Goal: Task Accomplishment & Management: Complete application form

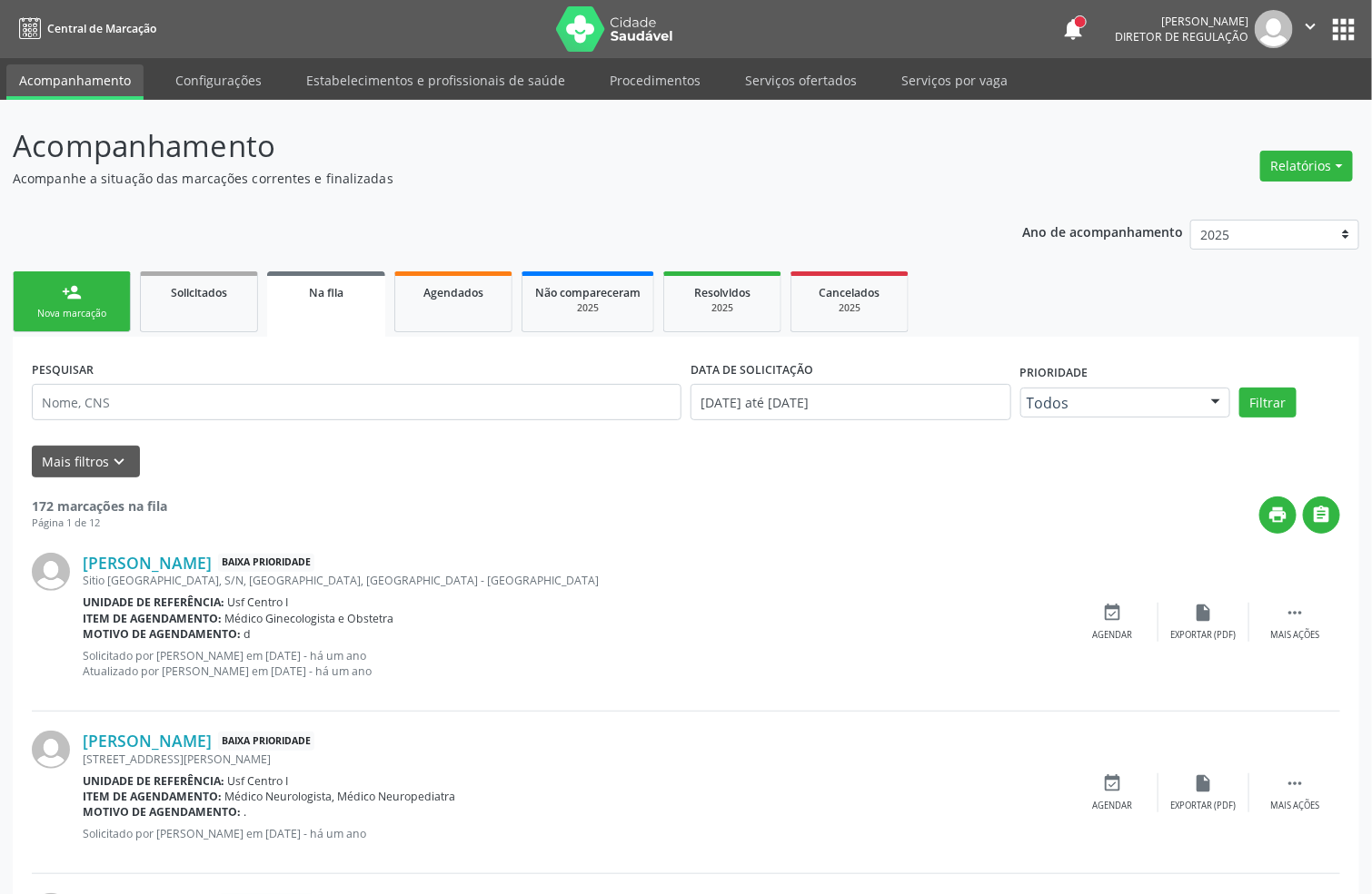
click at [77, 316] on div "Nova marcação" at bounding box center [71, 314] width 91 height 14
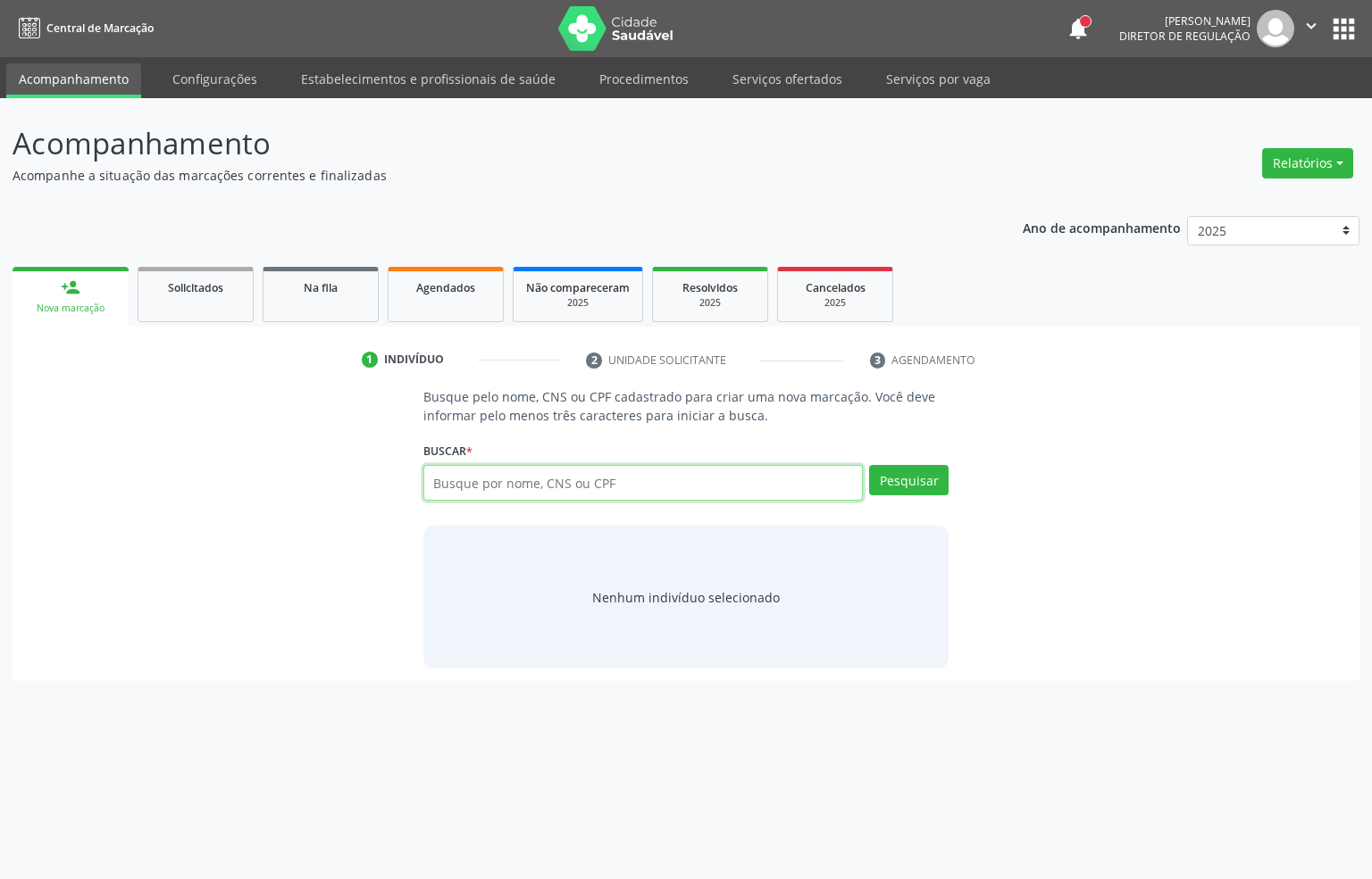
click at [509, 480] on input "text" at bounding box center [643, 483] width 440 height 36
type input "898003975977657"
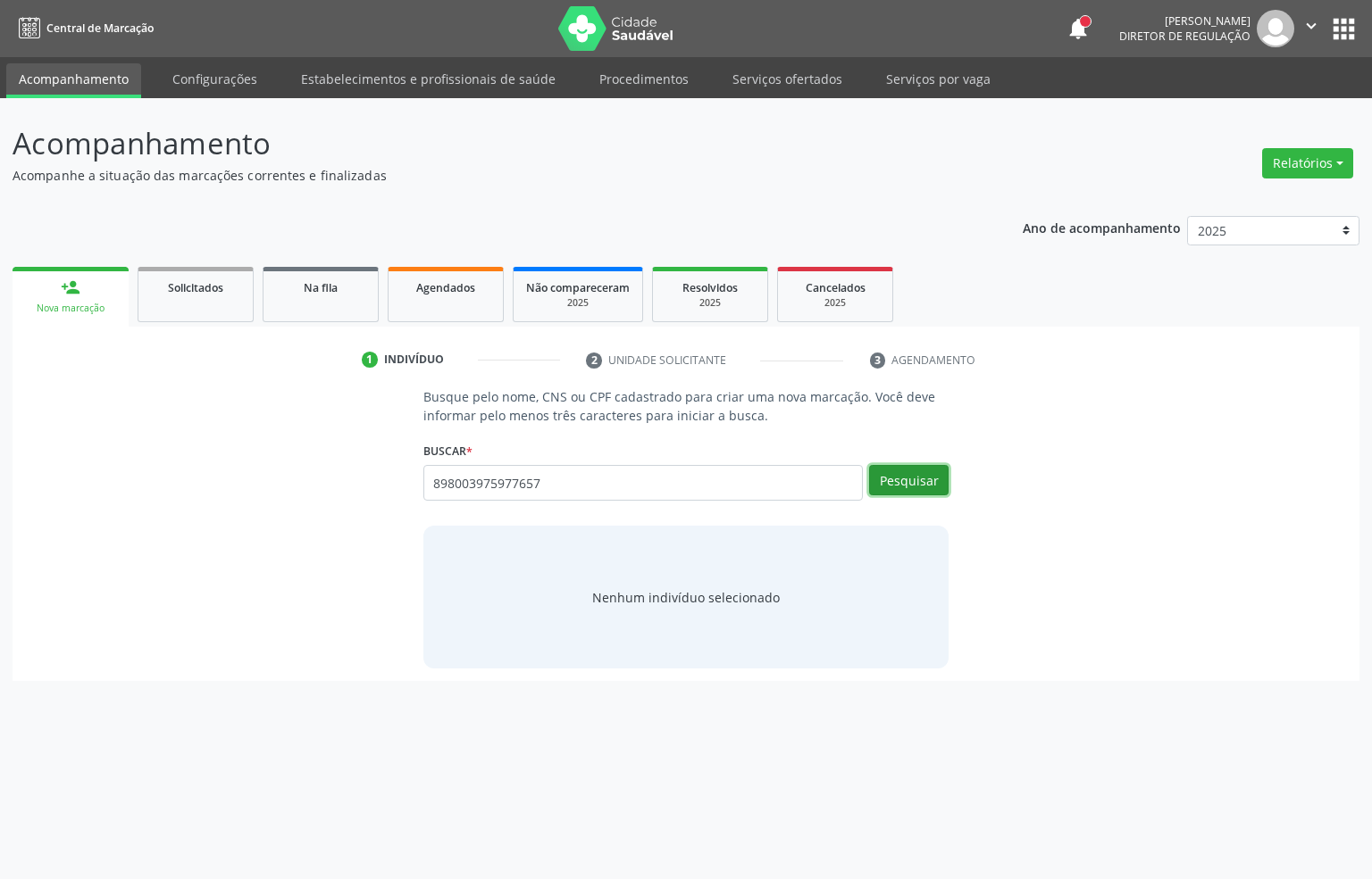
click at [889, 485] on button "Pesquisar" at bounding box center [907, 480] width 79 height 30
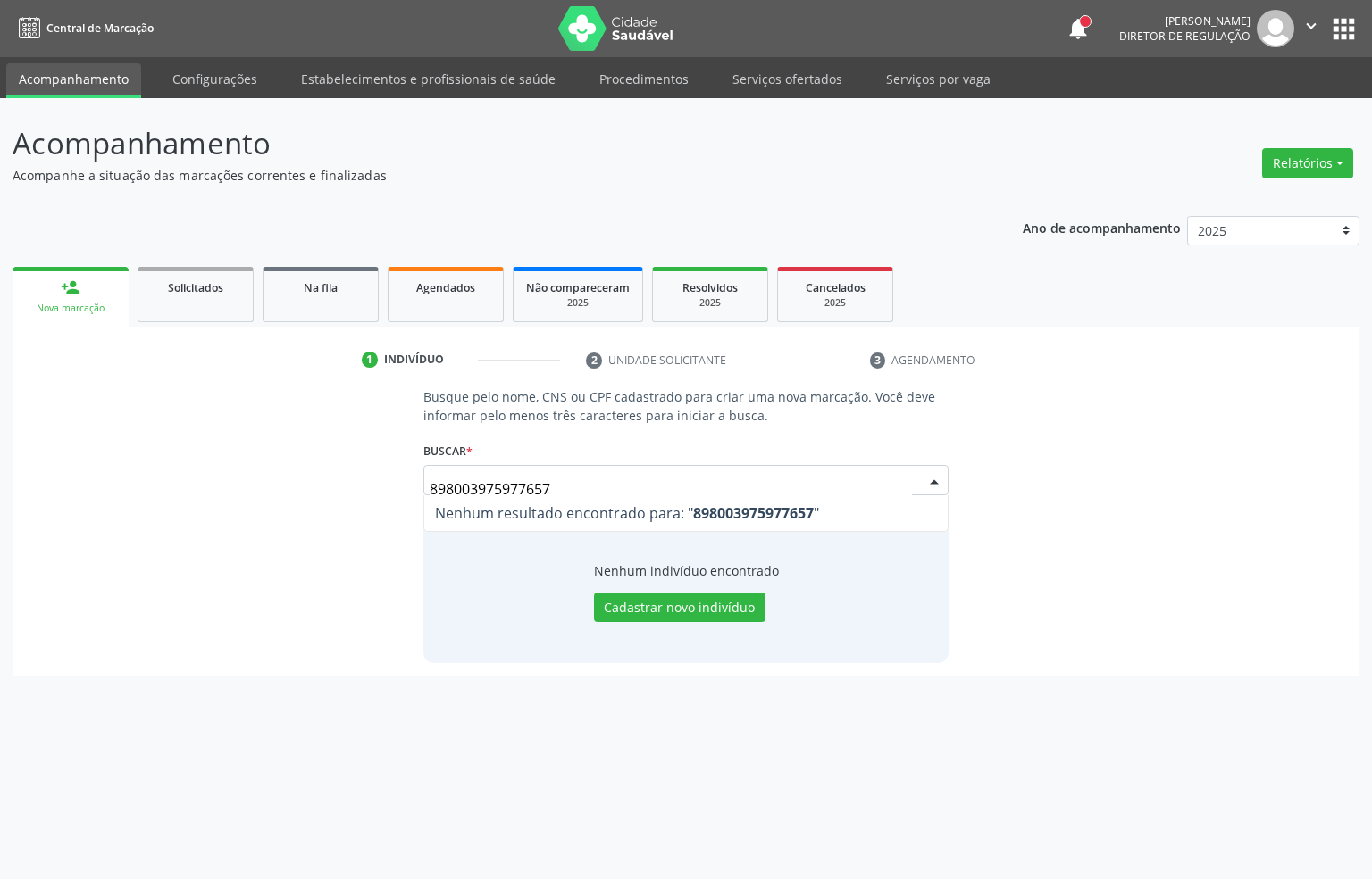
click at [508, 480] on input "898003975977657" at bounding box center [671, 489] width 483 height 36
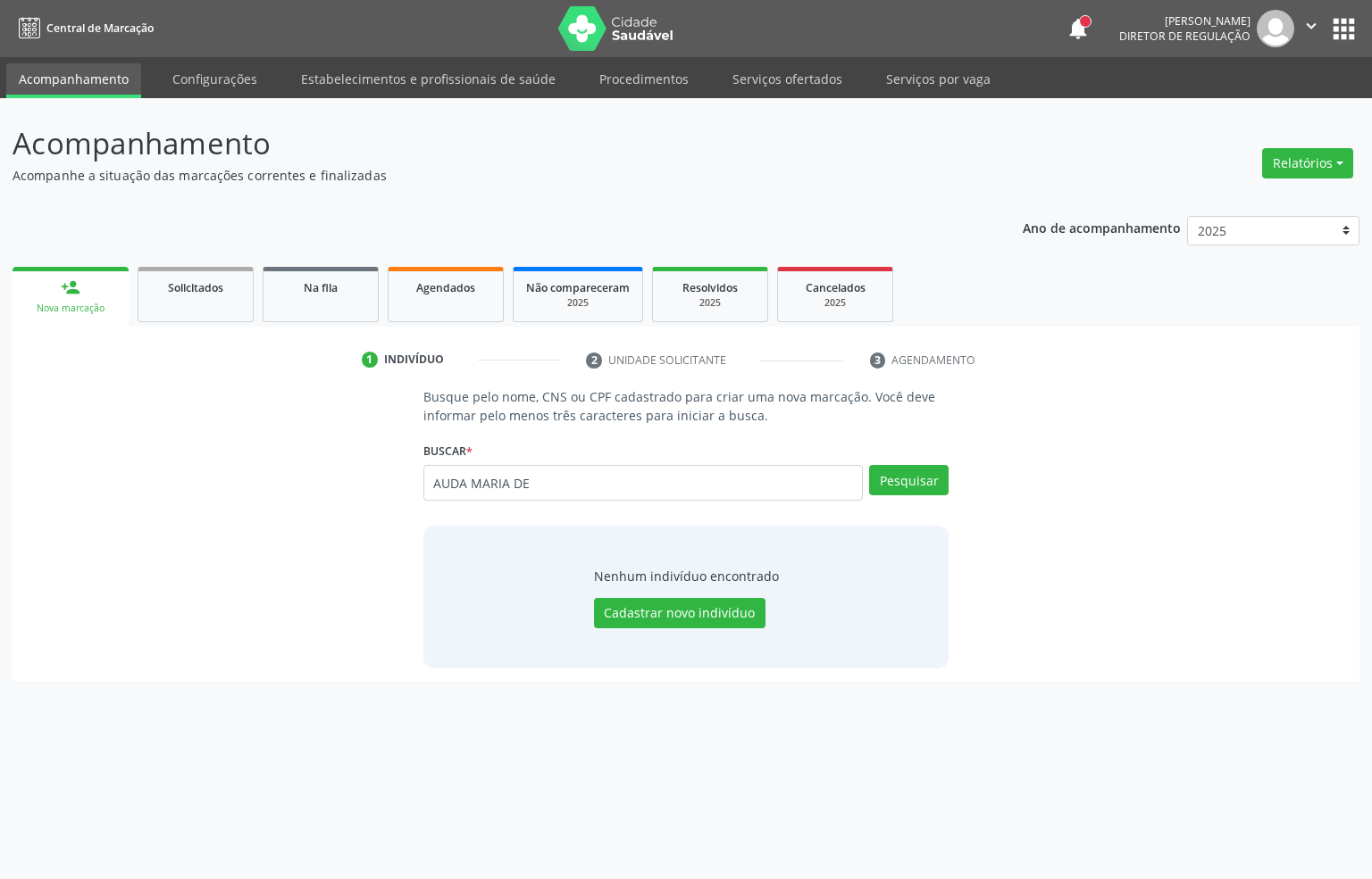
type input "AUDA MARIA DE"
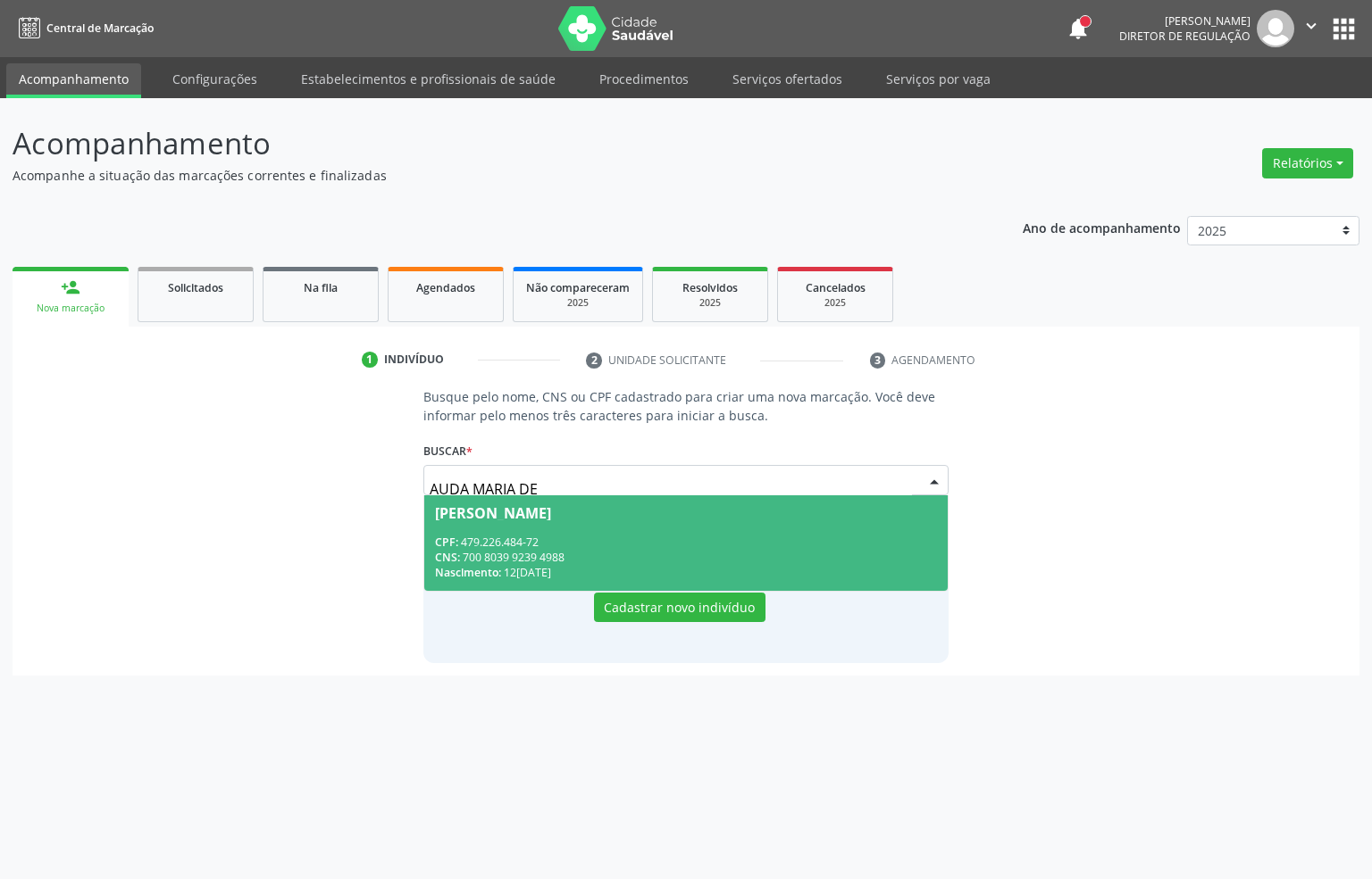
click at [551, 514] on div "[PERSON_NAME]" at bounding box center [493, 513] width 116 height 15
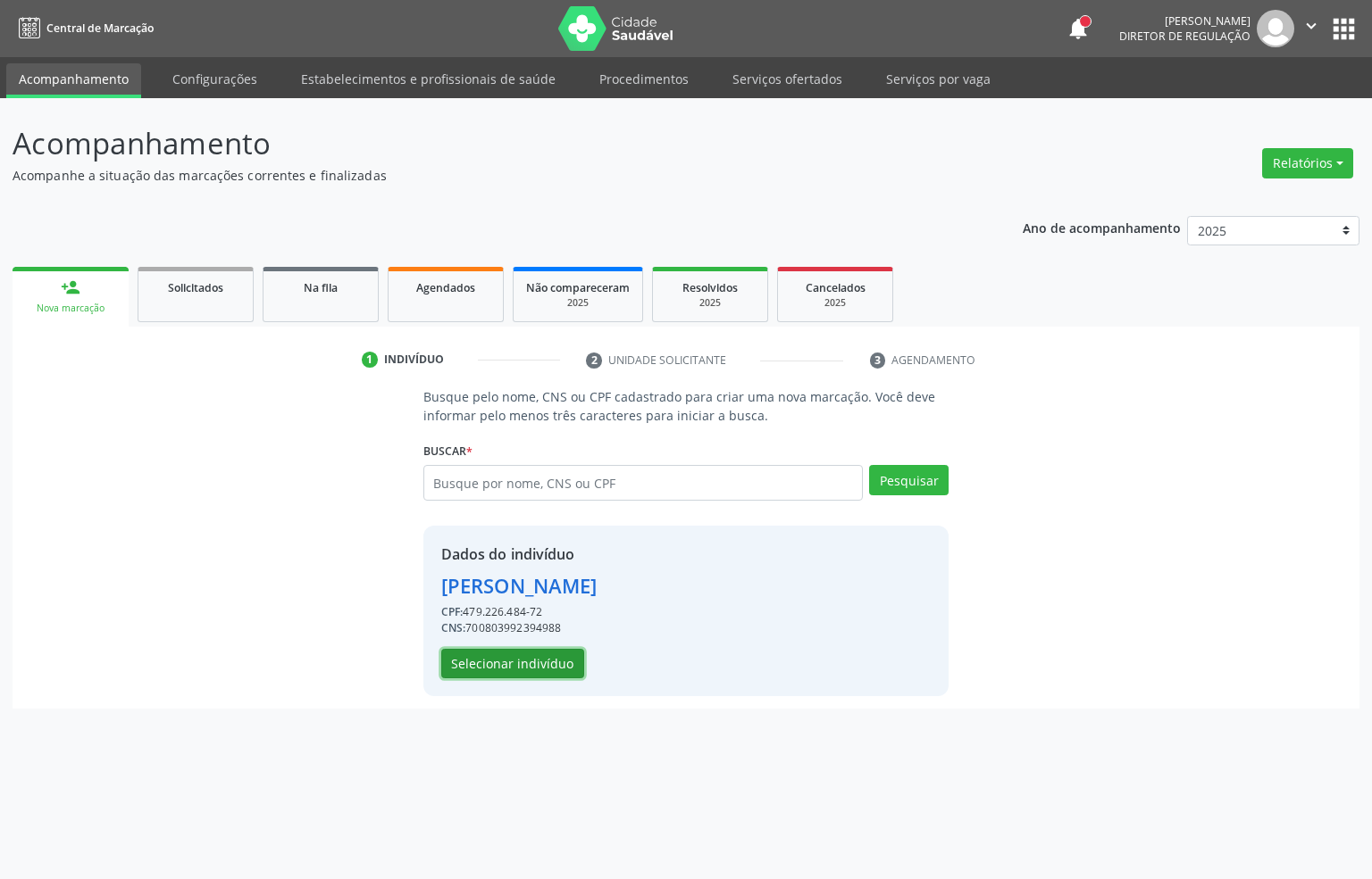
click at [523, 660] on button "Selecionar indivíduo" at bounding box center [512, 664] width 143 height 30
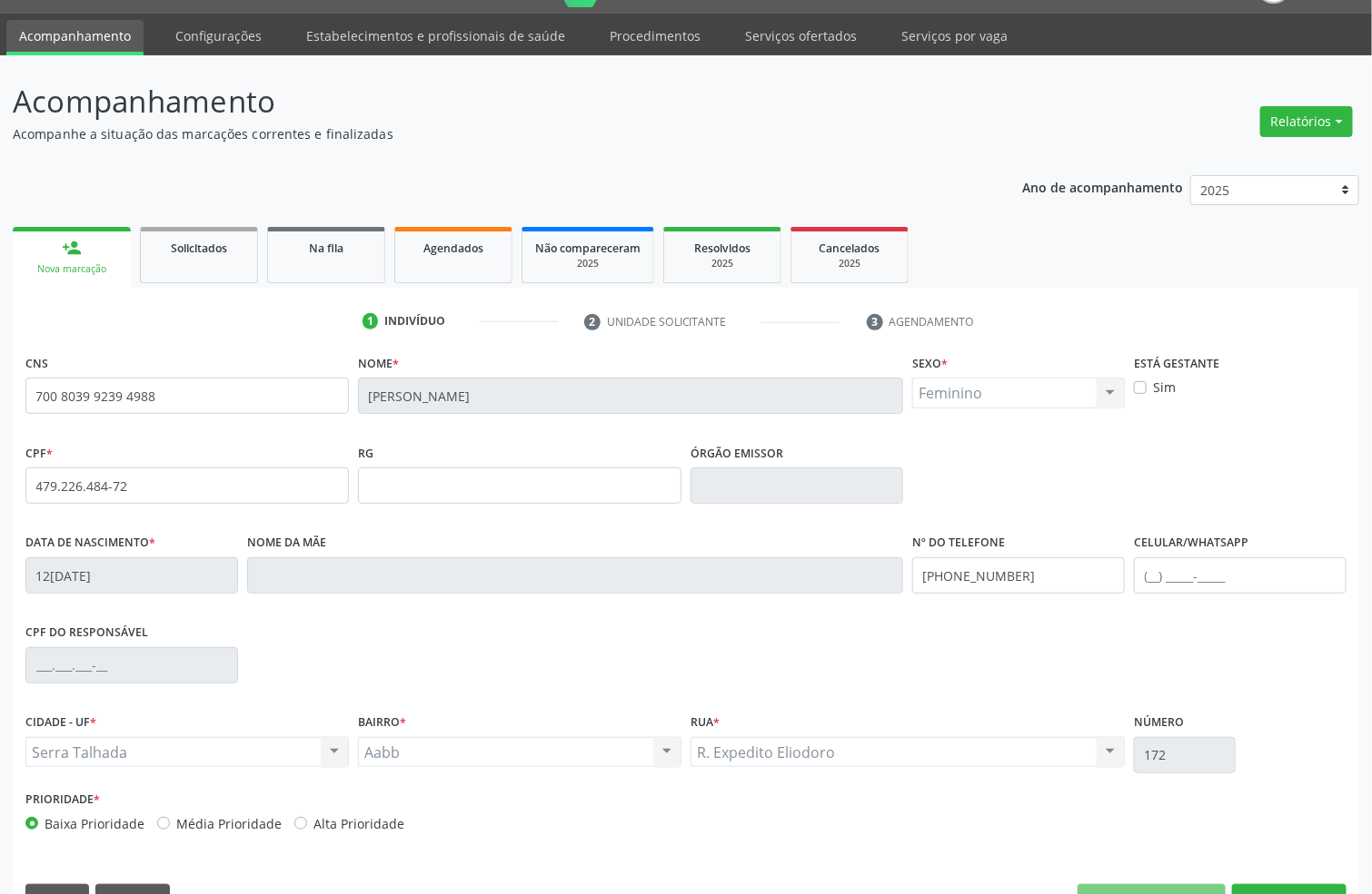
scroll to position [89, 0]
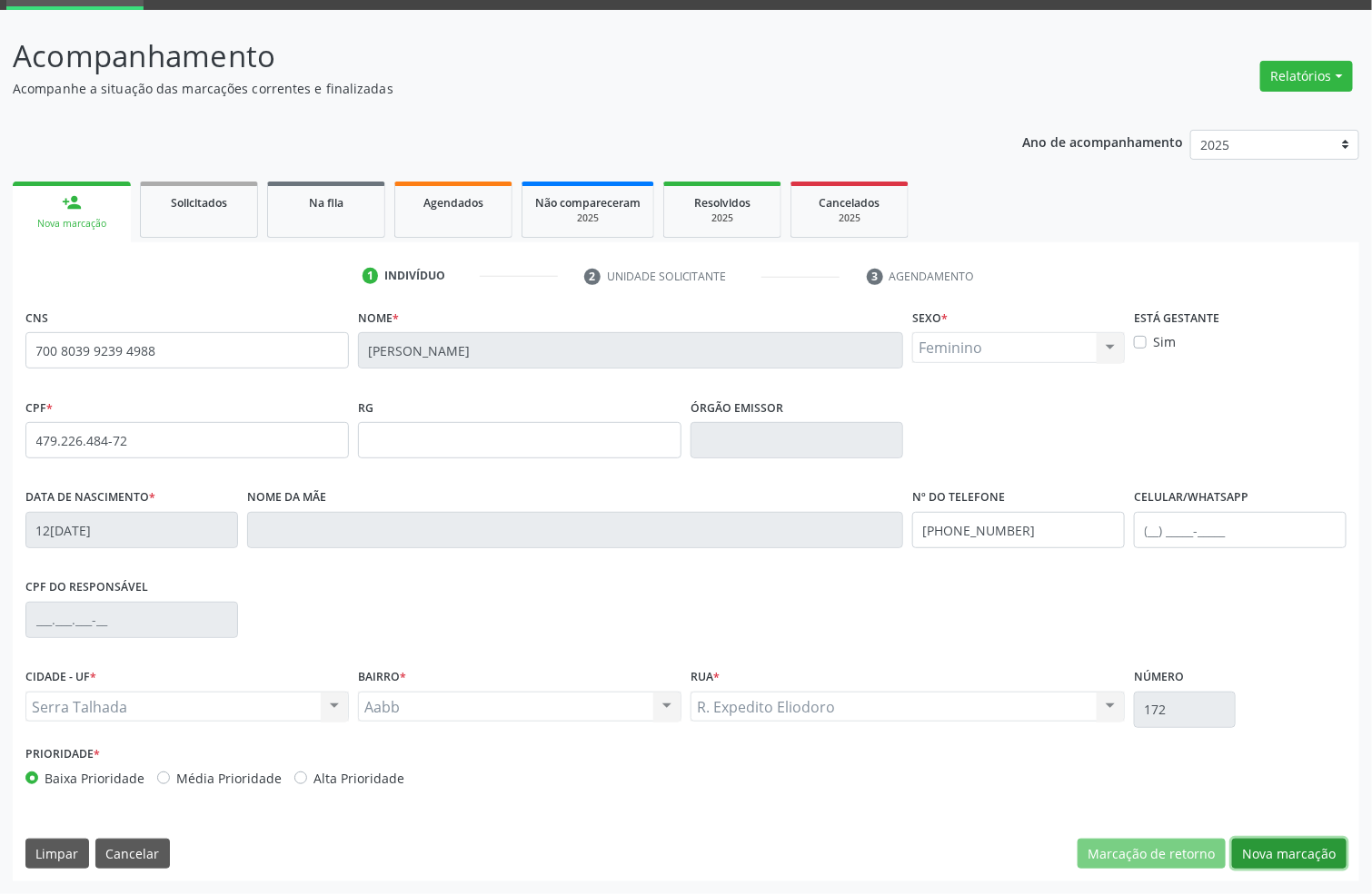
drag, startPoint x: 1263, startPoint y: 848, endPoint x: 1274, endPoint y: 848, distance: 11.0
click at [1263, 848] on button "Nova marcação" at bounding box center [1288, 854] width 114 height 31
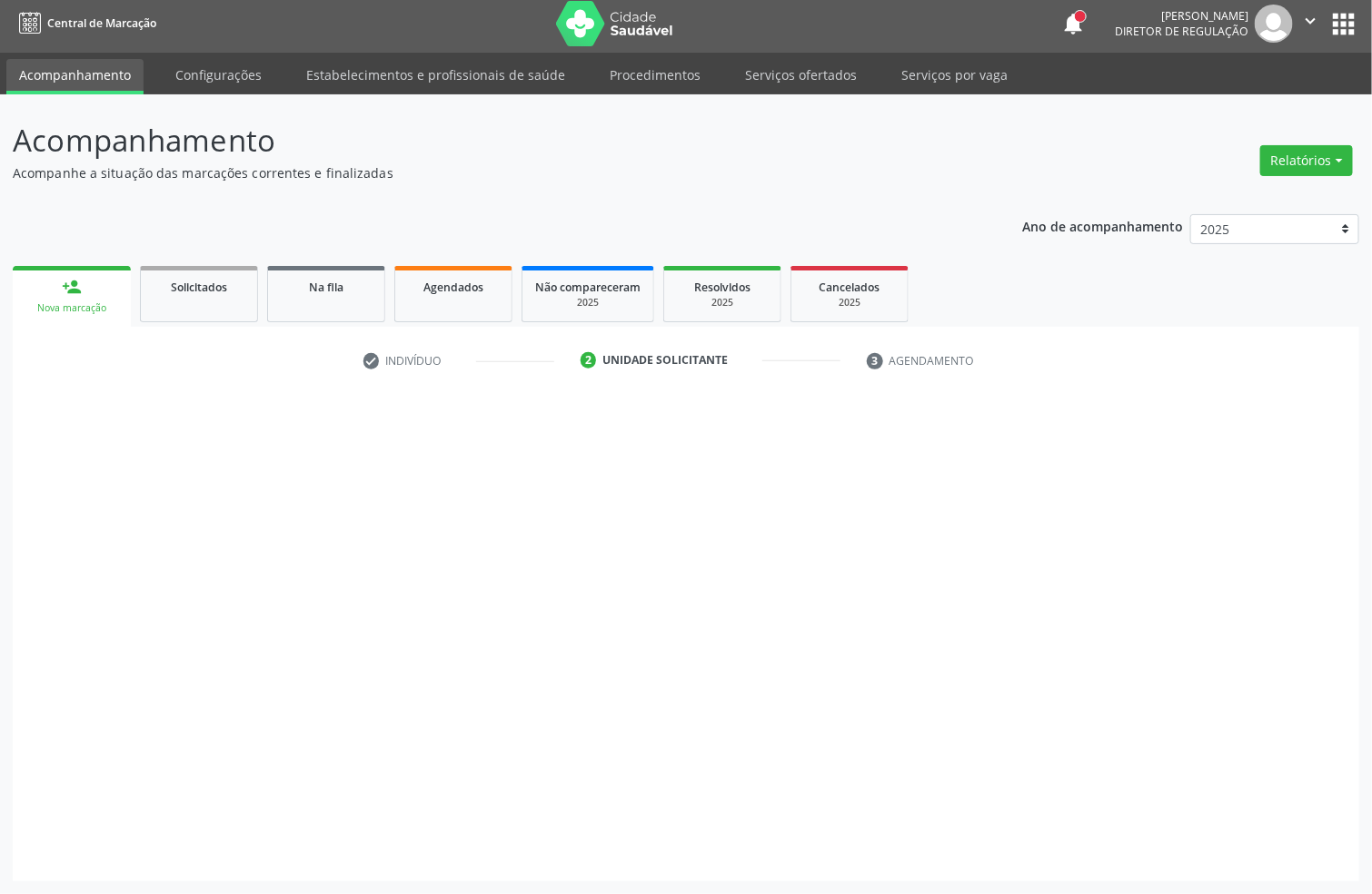
scroll to position [6, 0]
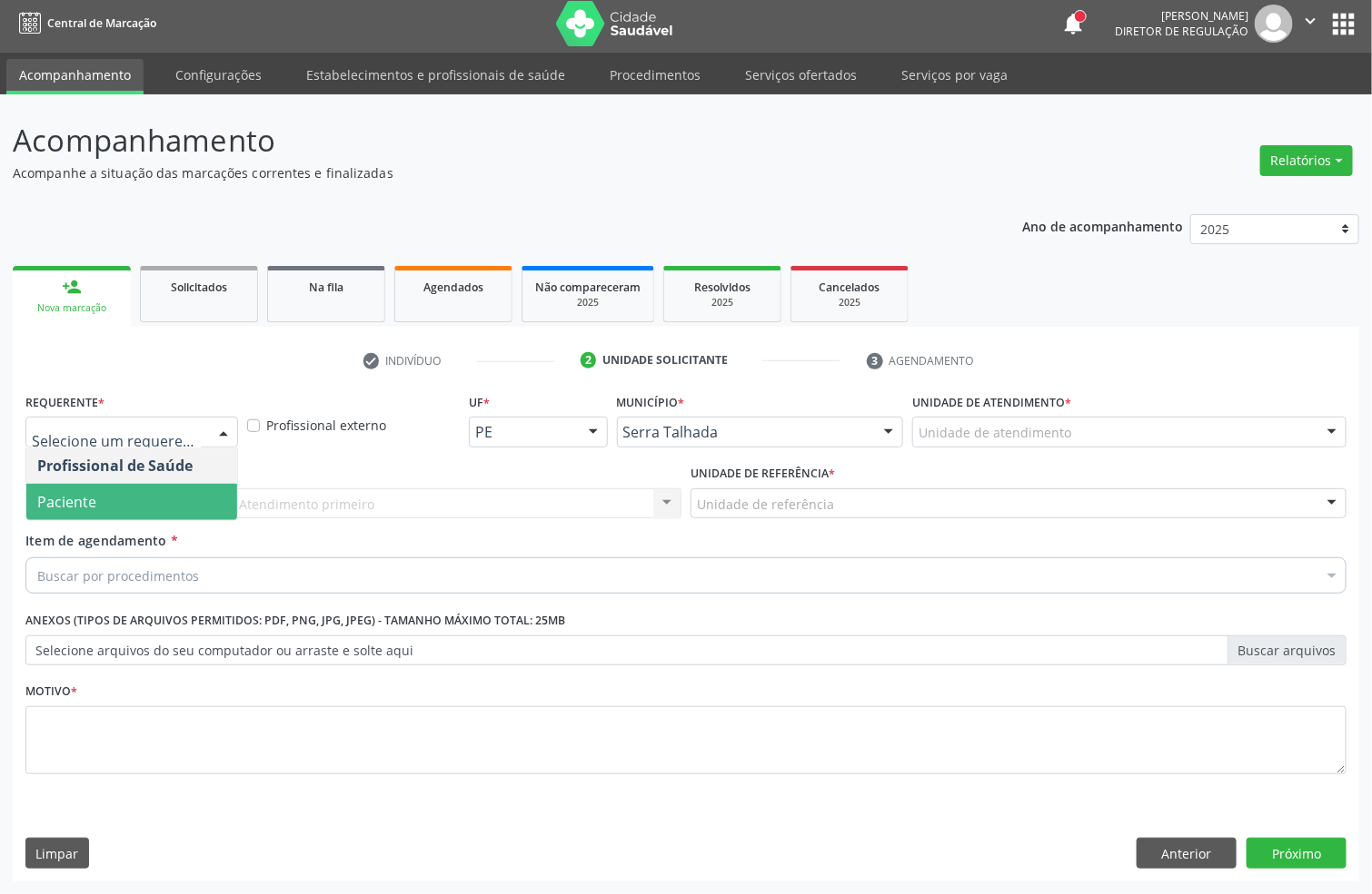
click at [69, 504] on span "Paciente" at bounding box center [66, 502] width 59 height 20
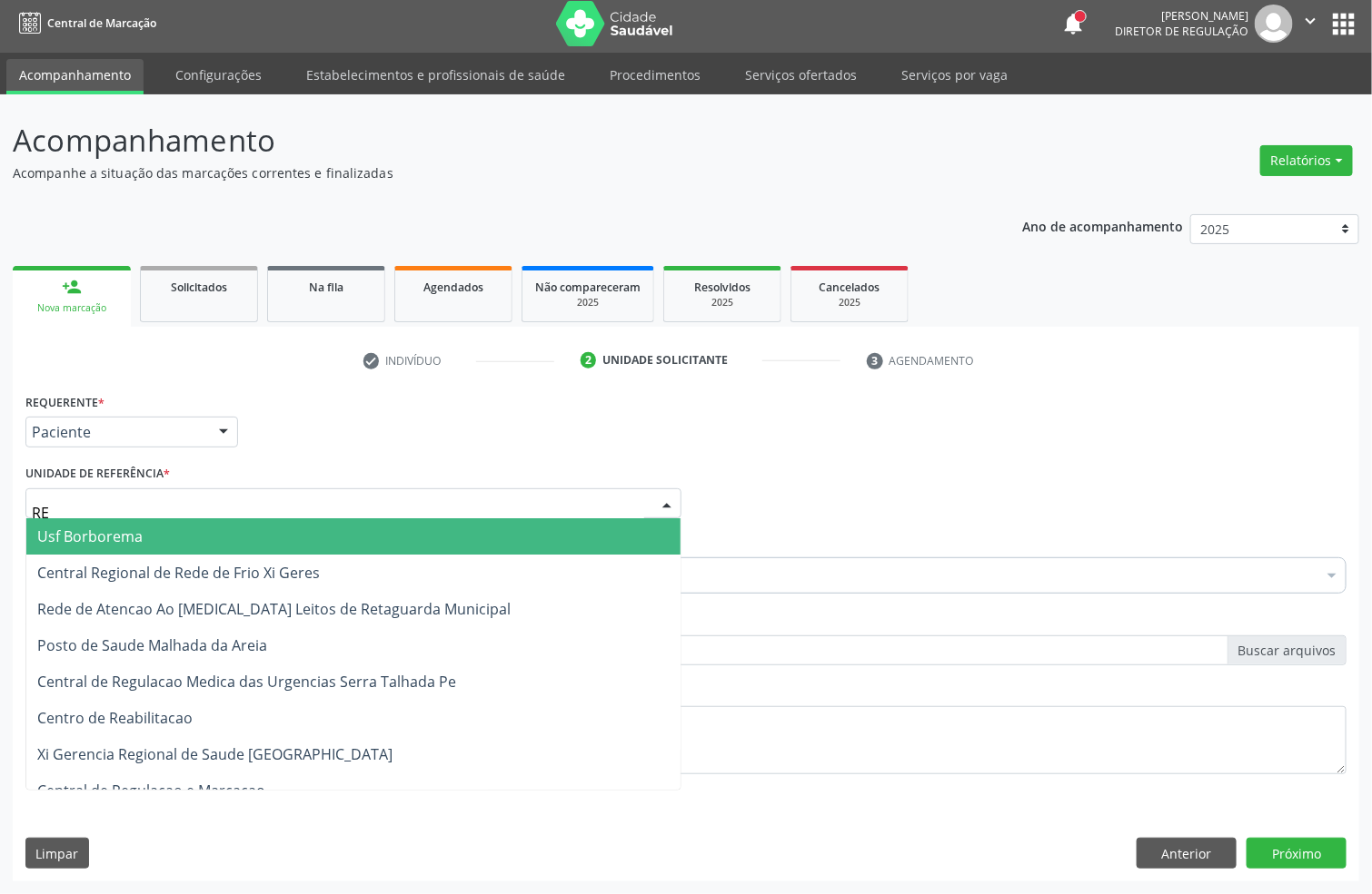
type input "REA"
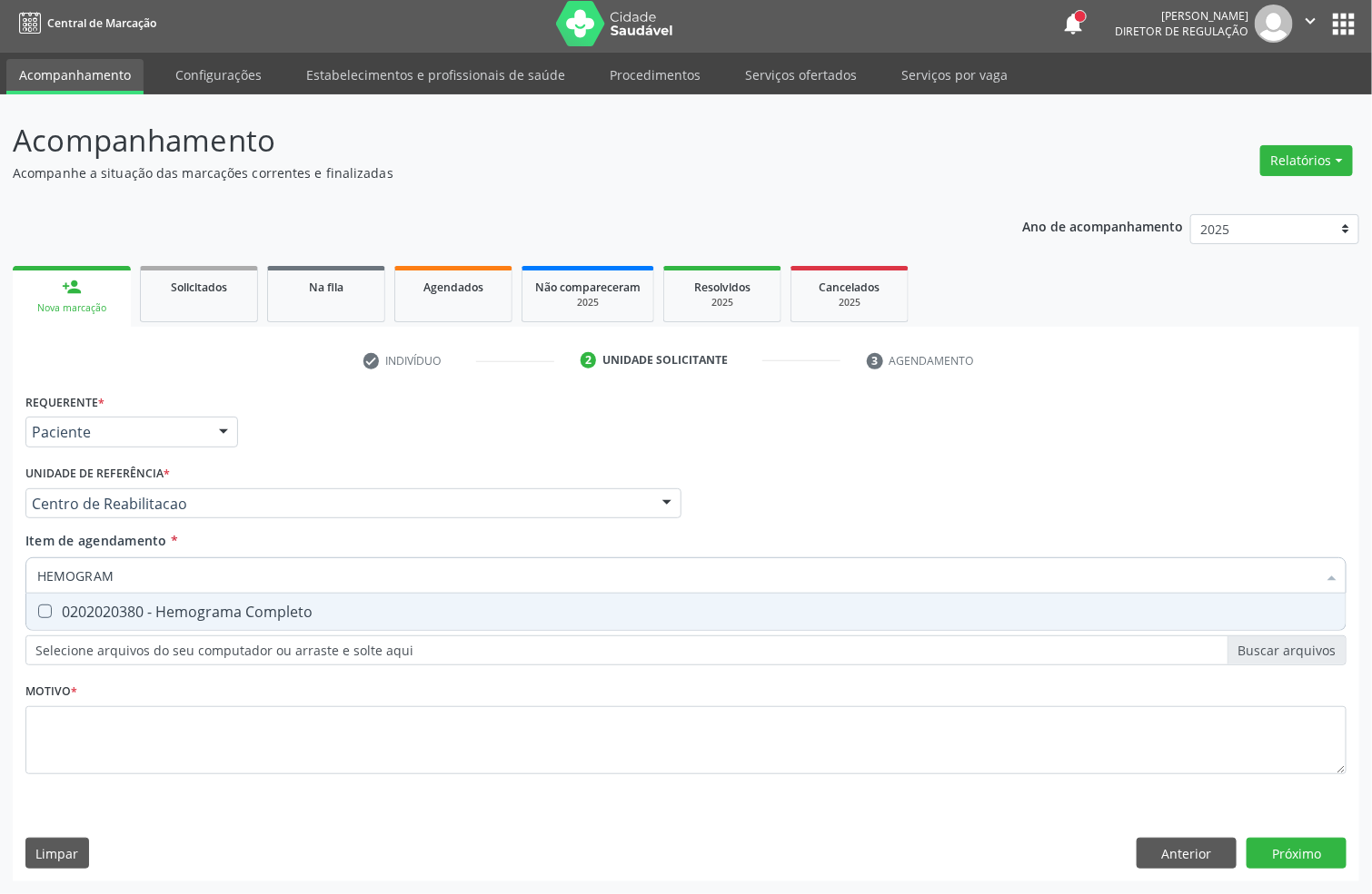
type input "HEMOGRAMA"
click at [89, 611] on div "0202020380 - Hemograma Completo" at bounding box center [686, 612] width 1297 height 15
checkbox Completo "true"
click at [114, 581] on input "HEMOGRAMA" at bounding box center [677, 576] width 1279 height 37
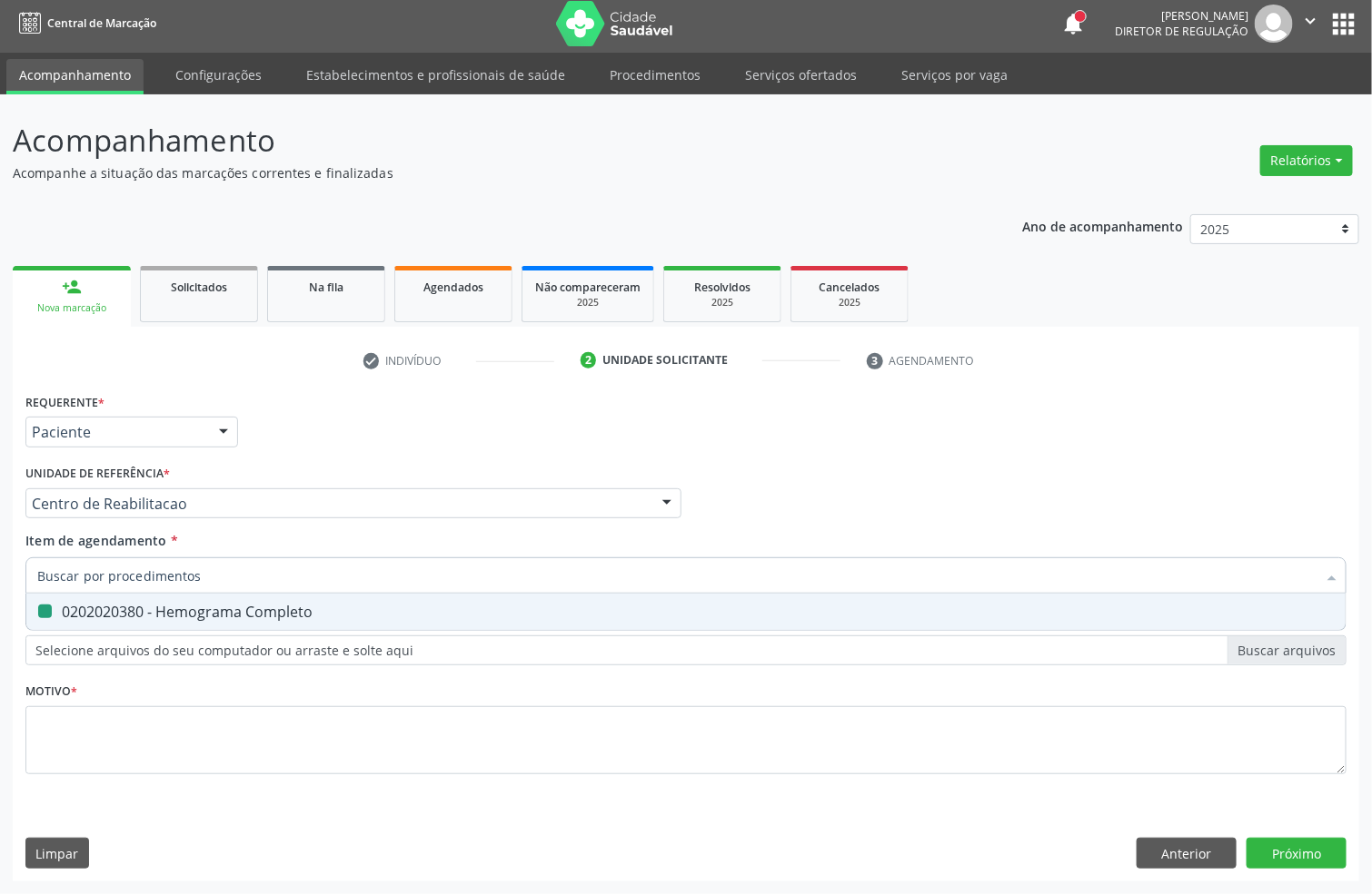
checkbox Completo "false"
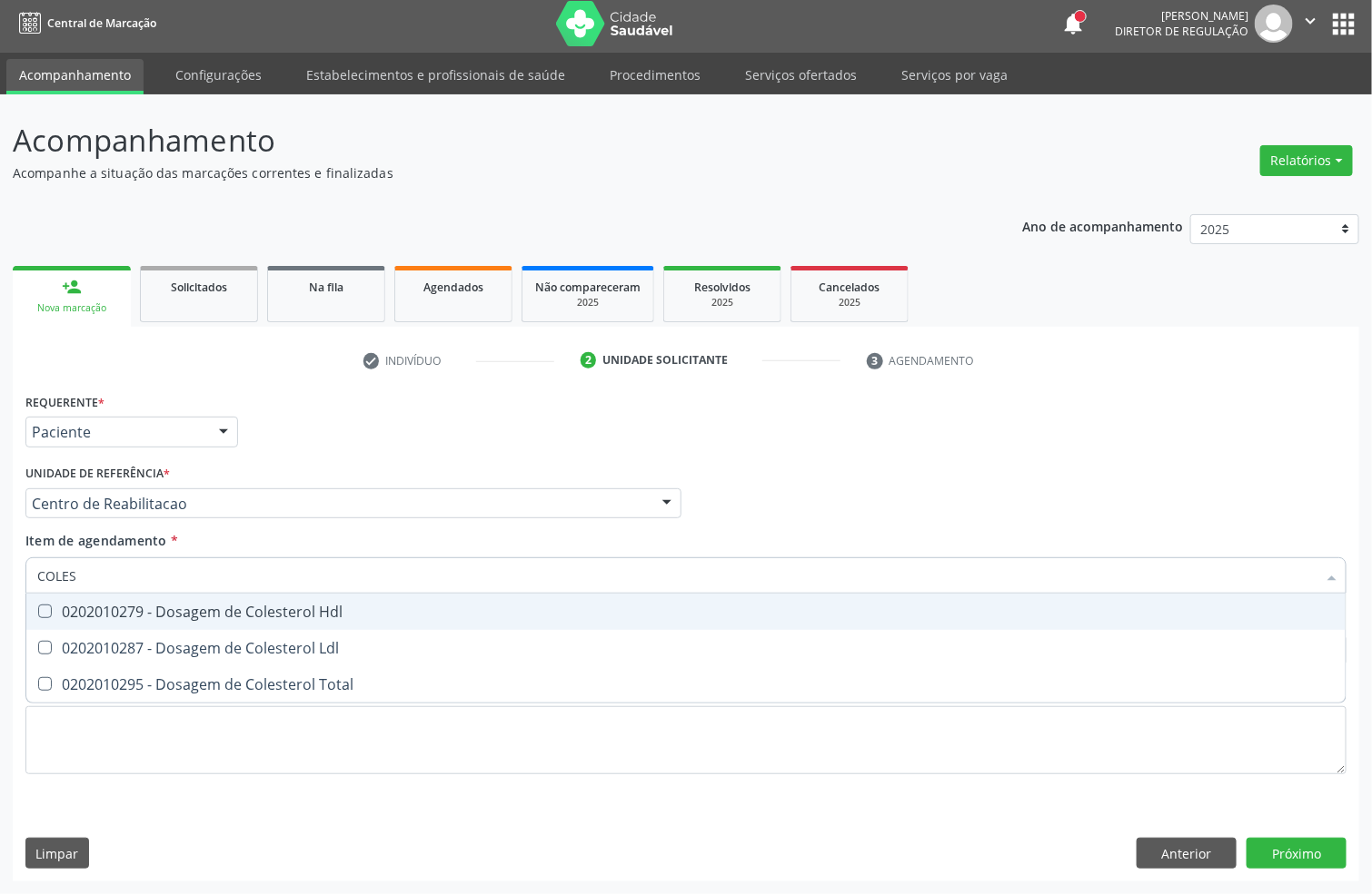
type input "COLEST"
click at [107, 597] on span "0202010279 - Dosagem de Colesterol Hdl" at bounding box center [686, 612] width 1319 height 37
checkbox Hdl "true"
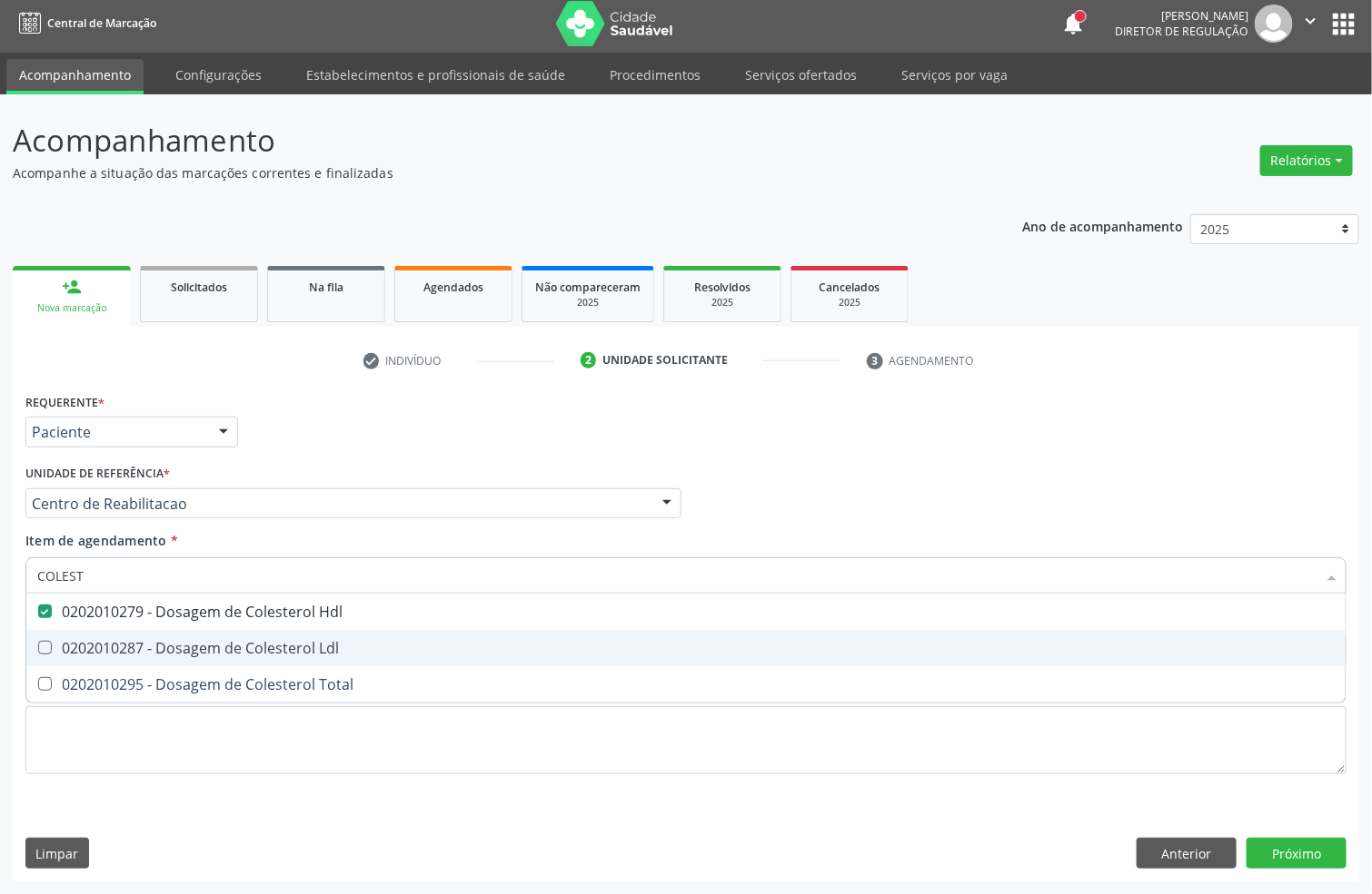
click at [80, 630] on span "0202010287 - Dosagem de Colesterol Ldl" at bounding box center [686, 648] width 1319 height 37
click at [86, 663] on span "0202010287 - Dosagem de Colesterol Ldl" at bounding box center [686, 648] width 1319 height 37
click at [77, 632] on span "0202010287 - Dosagem de Colesterol Ldl" at bounding box center [686, 648] width 1319 height 37
checkbox Ldl "true"
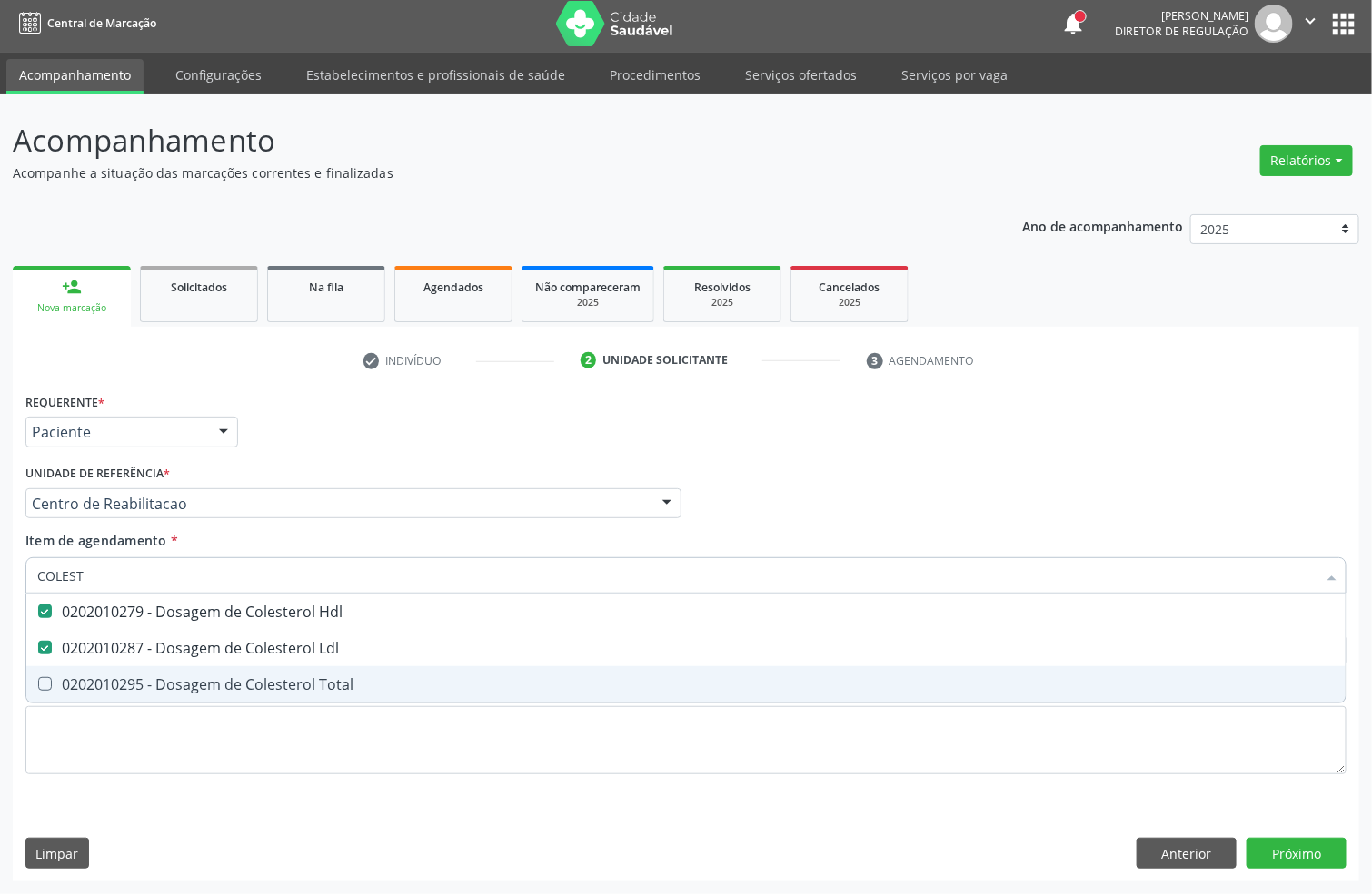
click at [71, 670] on span "0202010295 - Dosagem de Colesterol Total" at bounding box center [686, 684] width 1319 height 37
checkbox Total "true"
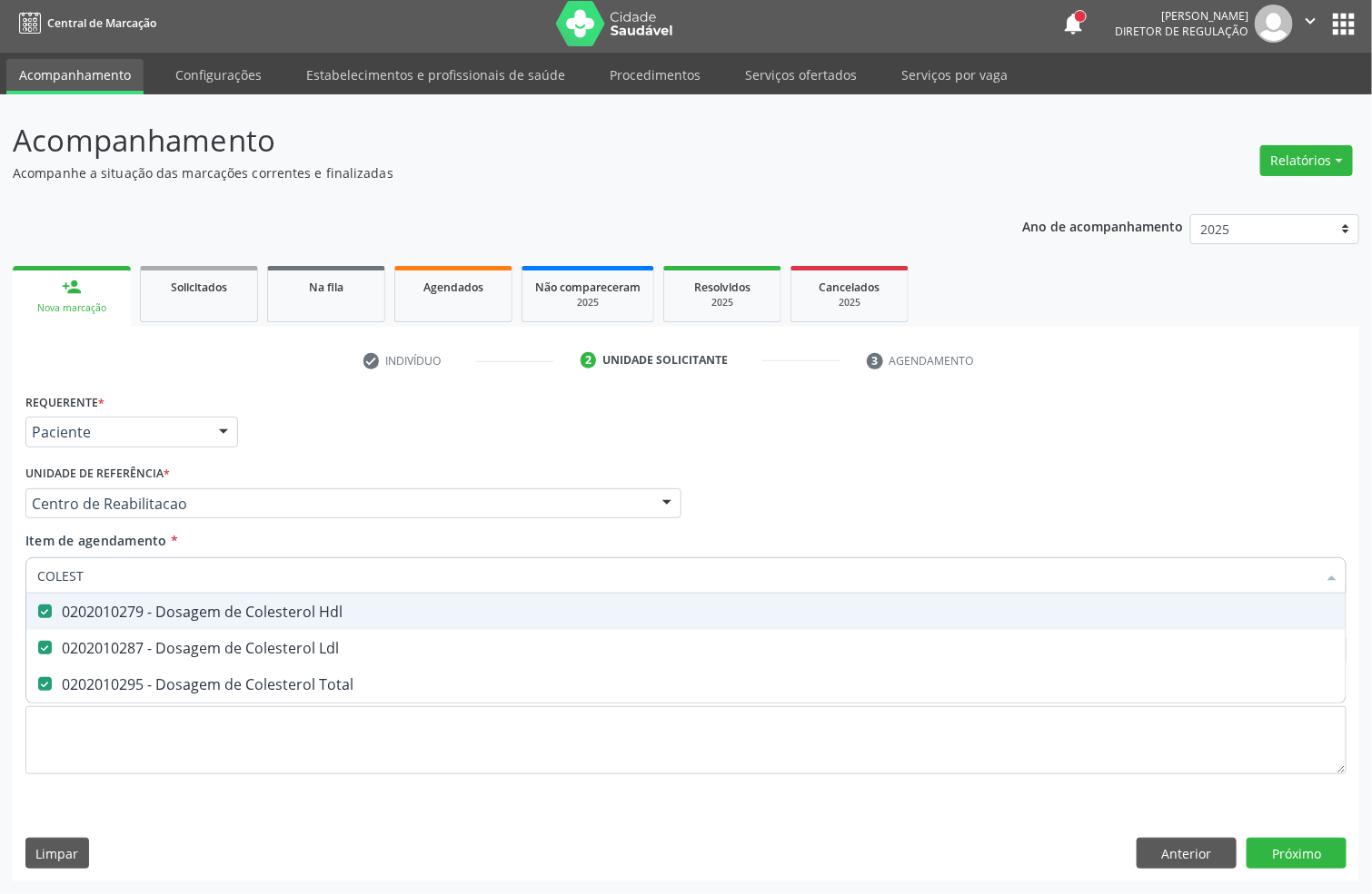
click at [107, 572] on input "COLEST" at bounding box center [677, 576] width 1279 height 37
click at [107, 570] on input "COLEST" at bounding box center [677, 576] width 1279 height 37
checkbox Hdl "false"
checkbox Ldl "false"
checkbox Total "false"
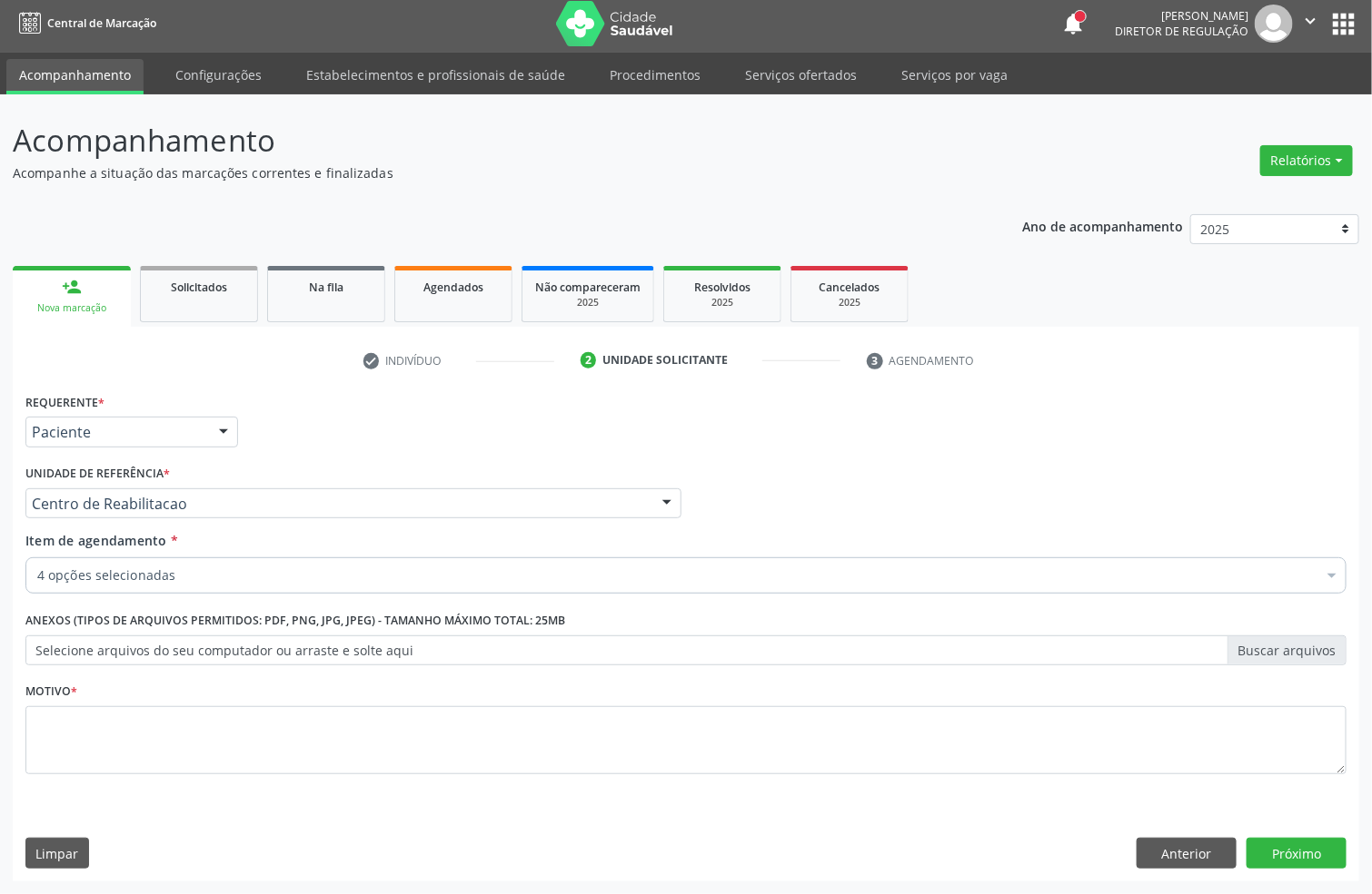
click at [189, 554] on div "Item de agendamento * 4 opções selecionadas Desfazer seleção Selecionados 02020…" at bounding box center [686, 560] width 1321 height 58
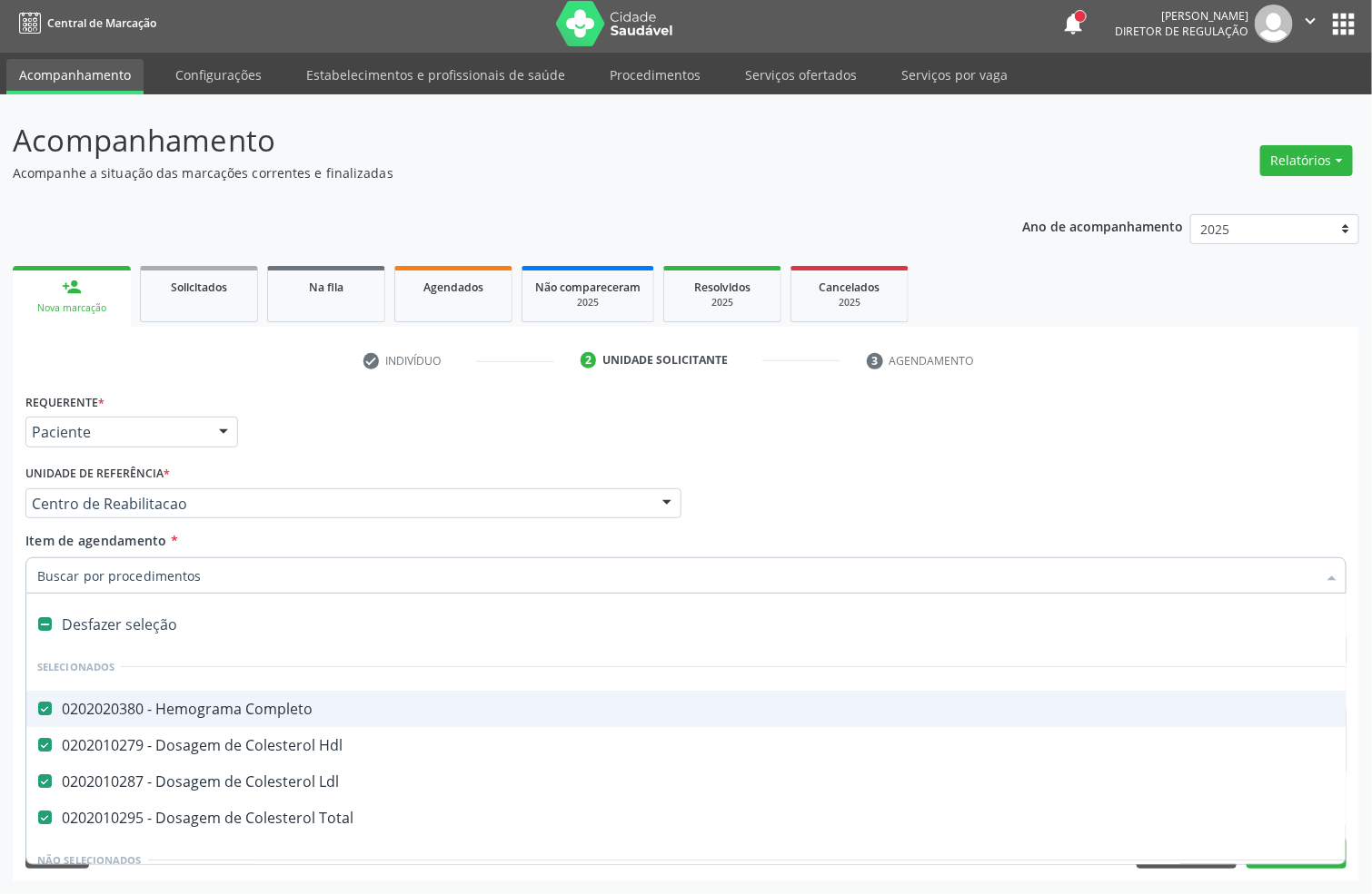
scroll to position [136, 0]
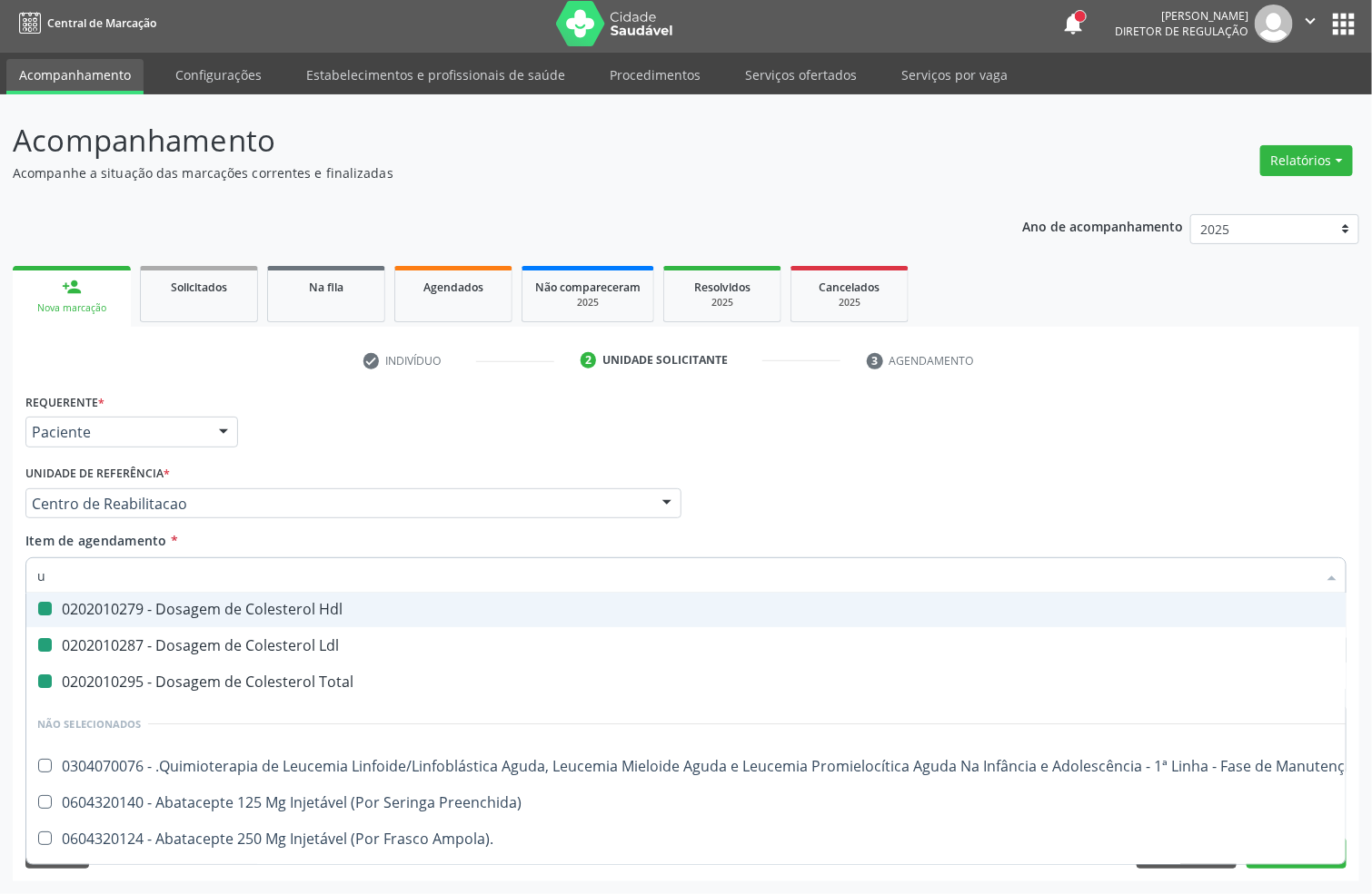
type input "ur"
checkbox Completo "false"
checkbox Hdl "false"
checkbox Ldl "false"
checkbox Total "false"
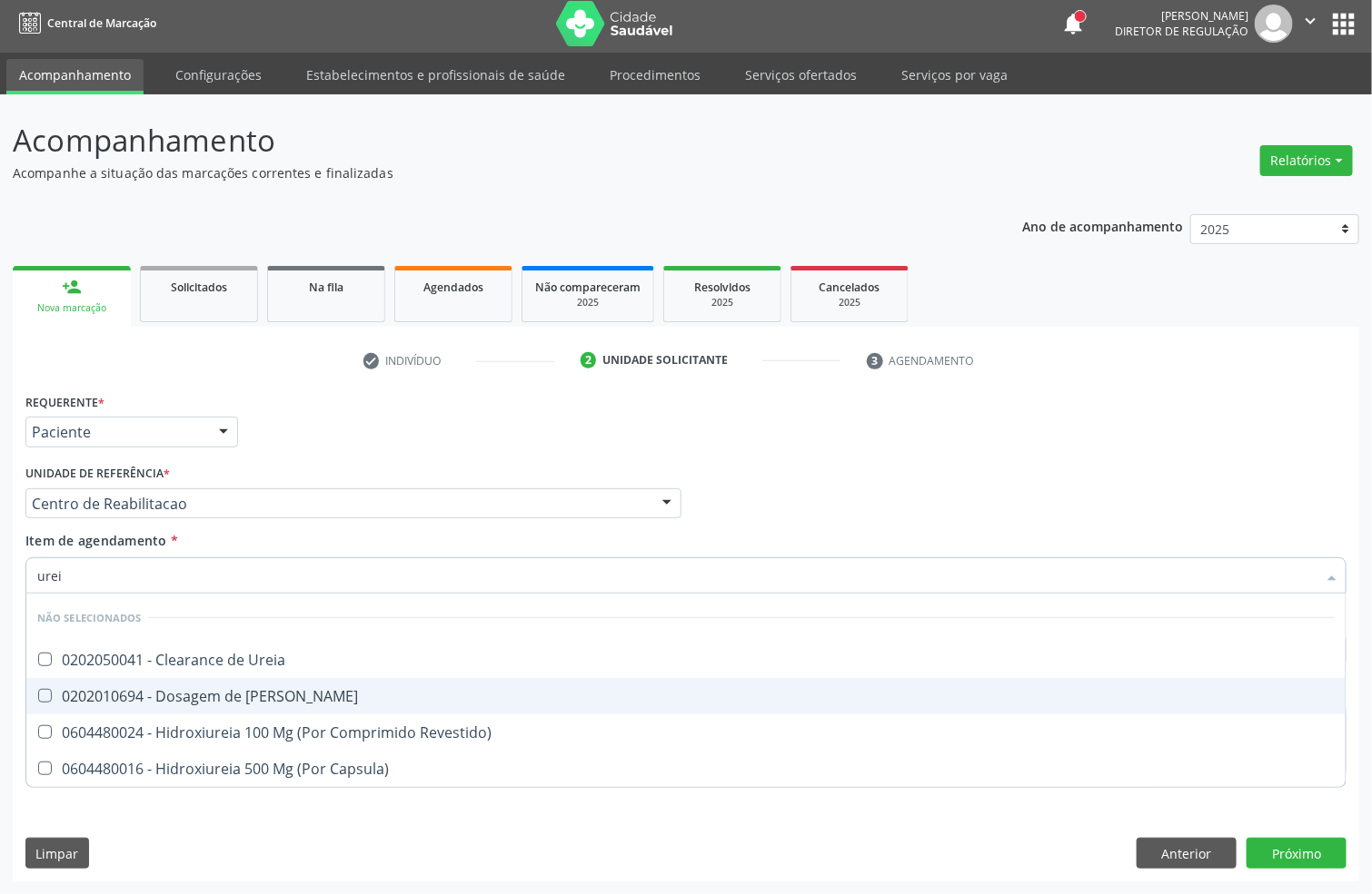
scroll to position [0, 0]
type input "ureia"
click at [265, 689] on div "0202010694 - Dosagem de [PERSON_NAME]" at bounding box center [686, 696] width 1297 height 15
checkbox Ureia "true"
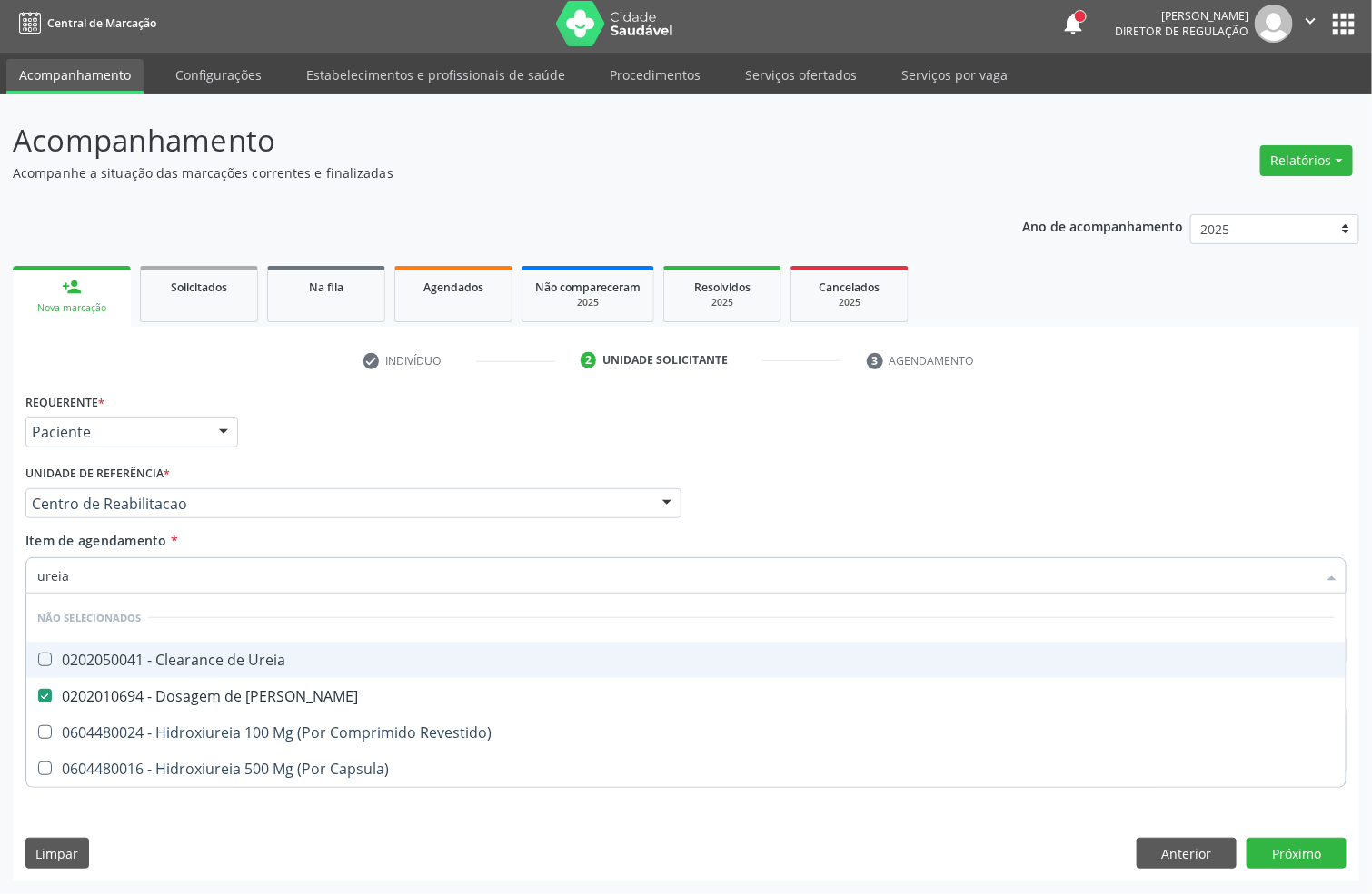
click at [186, 562] on input "ureia" at bounding box center [677, 576] width 1279 height 37
type input "cre"
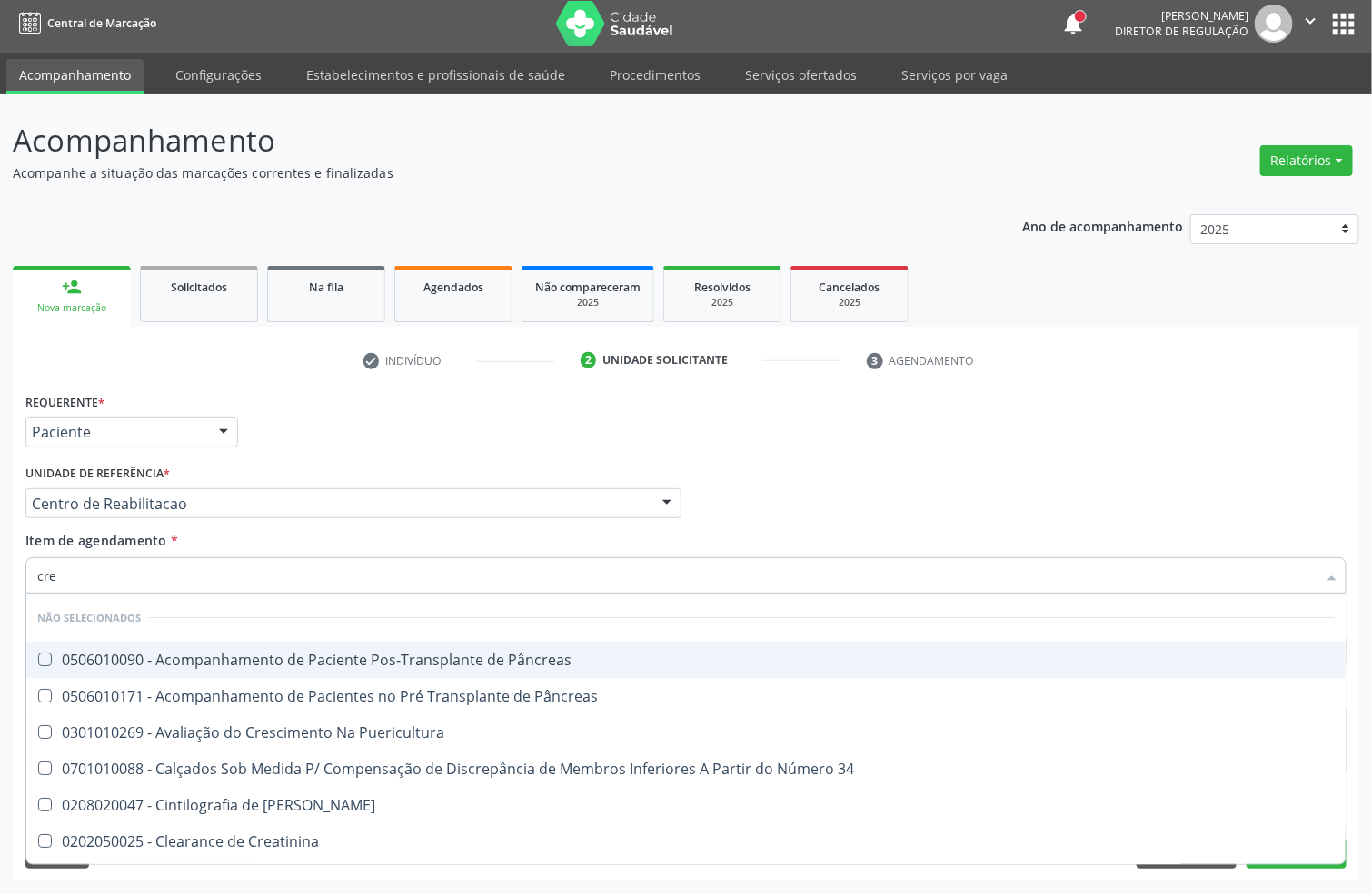
checkbox Pâncreas "false"
checkbox Puericultura "false"
checkbox 34 "false"
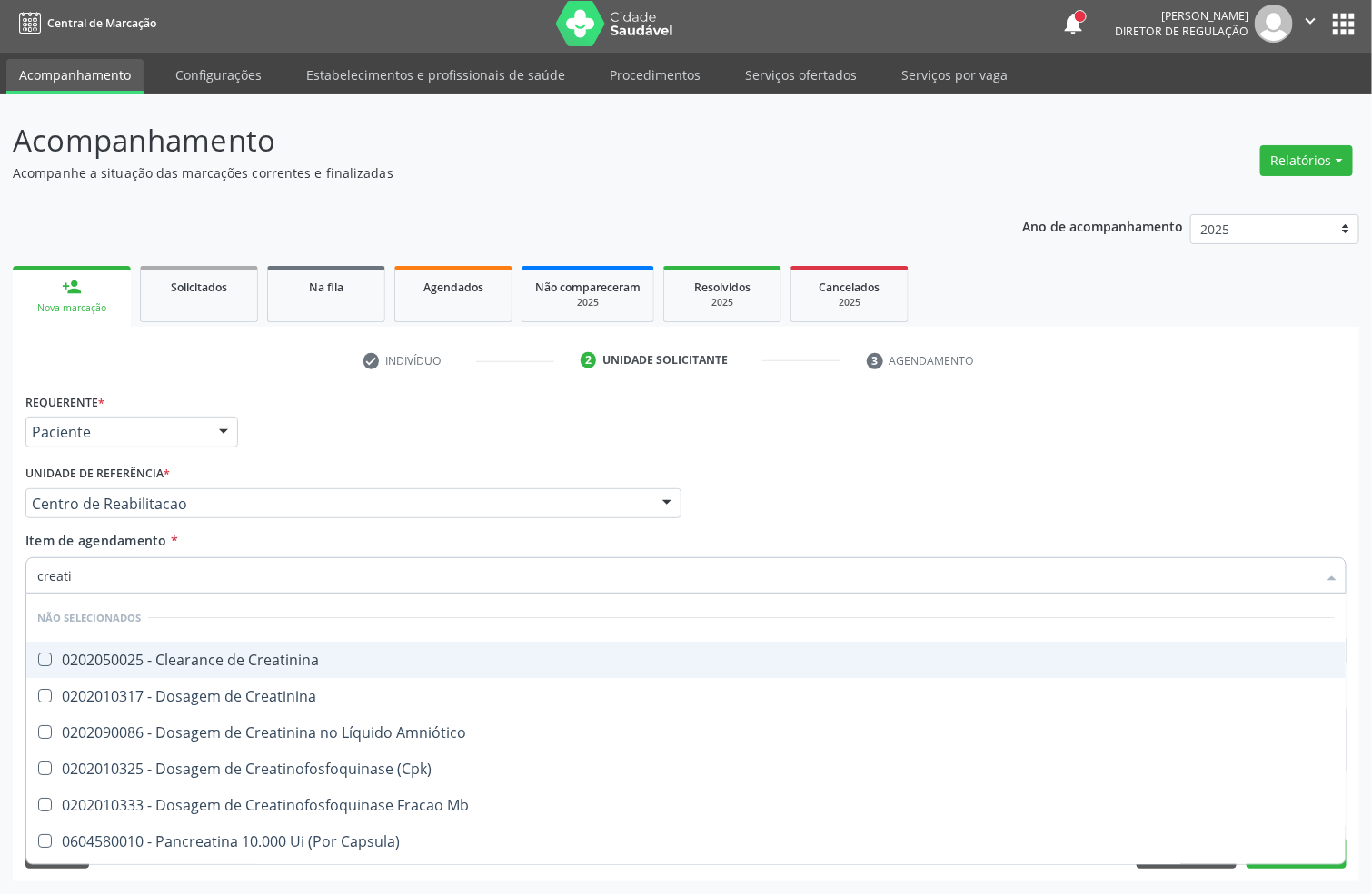
type input "creatin"
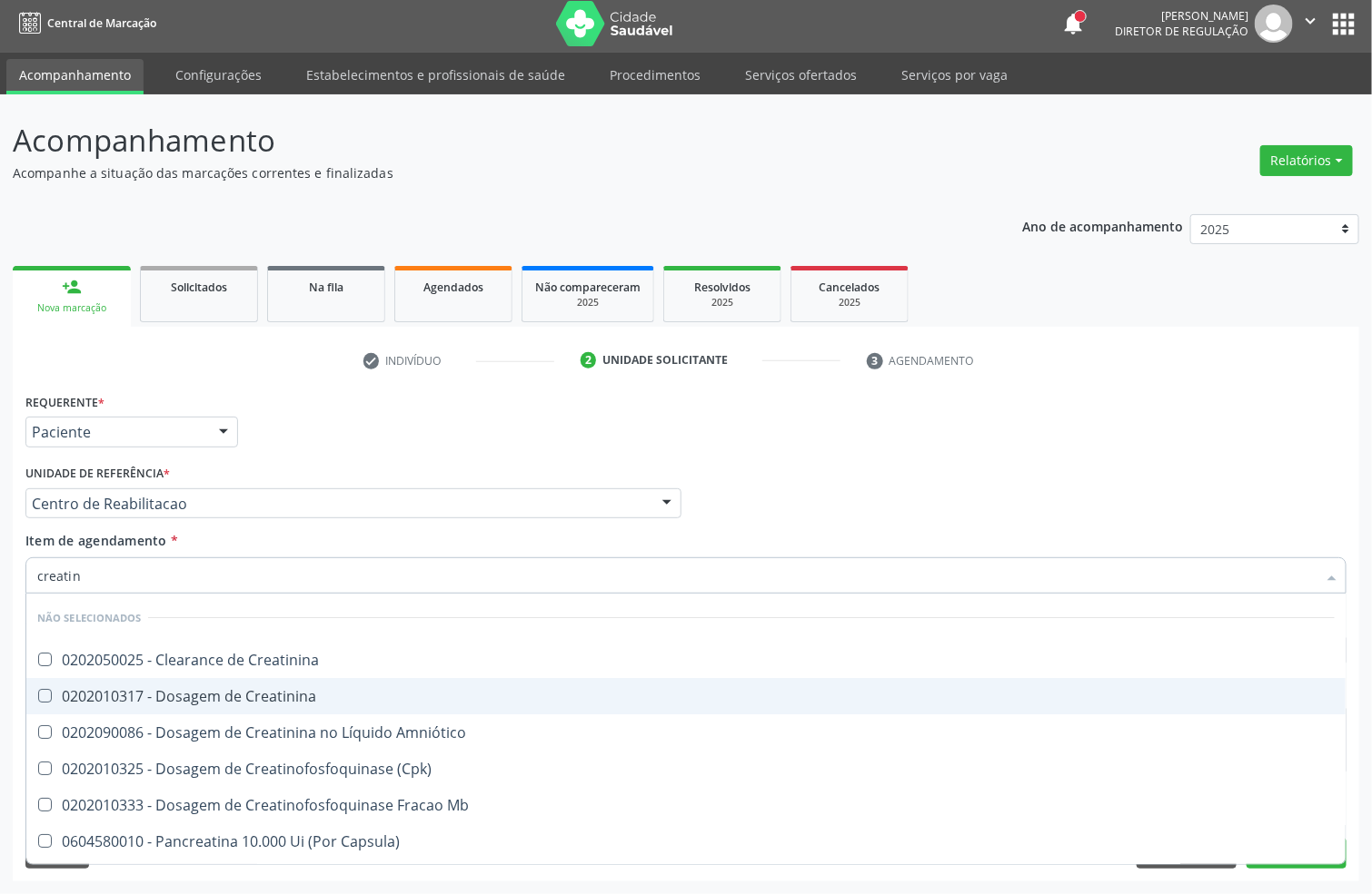
click at [186, 684] on span "0202010317 - Dosagem de Creatinina" at bounding box center [686, 696] width 1319 height 37
checkbox Creatinina "true"
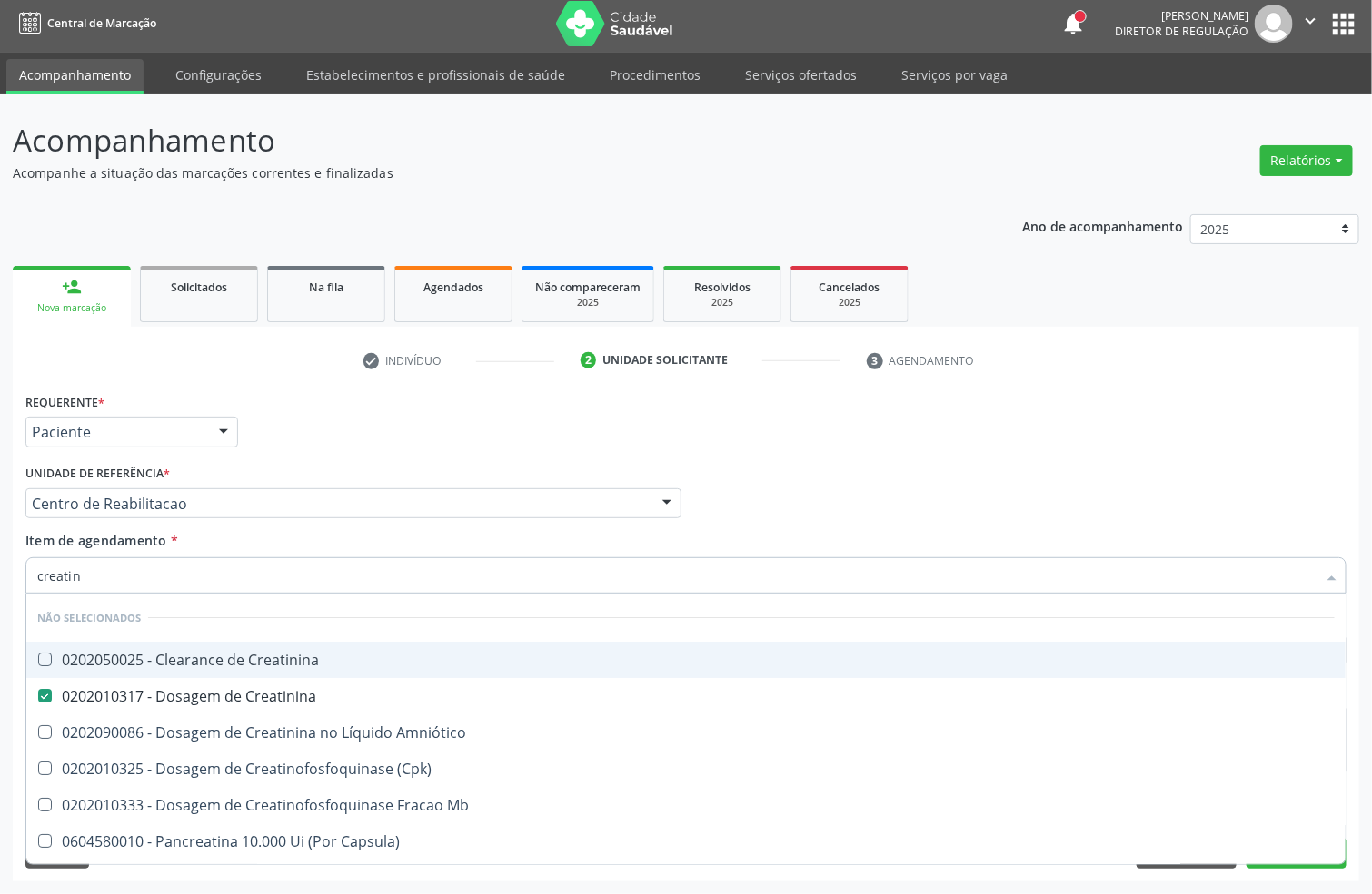
click at [141, 581] on input "creatin" at bounding box center [677, 576] width 1279 height 37
checkbox Creatinina "true"
checkbox Amniótico "true"
checkbox \(Cpk\) "true"
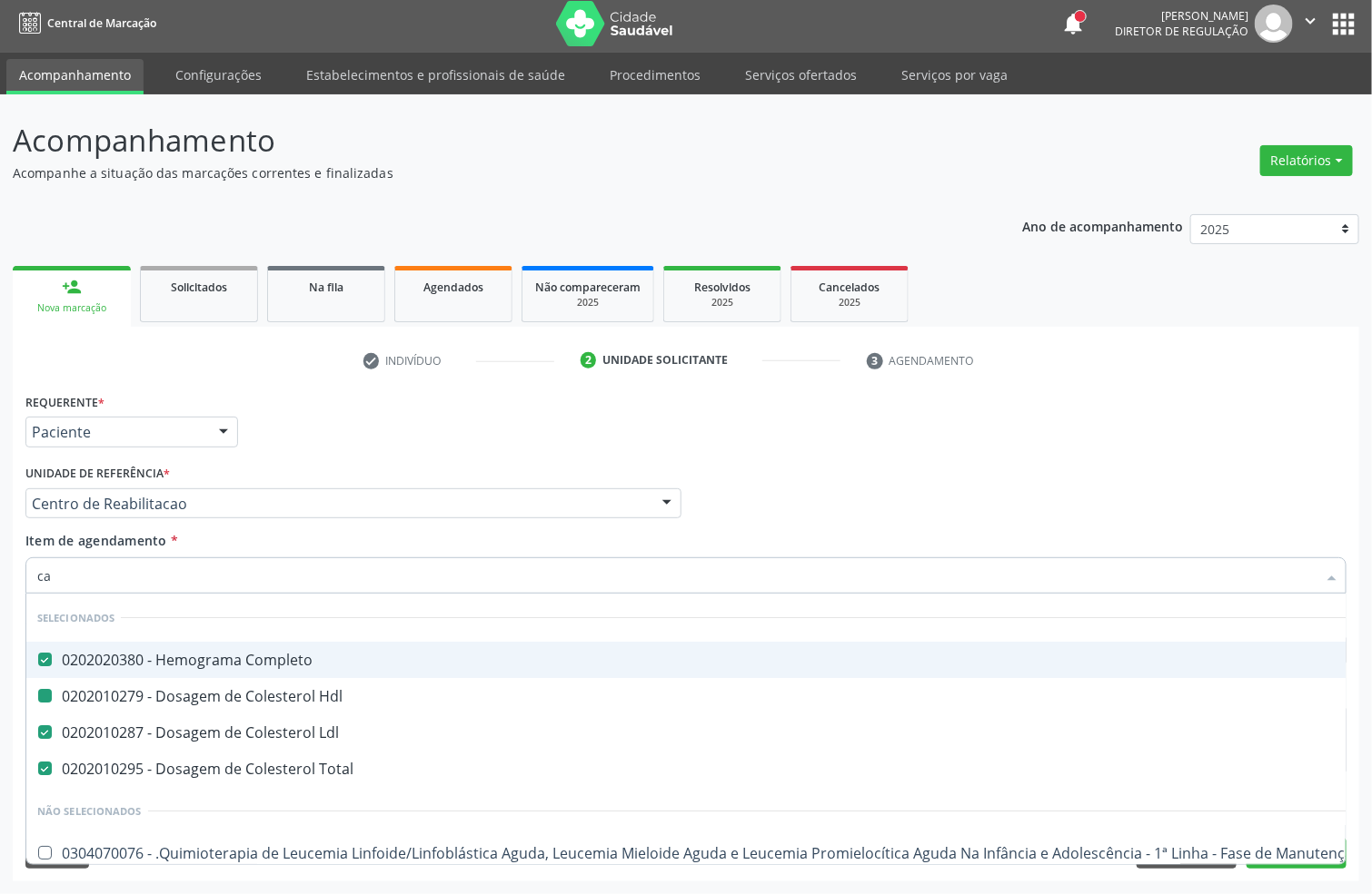
type input "cal"
checkbox Completo "false"
checkbox Hdl "false"
checkbox Ldl "false"
checkbox Total "false"
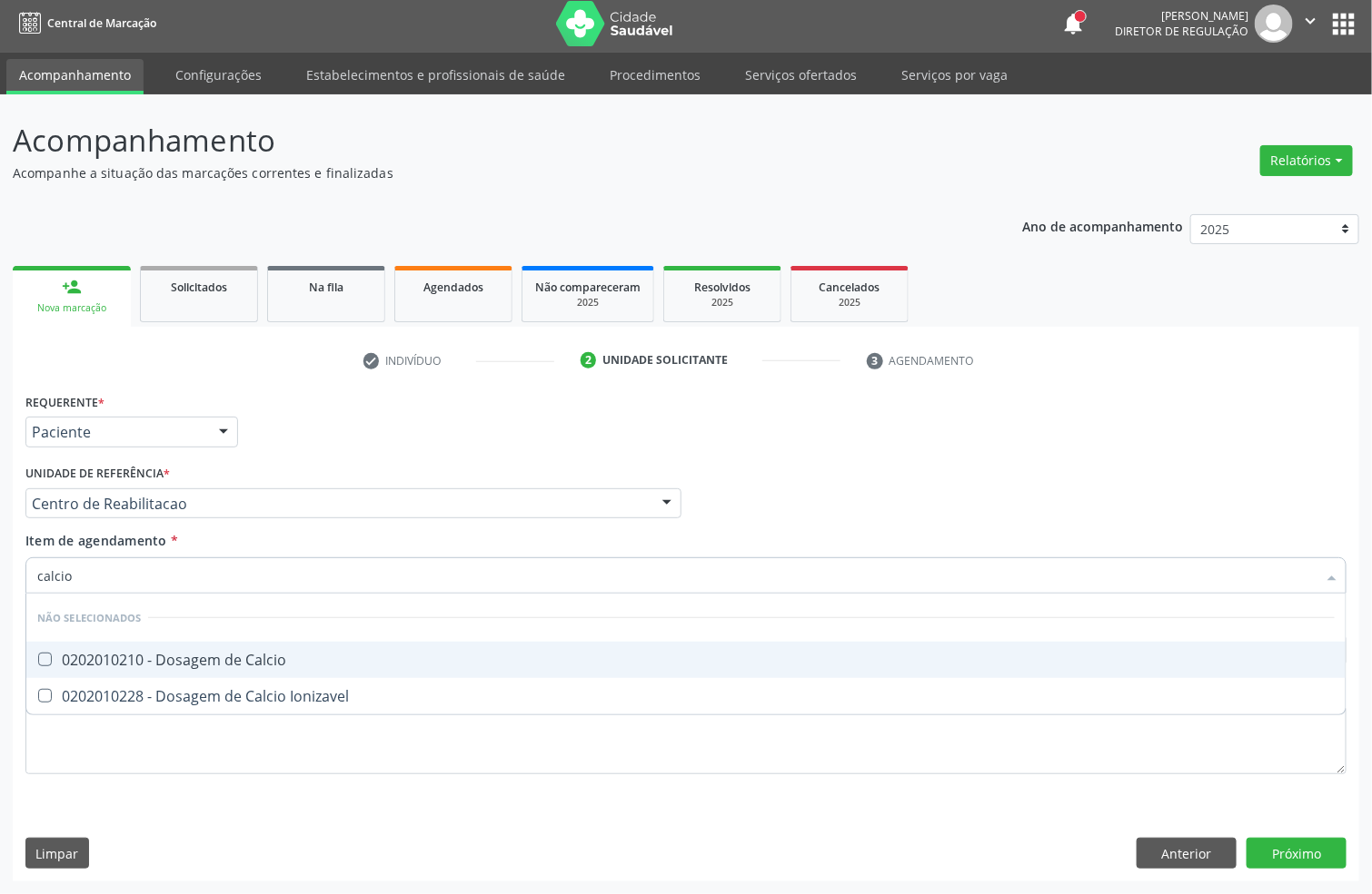
type input "calcio"
click at [147, 662] on div "0202010210 - Dosagem de Calcio" at bounding box center [686, 660] width 1297 height 15
checkbox Calcio "true"
click at [152, 580] on input "calcio" at bounding box center [677, 576] width 1279 height 37
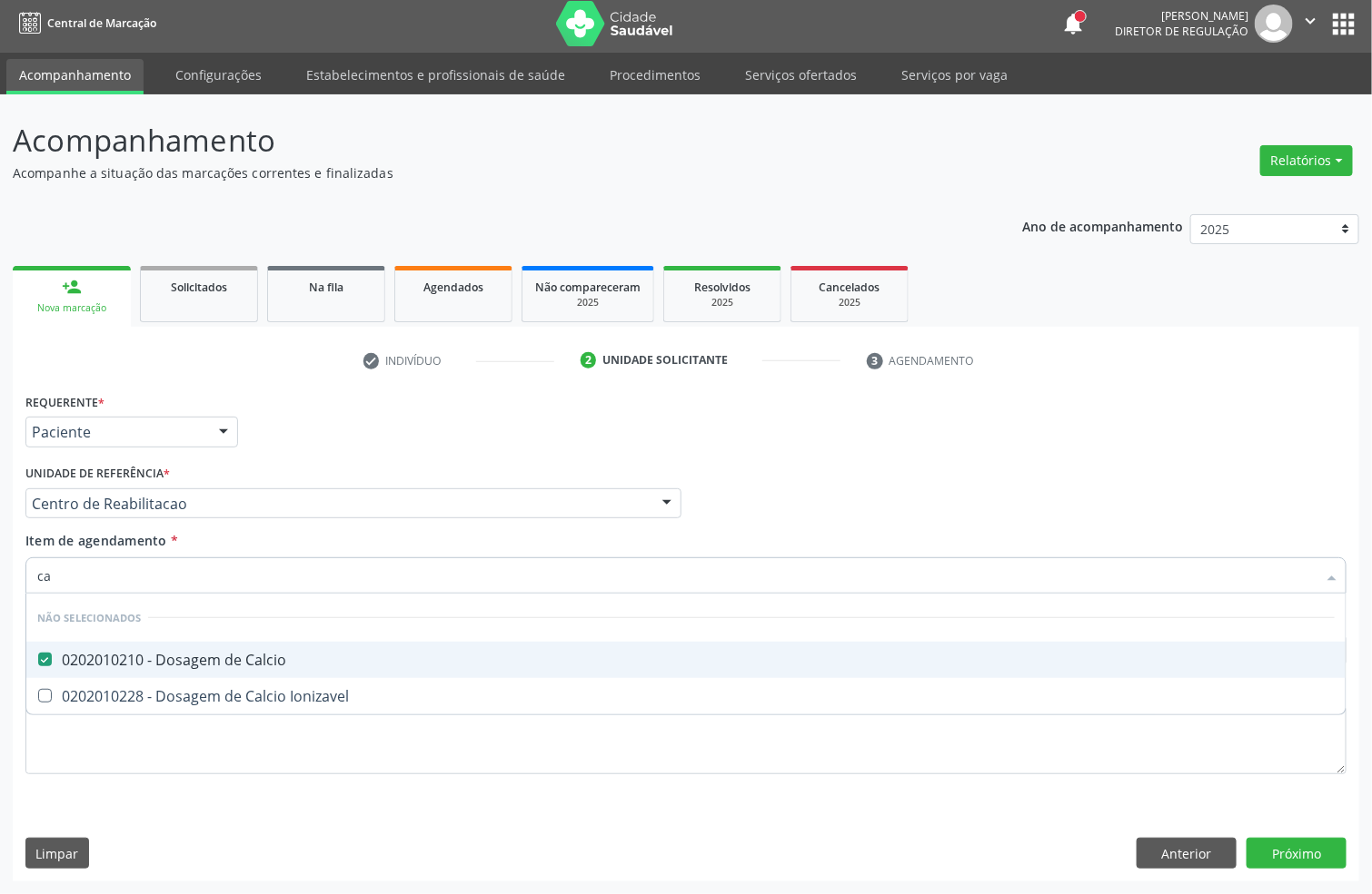
type input "c"
checkbox Calcio "true"
checkbox Ionizavel "true"
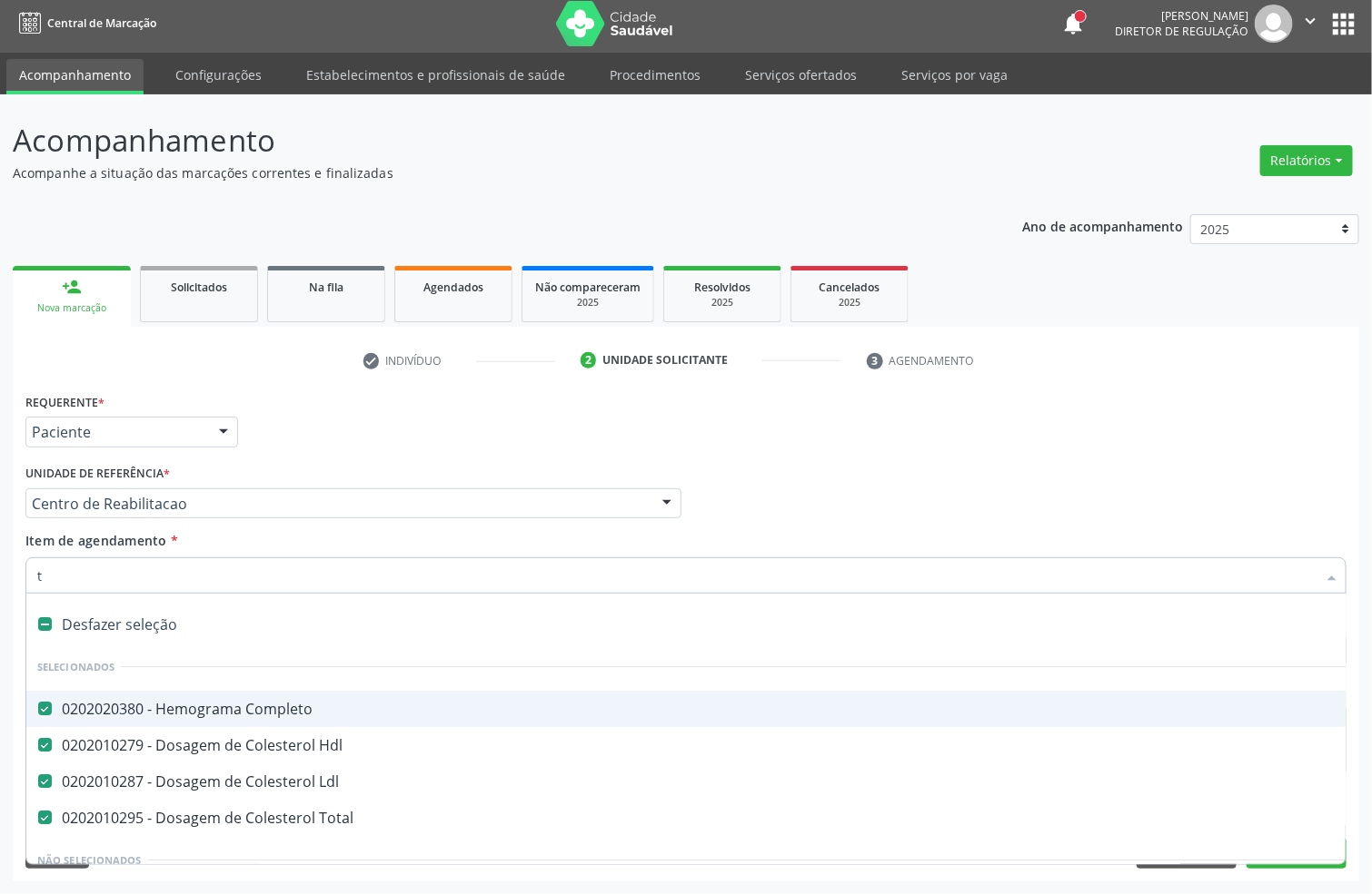
type input "tr"
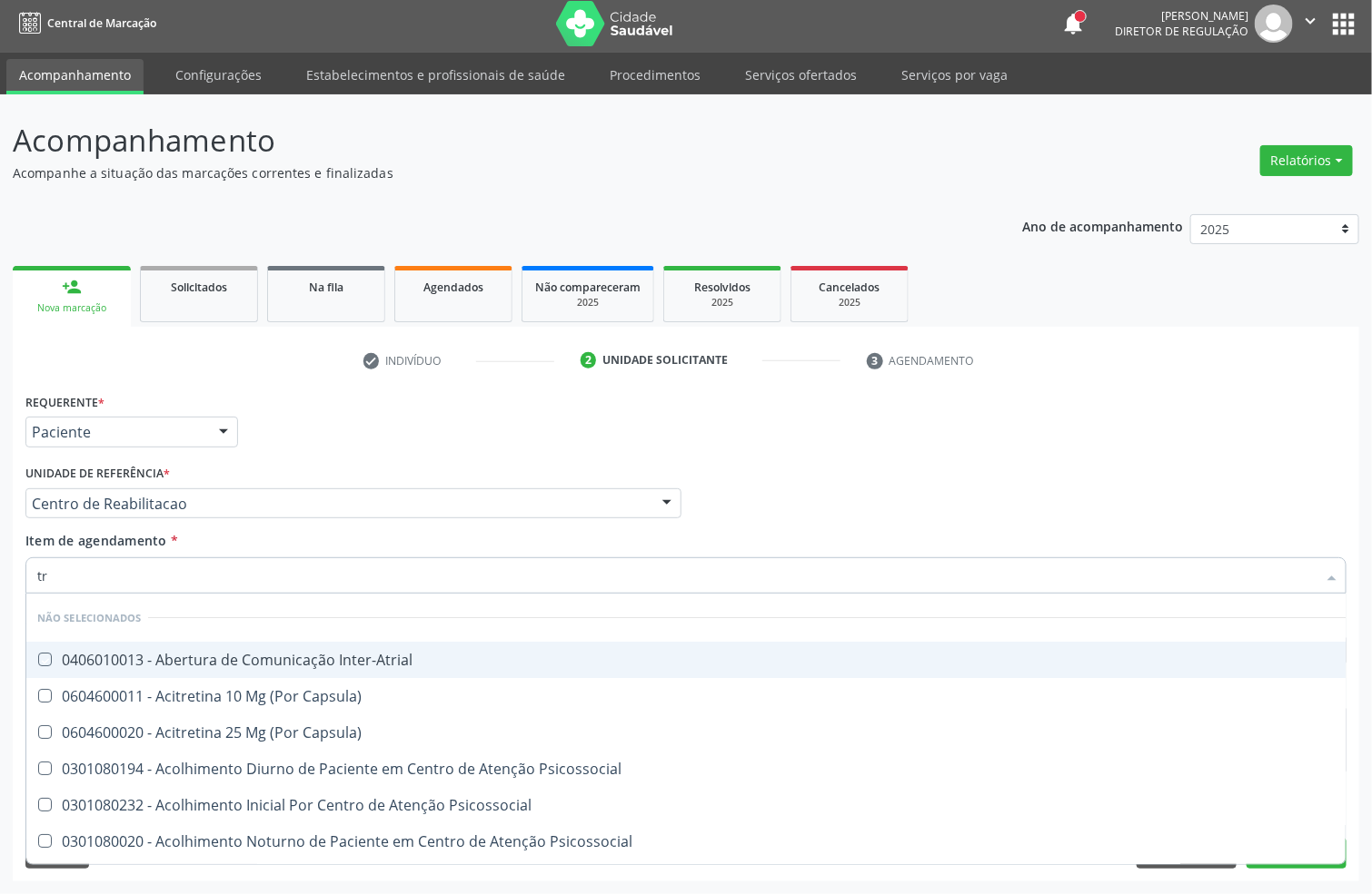
checkbox Inter-Atrial "false"
checkbox Capsula\) "false"
checkbox Psicossocial "false"
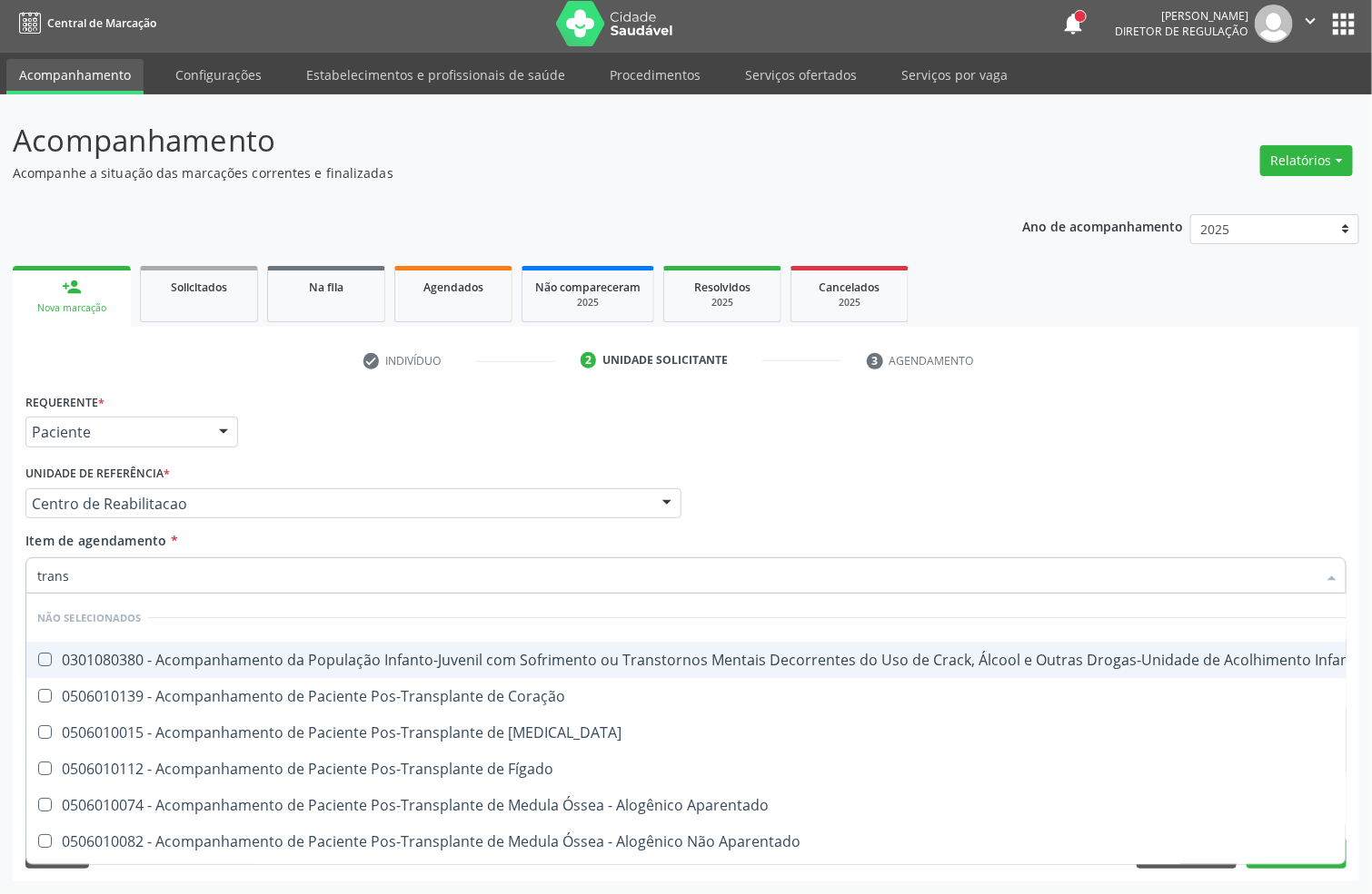
type input "transa"
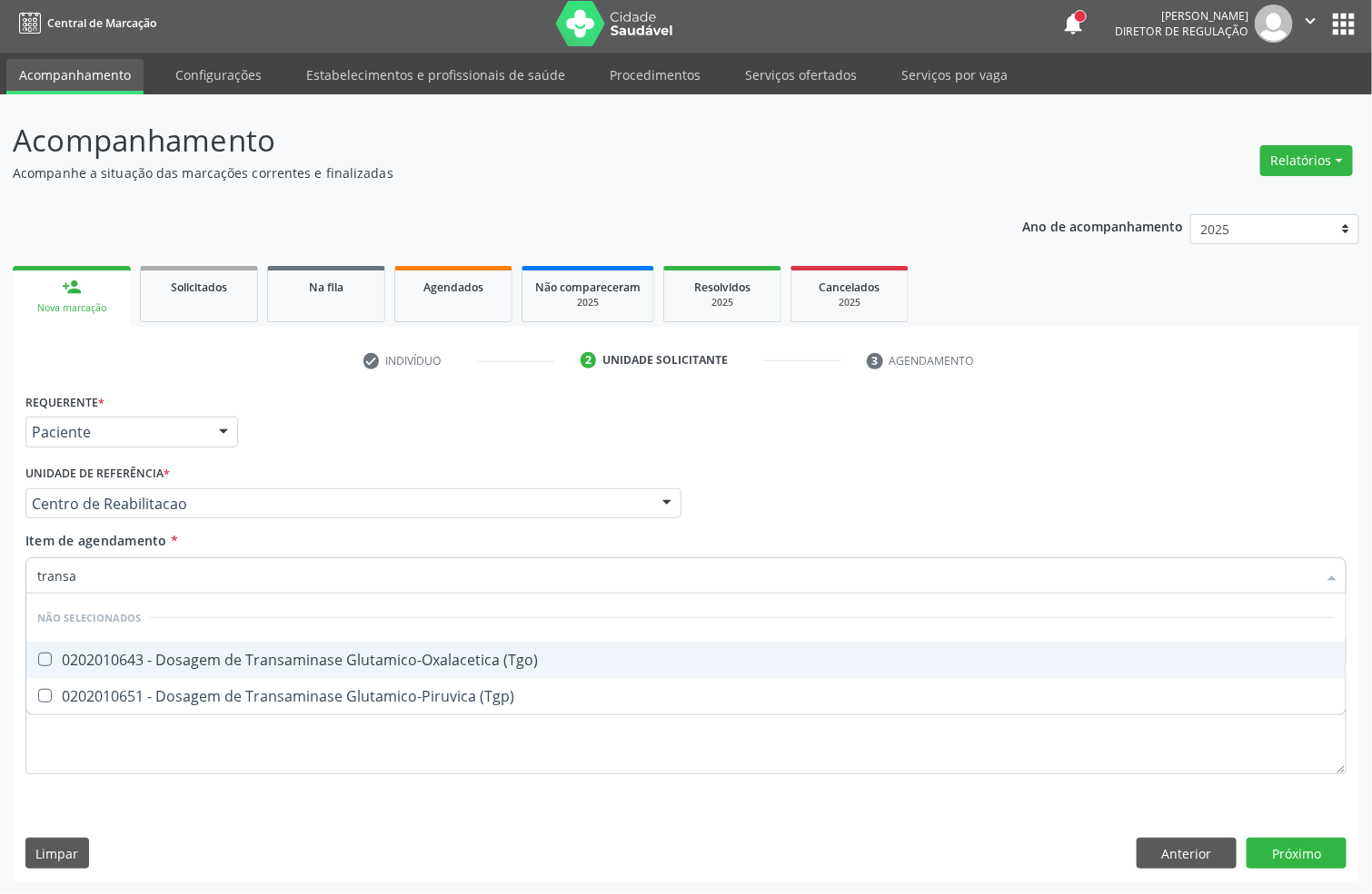
click at [155, 645] on span "0202010643 - Dosagem de Transaminase Glutamico-Oxalacetica (Tgo)" at bounding box center [686, 660] width 1319 height 37
checkbox \(Tgo\) "true"
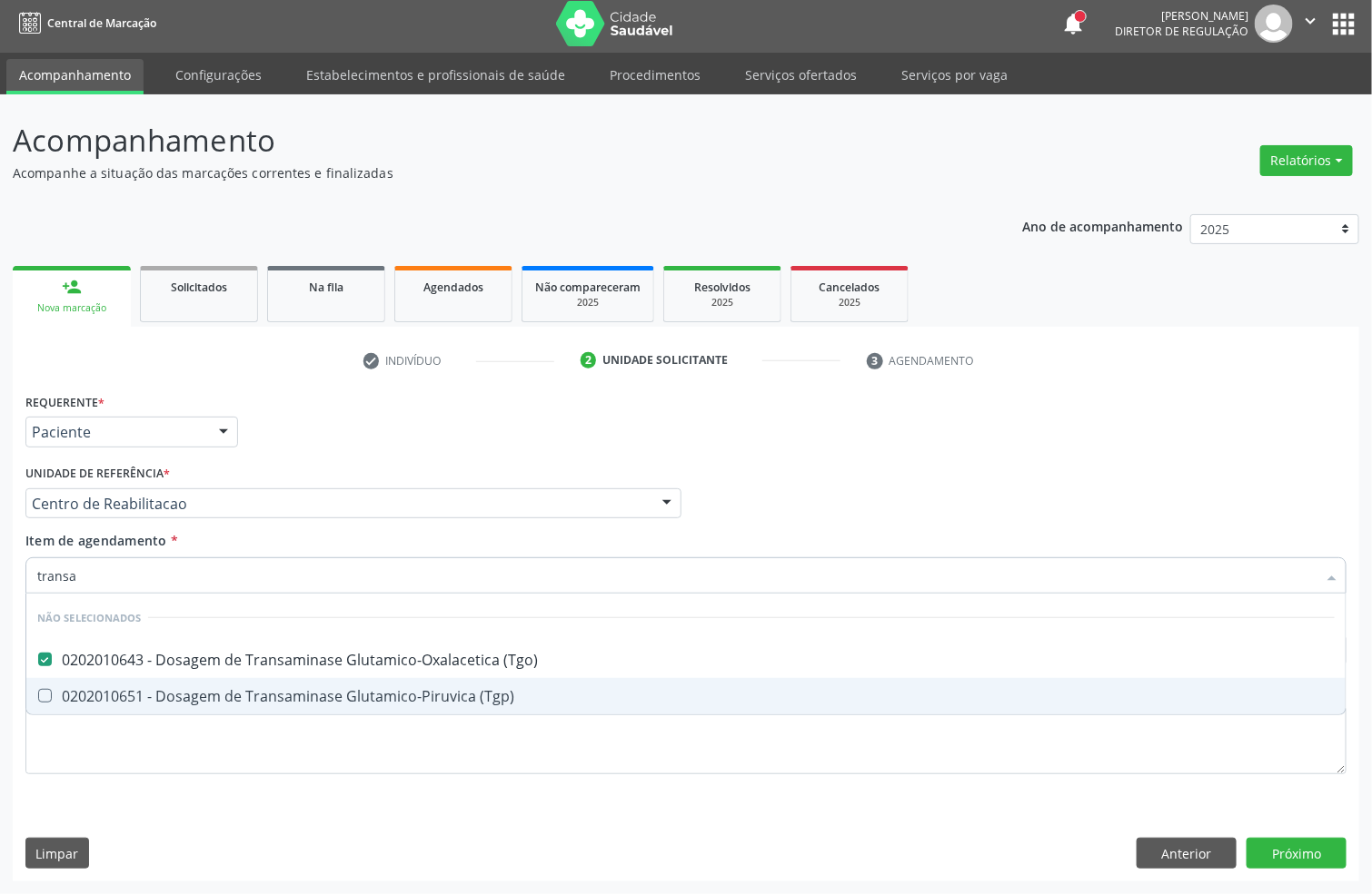
click at [147, 689] on div "0202010651 - Dosagem de Transaminase Glutamico-Piruvica (Tgp)" at bounding box center [686, 696] width 1297 height 15
checkbox \(Tgp\) "true"
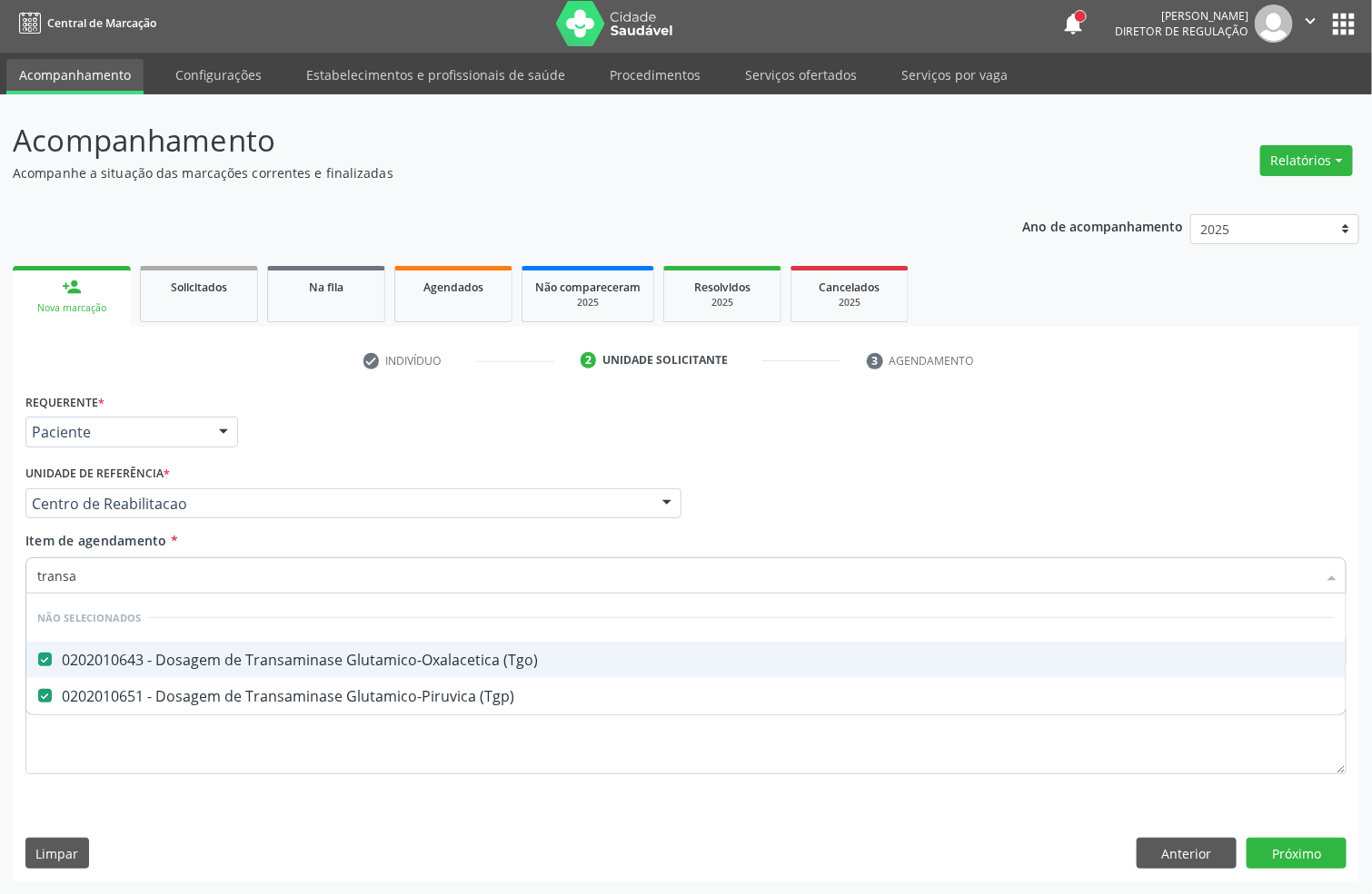
click at [123, 573] on input "transa" at bounding box center [677, 576] width 1279 height 37
drag, startPoint x: 594, startPoint y: 211, endPoint x: 158, endPoint y: 674, distance: 636.0
click at [594, 211] on div "Ano de acompanhamento 2025 2024 person_add Nova marcação Solicitados Na fila Ag…" at bounding box center [686, 542] width 1346 height 680
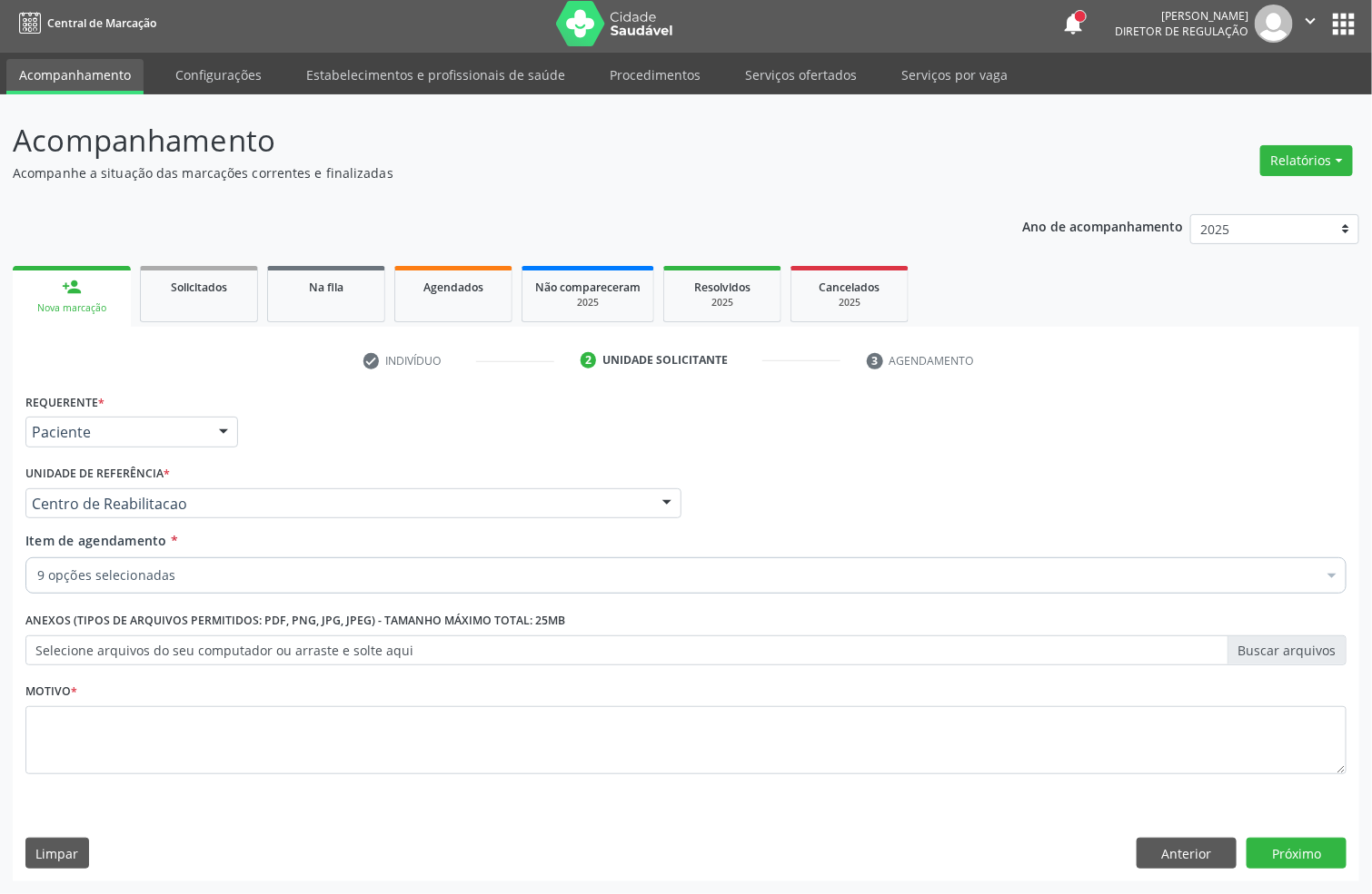
click at [130, 703] on div "Motivo *" at bounding box center [686, 726] width 1321 height 96
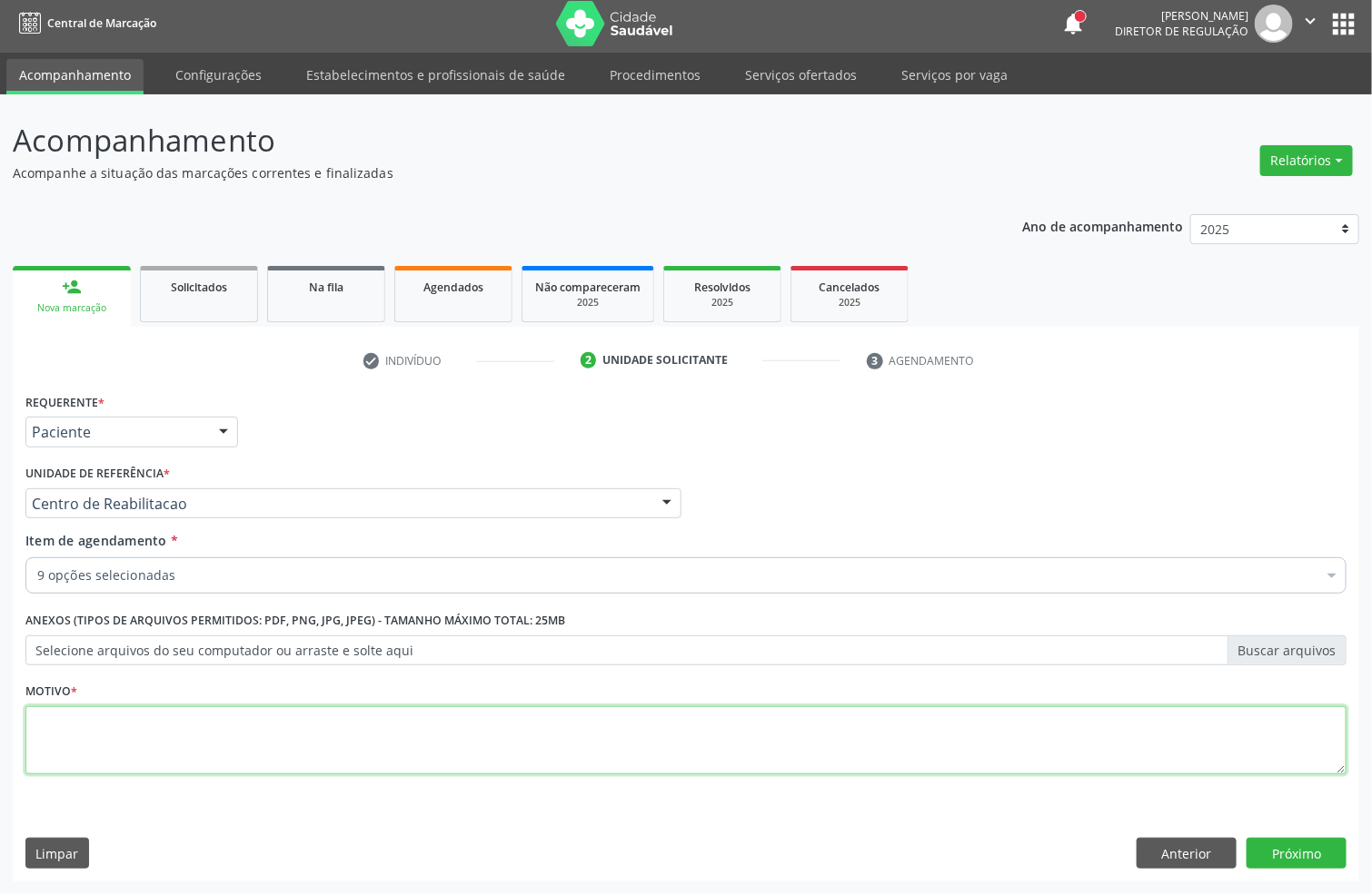
click at [125, 731] on textarea at bounding box center [686, 740] width 1321 height 69
type textarea "w"
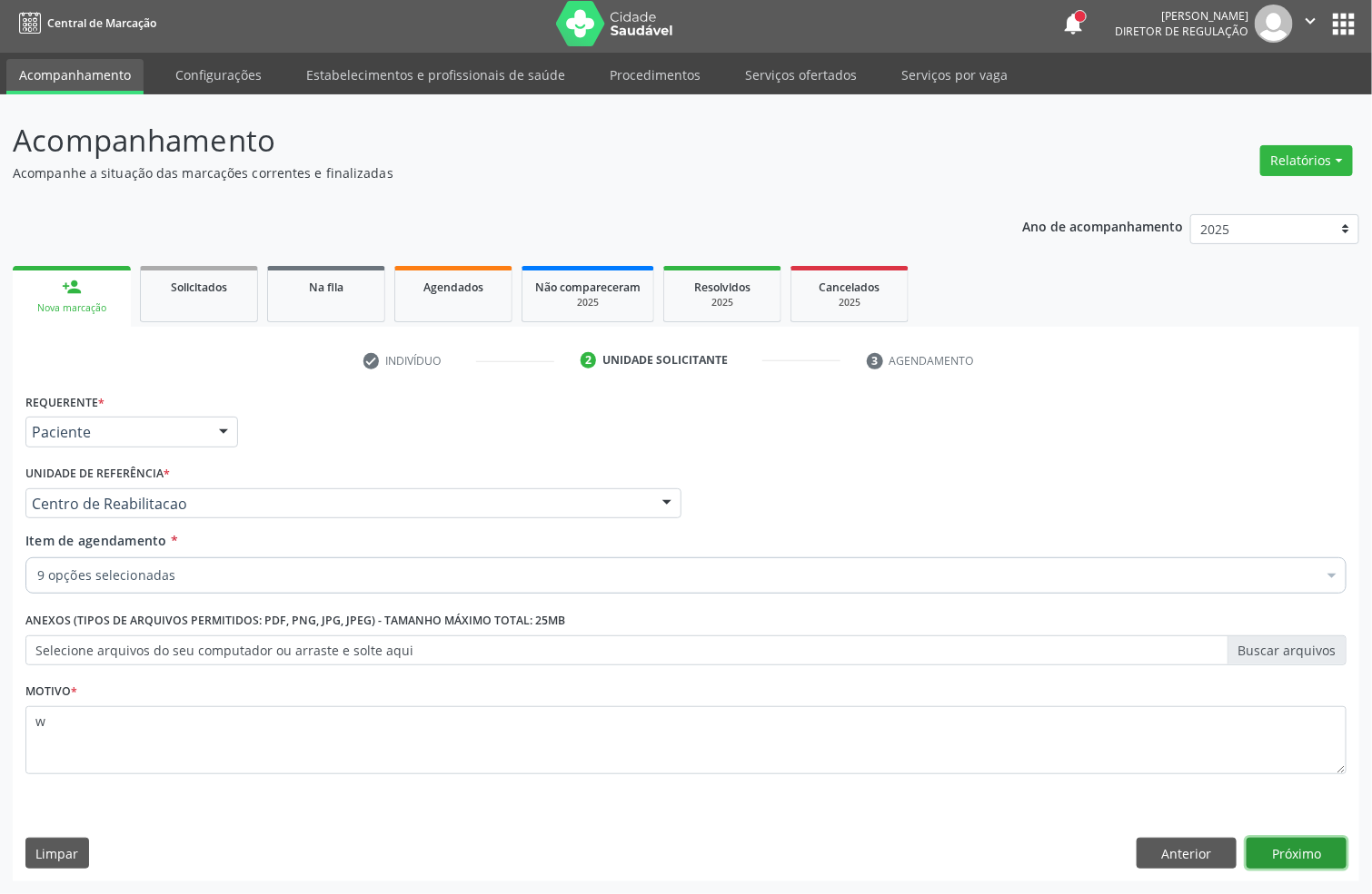
click at [1298, 855] on button "Próximo" at bounding box center [1296, 853] width 99 height 31
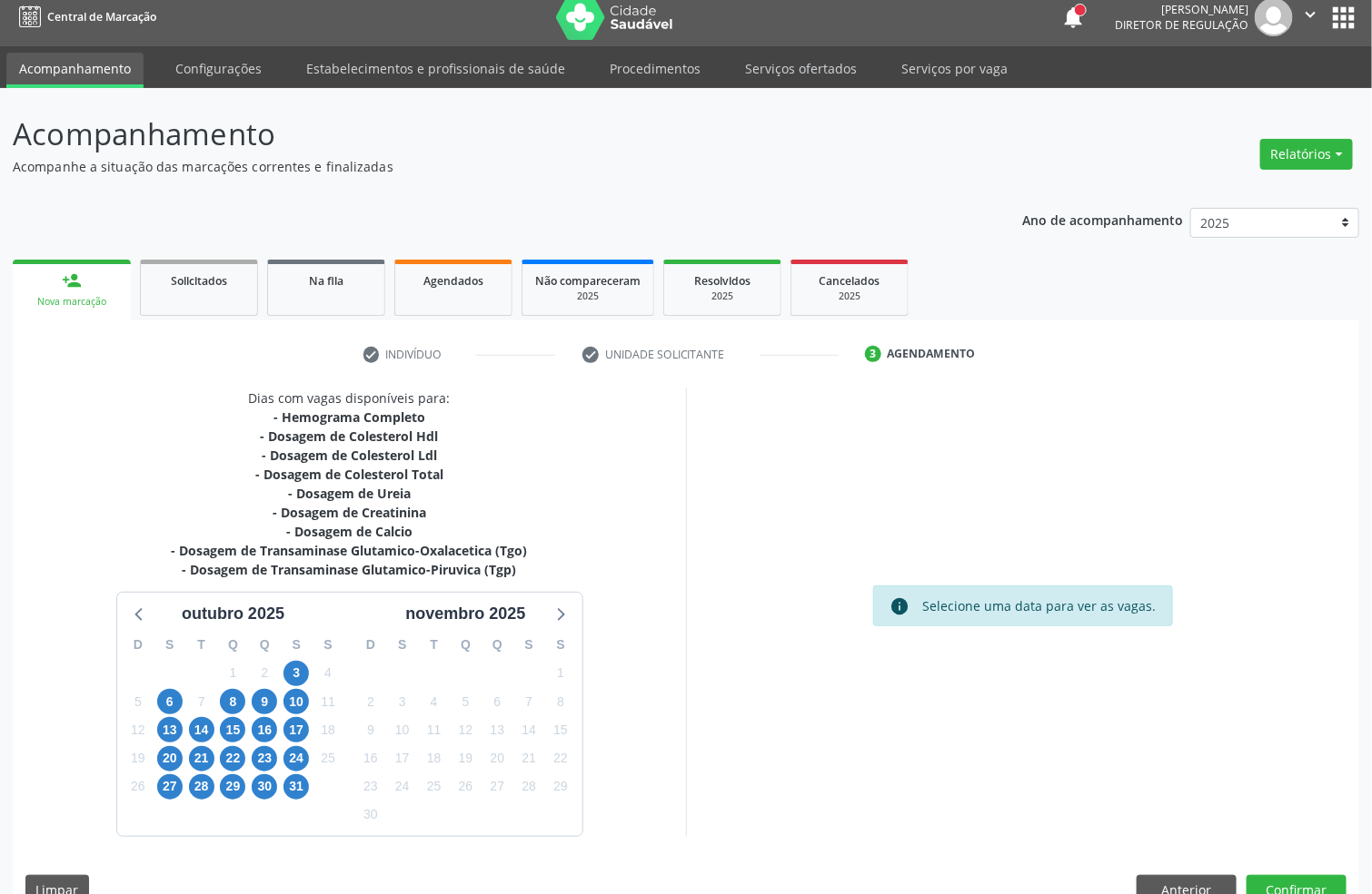
scroll to position [49, 0]
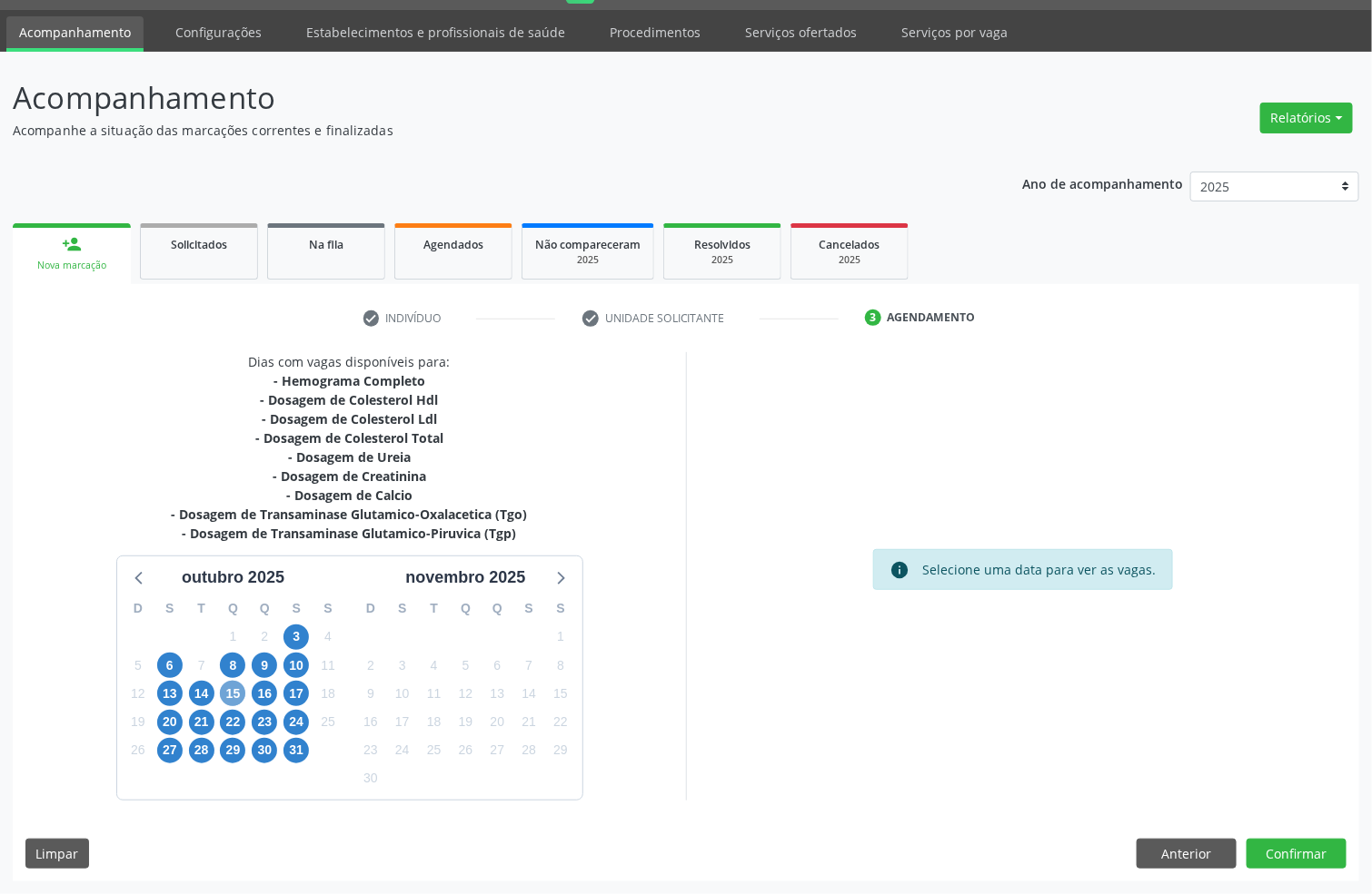
click at [232, 695] on span "15" at bounding box center [233, 694] width 26 height 26
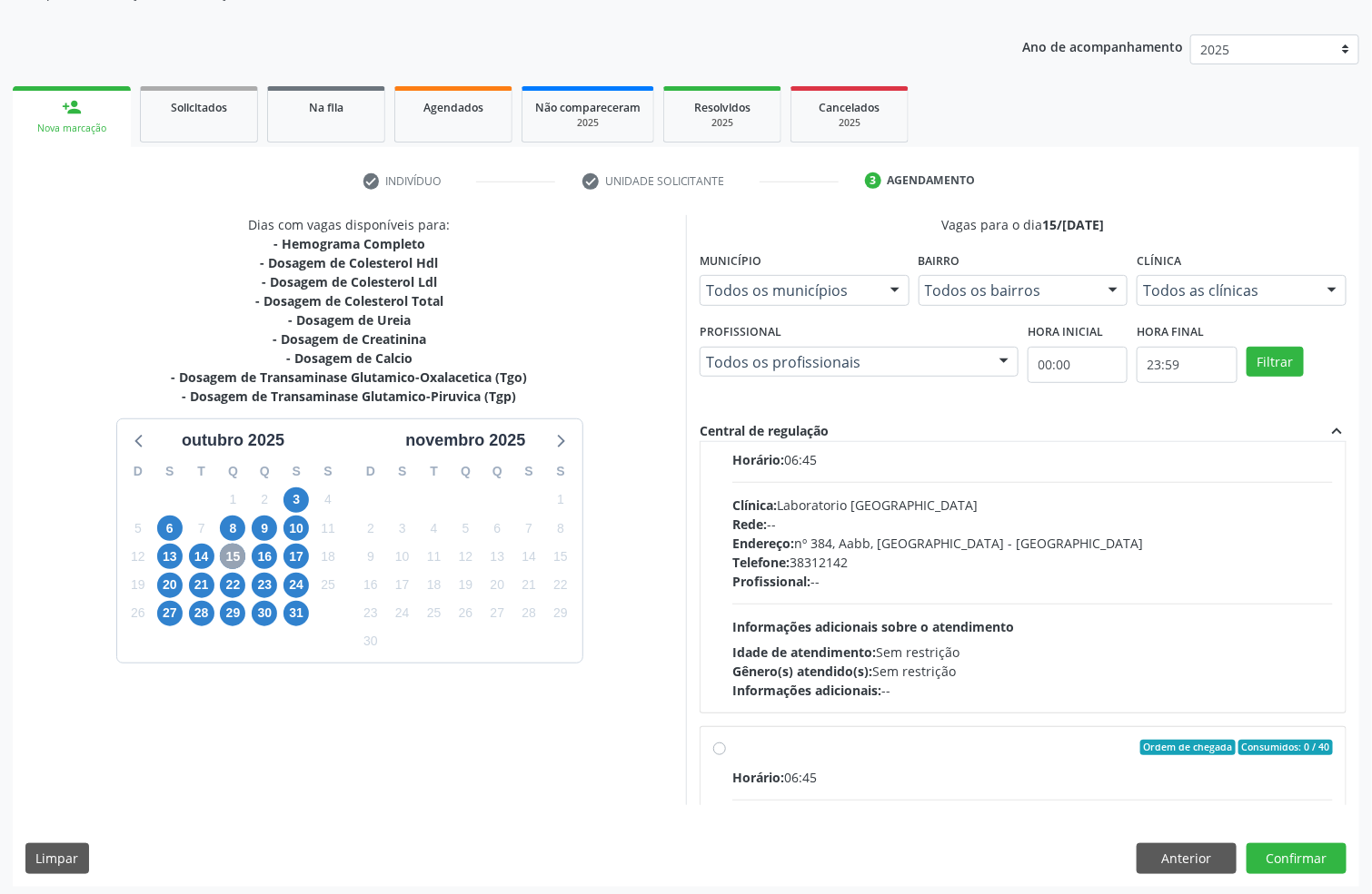
scroll to position [0, 0]
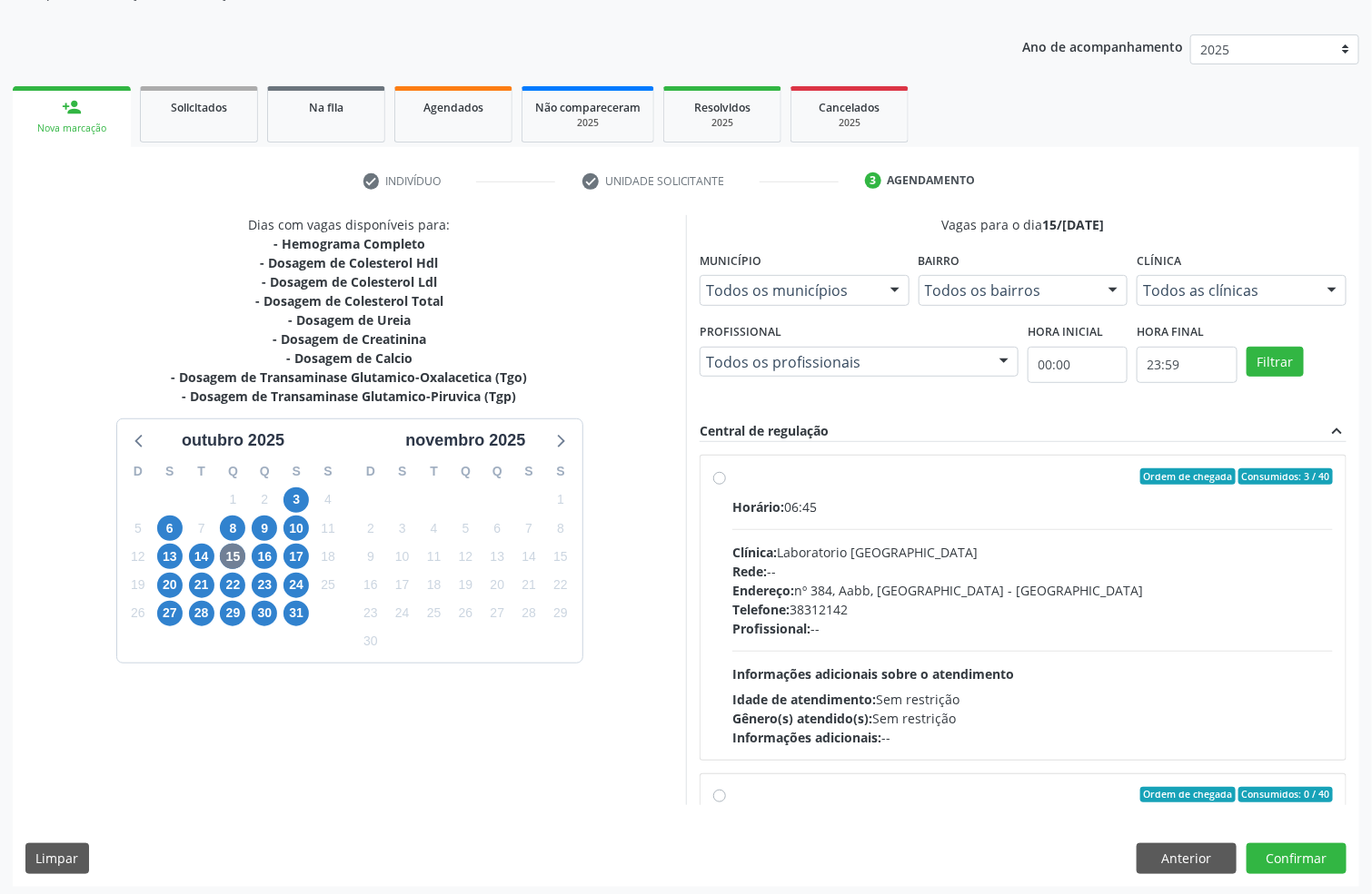
click at [835, 553] on div "Clínica: Laboratorio [GEOGRAPHIC_DATA]" at bounding box center [1033, 552] width 601 height 19
click at [726, 485] on input "Ordem de chegada Consumidos: 3 / 40 Horário: 06:45 Clínica: Laboratorio [GEOGRA…" at bounding box center [719, 476] width 13 height 16
radio input "true"
click at [1311, 856] on button "Confirmar" at bounding box center [1296, 858] width 99 height 31
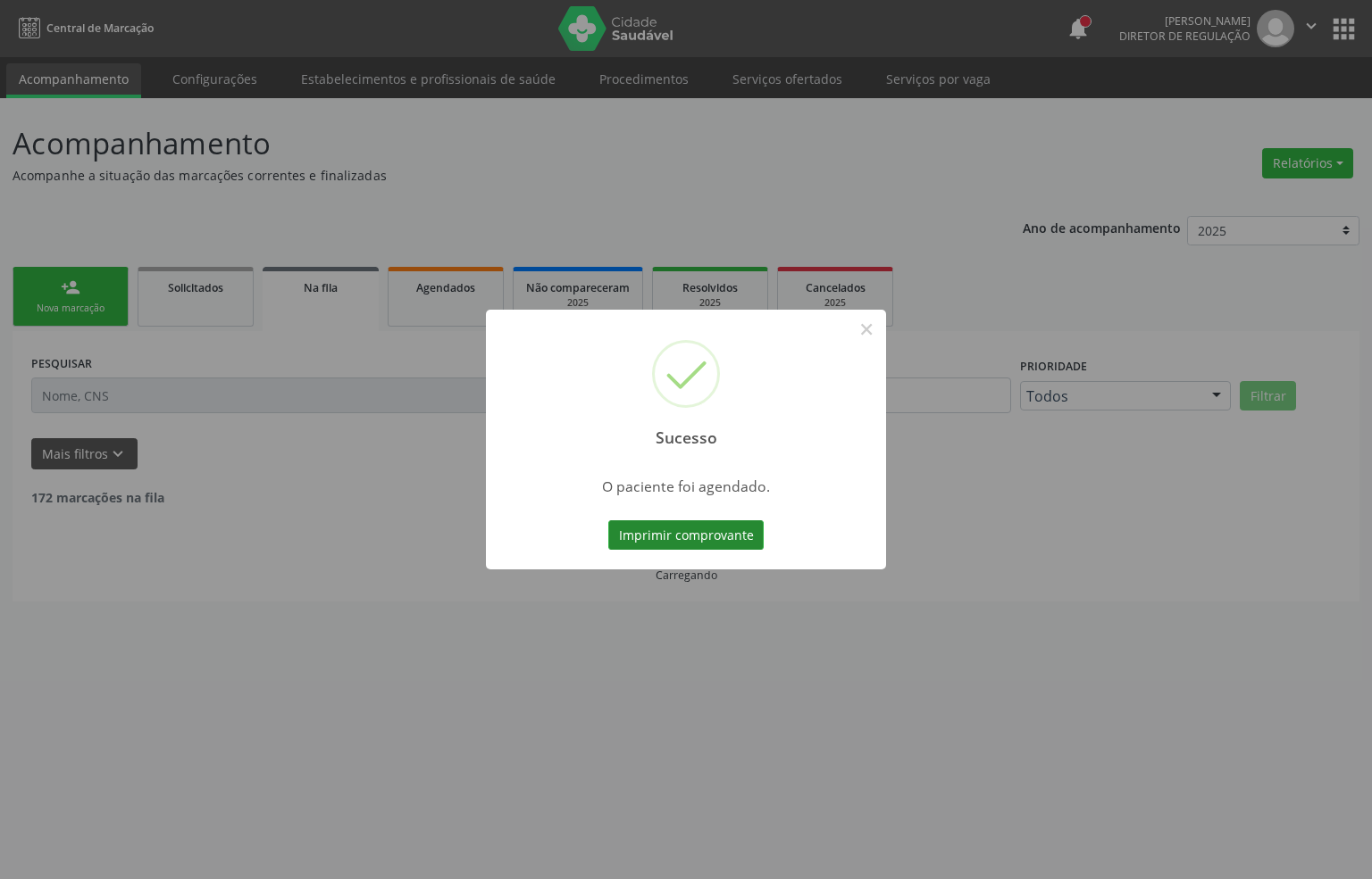
click at [688, 536] on button "Imprimir comprovante" at bounding box center [686, 535] width 155 height 30
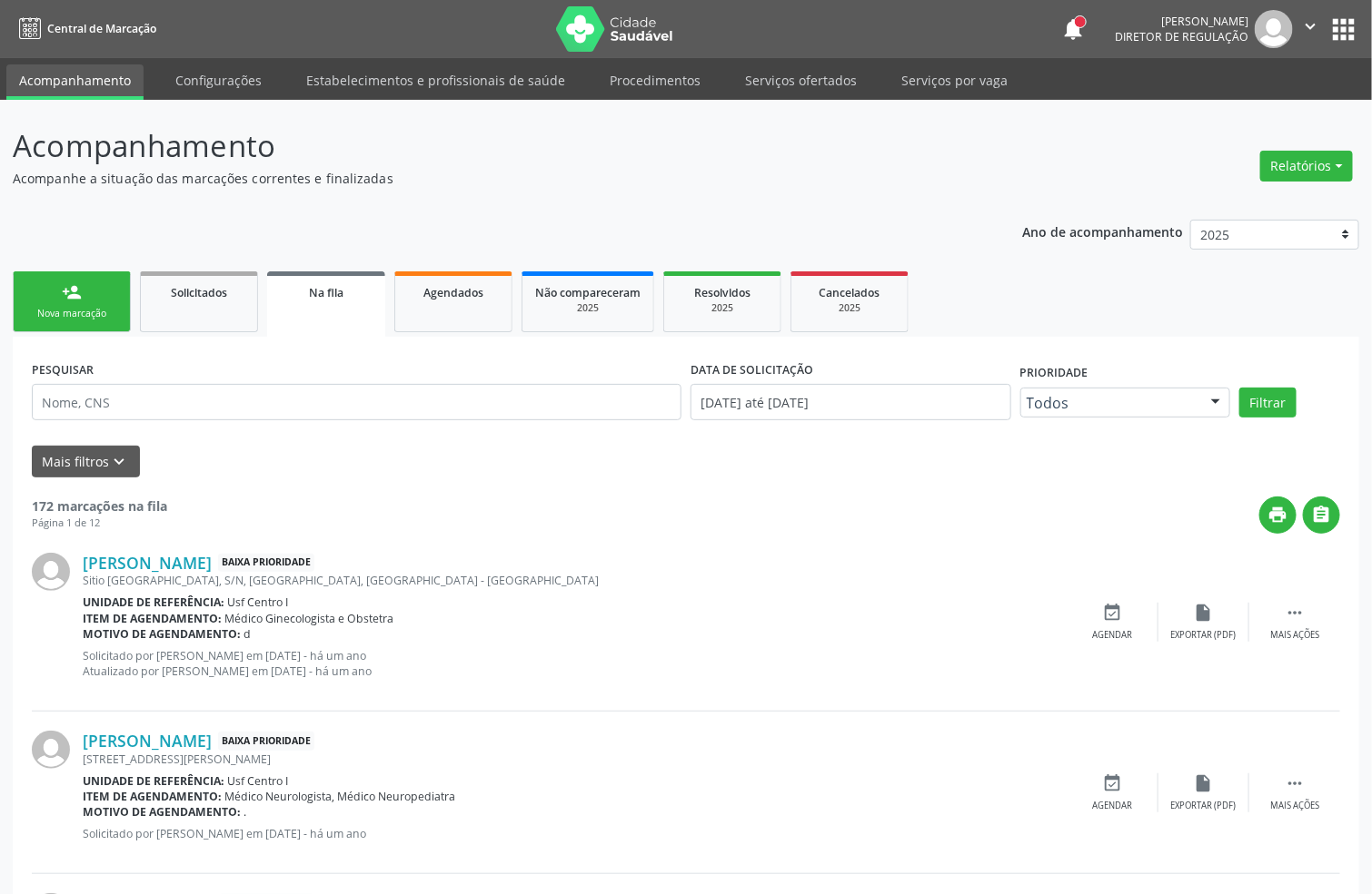
click at [100, 310] on div "Nova marcação" at bounding box center [71, 314] width 91 height 14
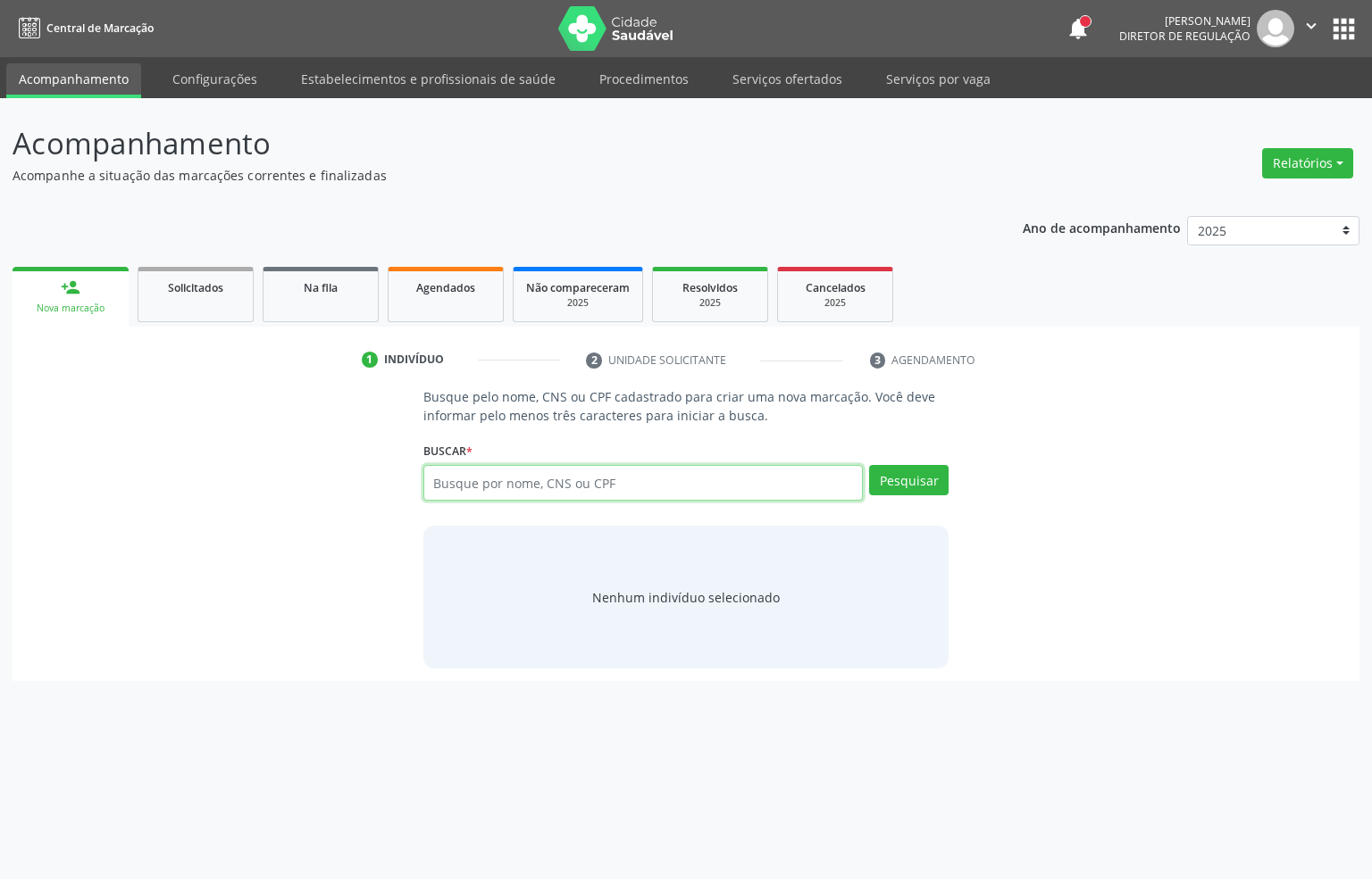
click at [507, 471] on input "text" at bounding box center [643, 483] width 440 height 36
paste input "CNS: 700 8039 9239 4988"
type input "CNS: 700 8039 9239 4988"
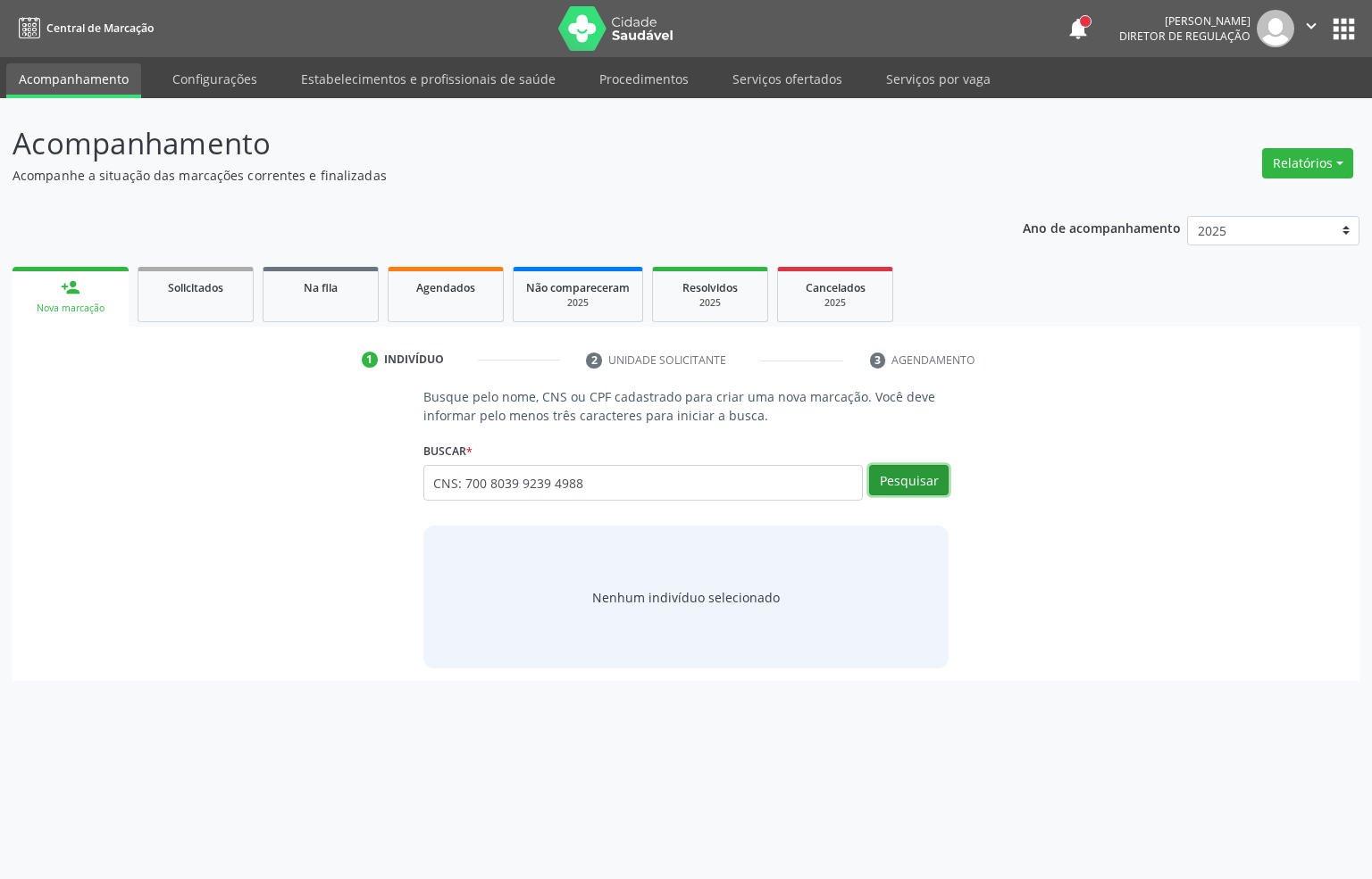
click at [924, 493] on button "Pesquisar" at bounding box center [907, 480] width 79 height 30
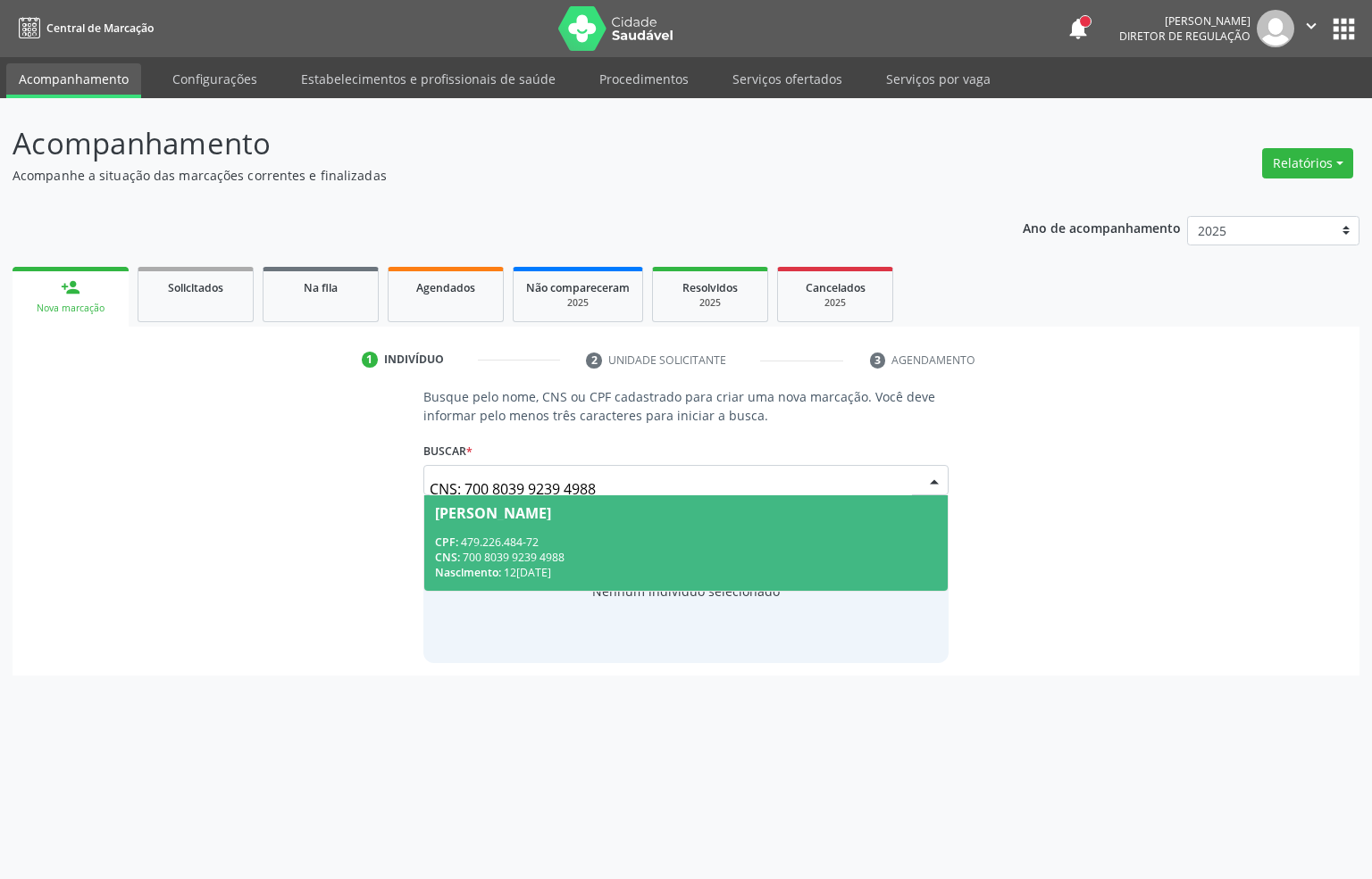
click at [643, 551] on div "CNS: 700 8039 9239 4988" at bounding box center [686, 557] width 503 height 16
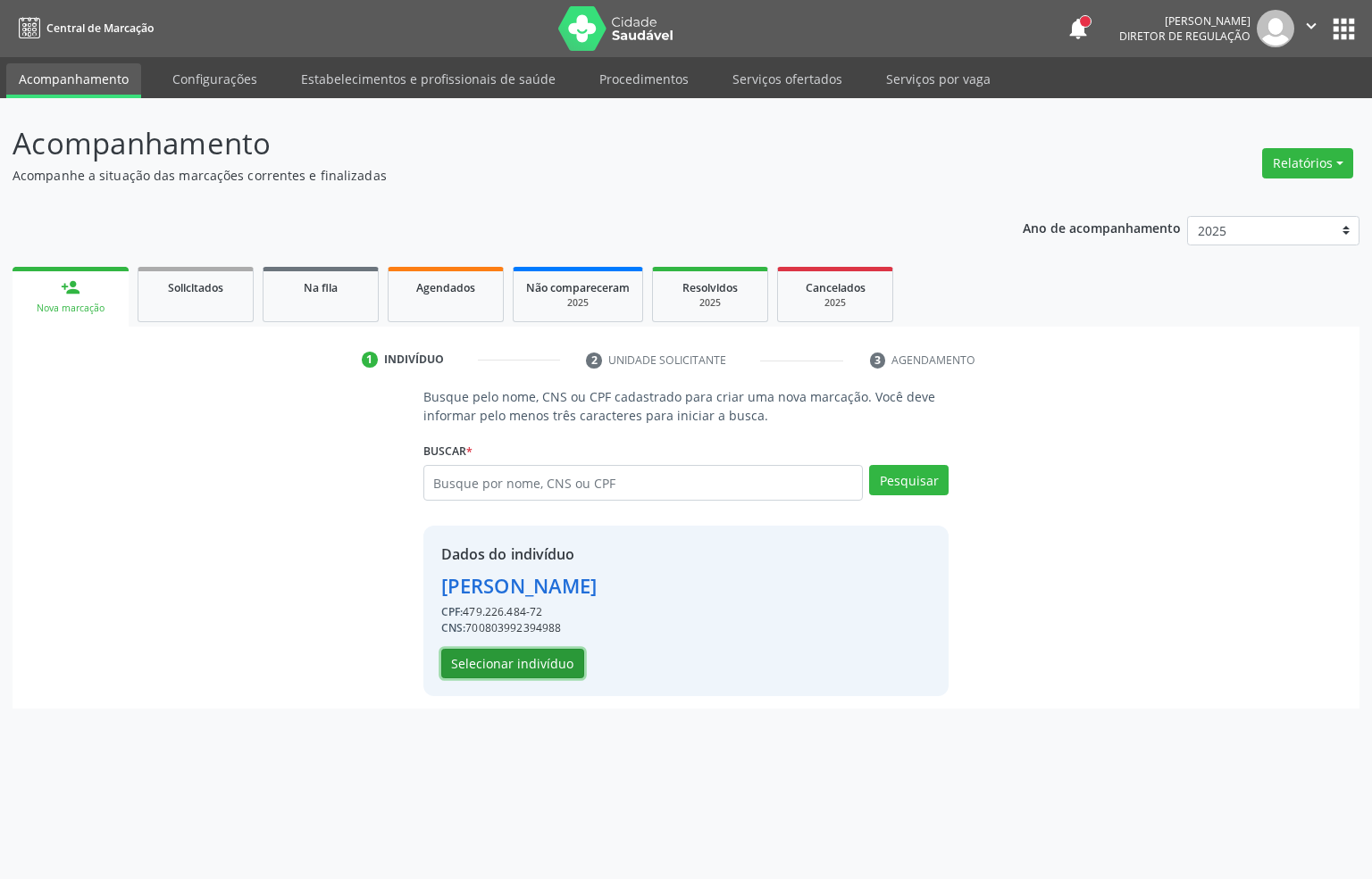
click at [504, 659] on button "Selecionar indivíduo" at bounding box center [512, 664] width 143 height 30
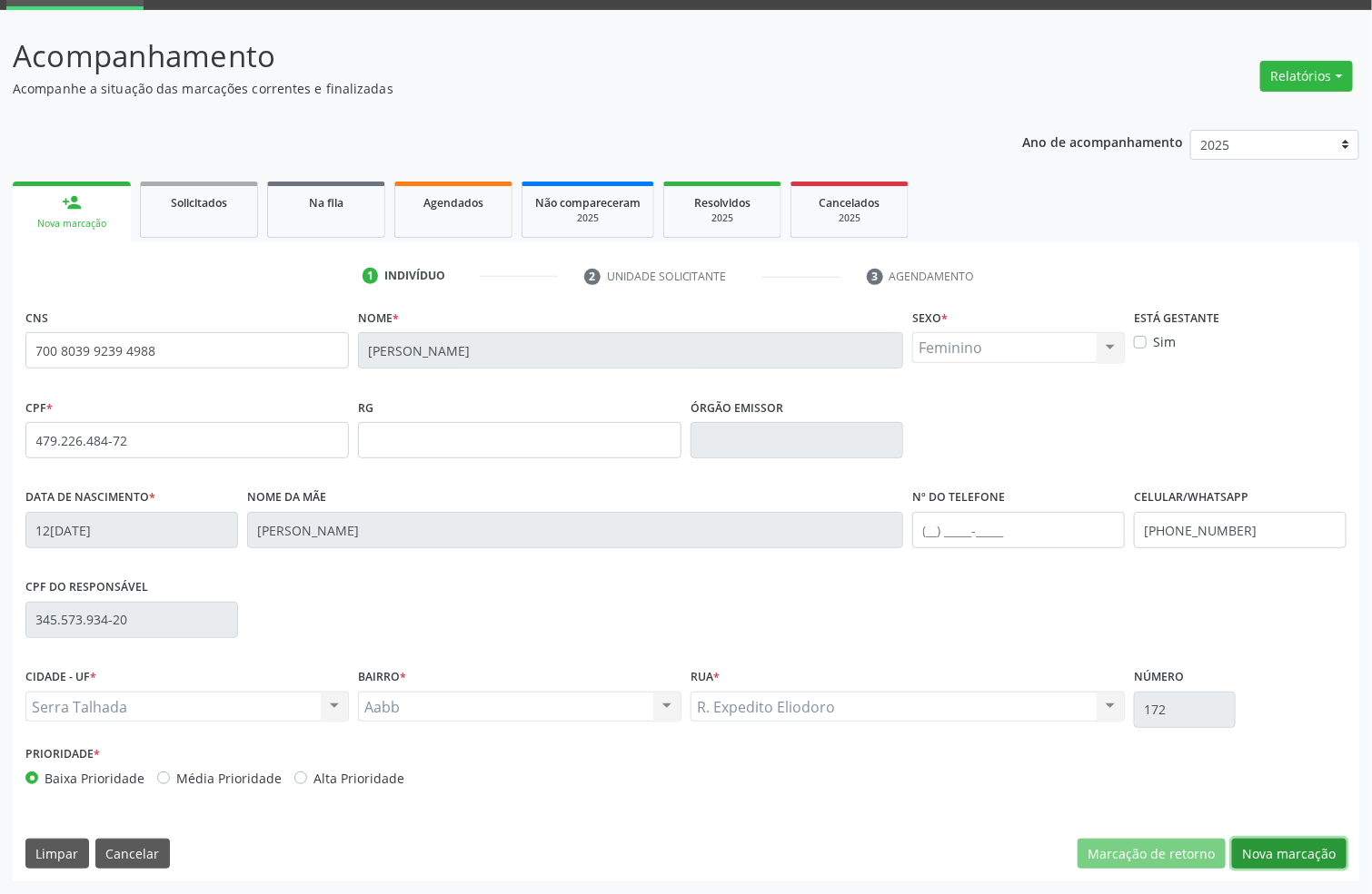
click at [1279, 858] on button "Nova marcação" at bounding box center [1288, 854] width 114 height 31
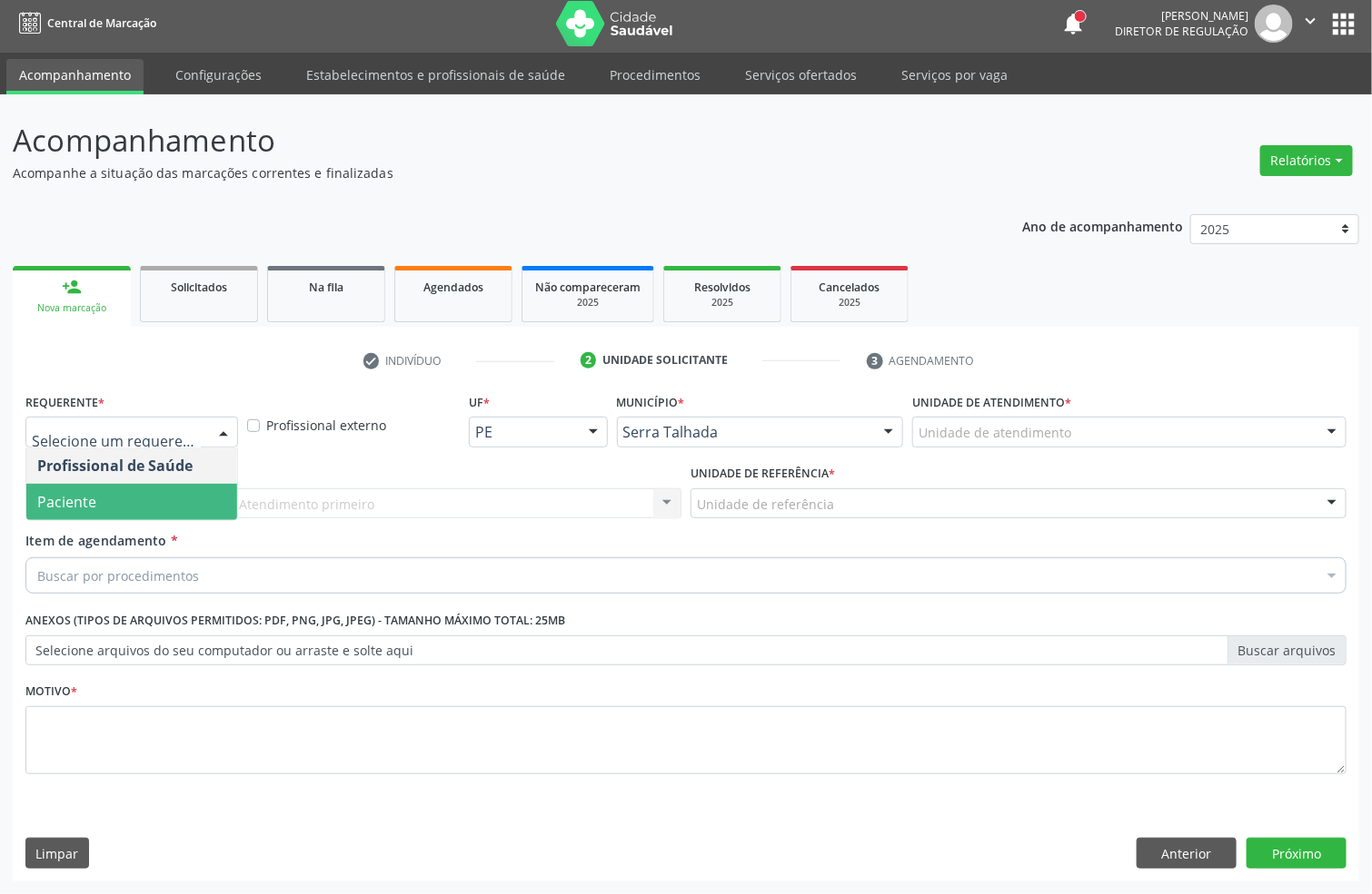
click at [109, 499] on span "Paciente" at bounding box center [131, 502] width 211 height 37
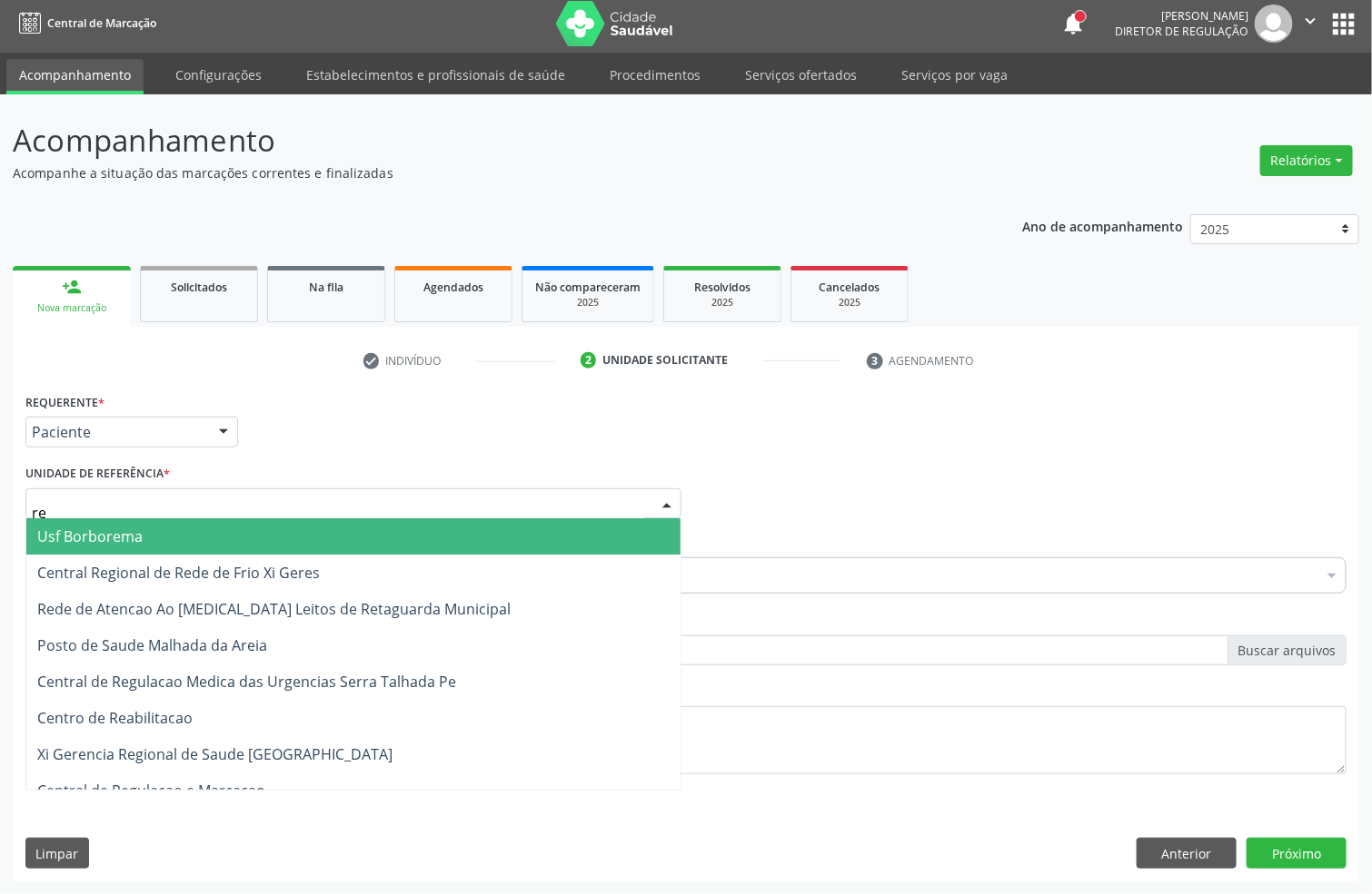
type input "rea"
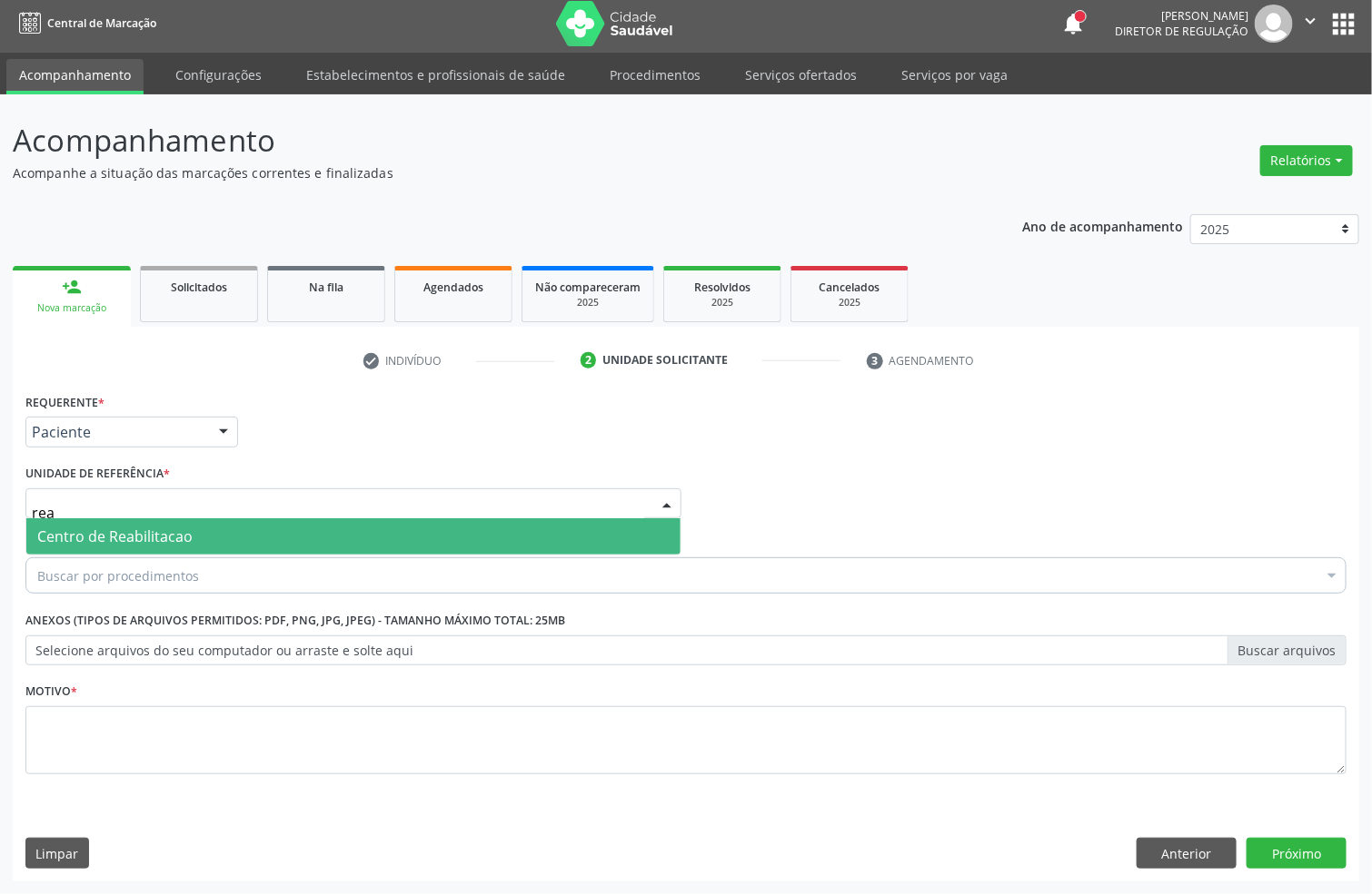
click at [112, 520] on span "Centro de Reabilitacao" at bounding box center [352, 536] width 654 height 37
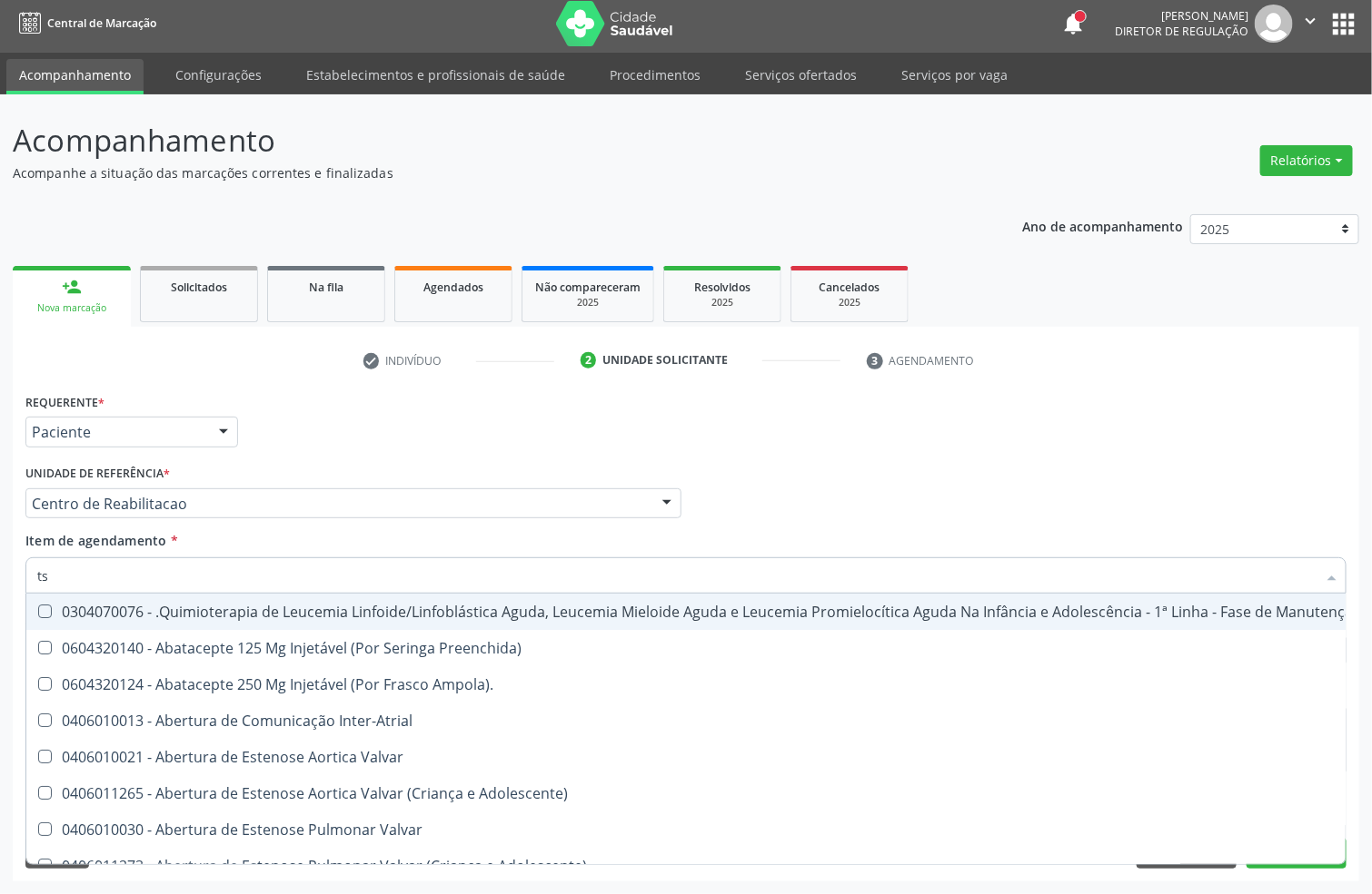
type input "tsh"
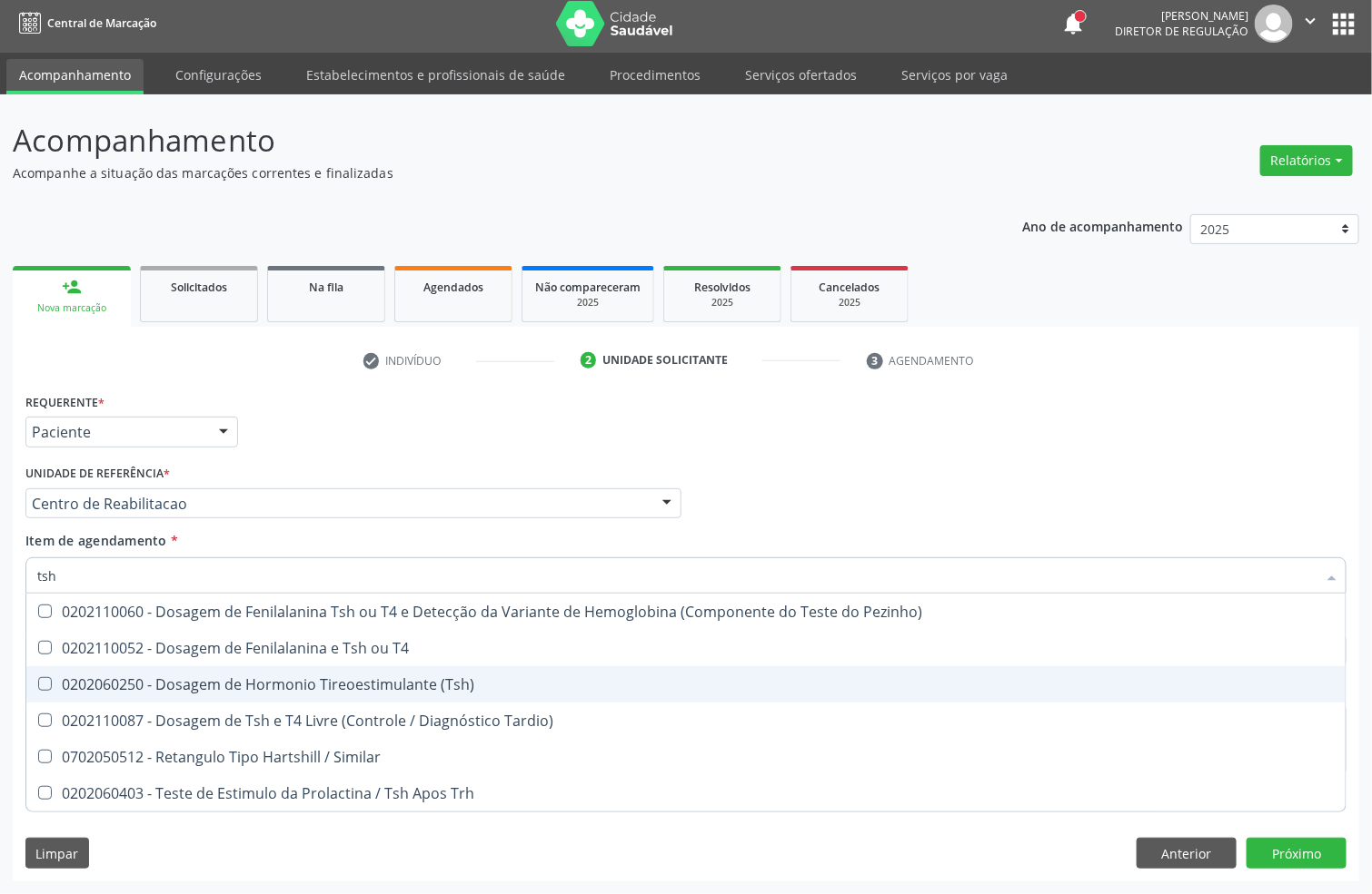
click at [134, 682] on div "0202060250 - Dosagem de Hormonio Tireoestimulante (Tsh)" at bounding box center [686, 684] width 1297 height 15
checkbox \(Tsh\) "true"
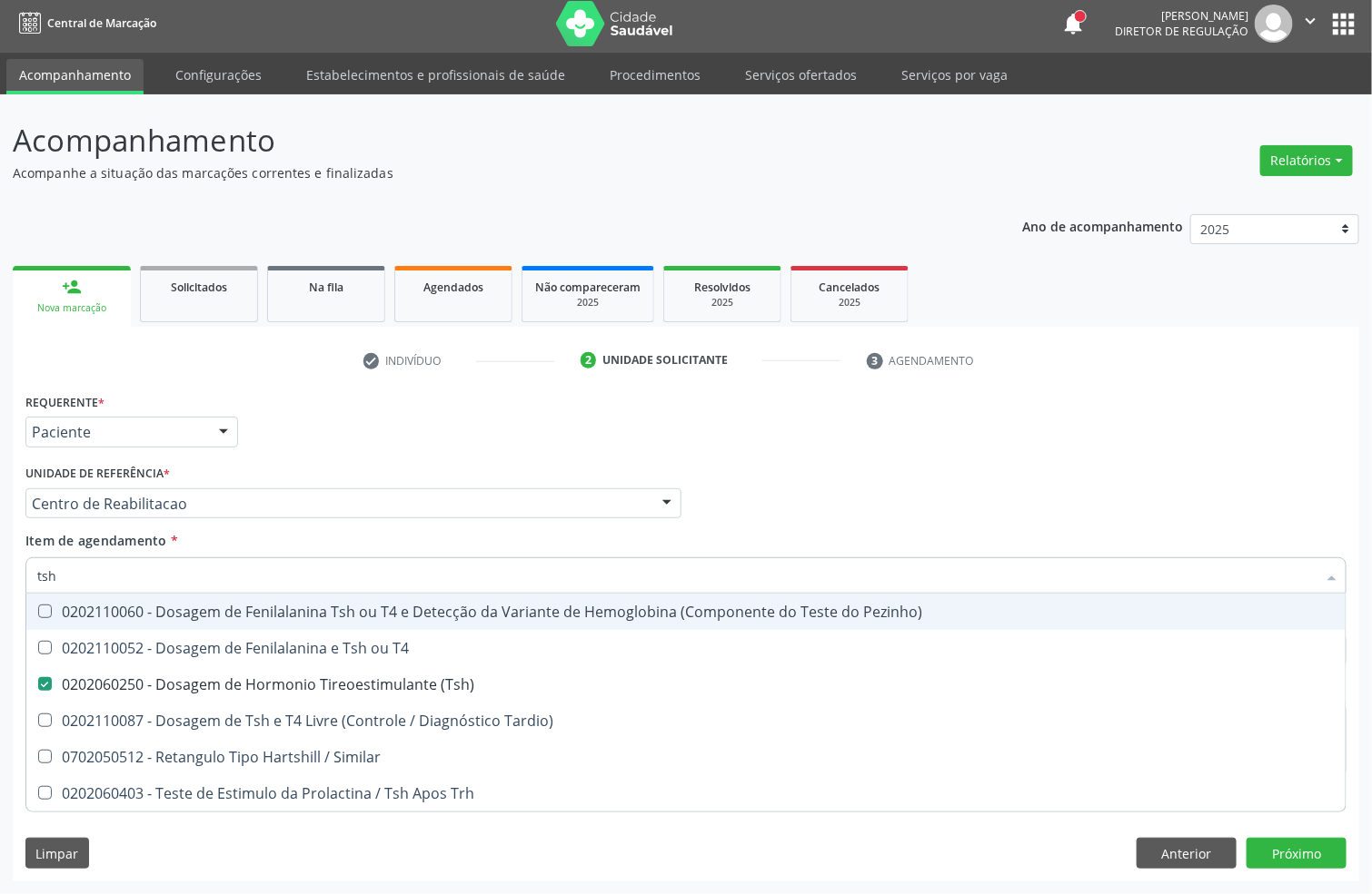
type input "ts"
checkbox \(Tsh\) "false"
checkbox Tardio\) "true"
type input "t"
checkbox Tardio\) "false"
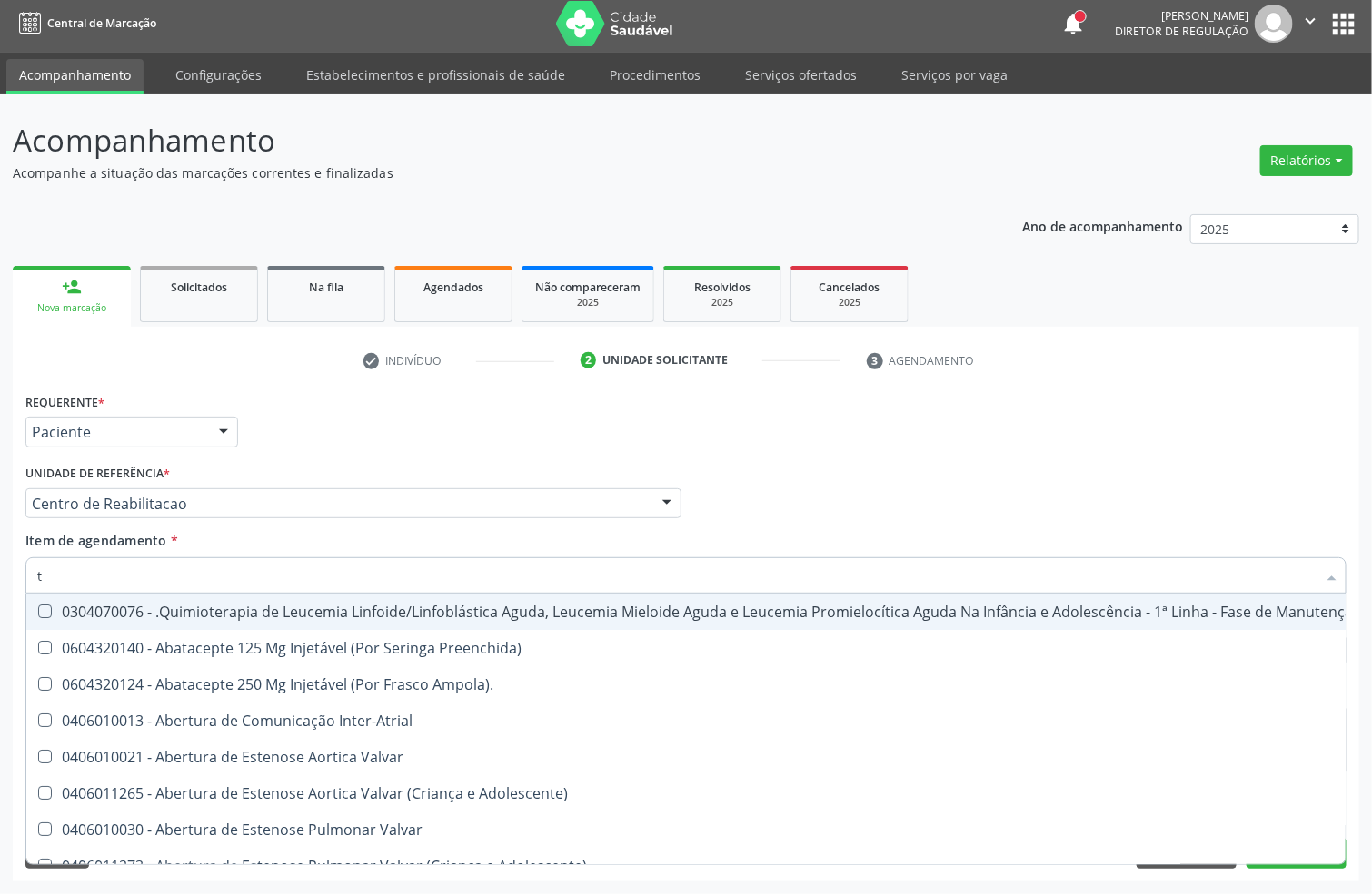
type input "t4"
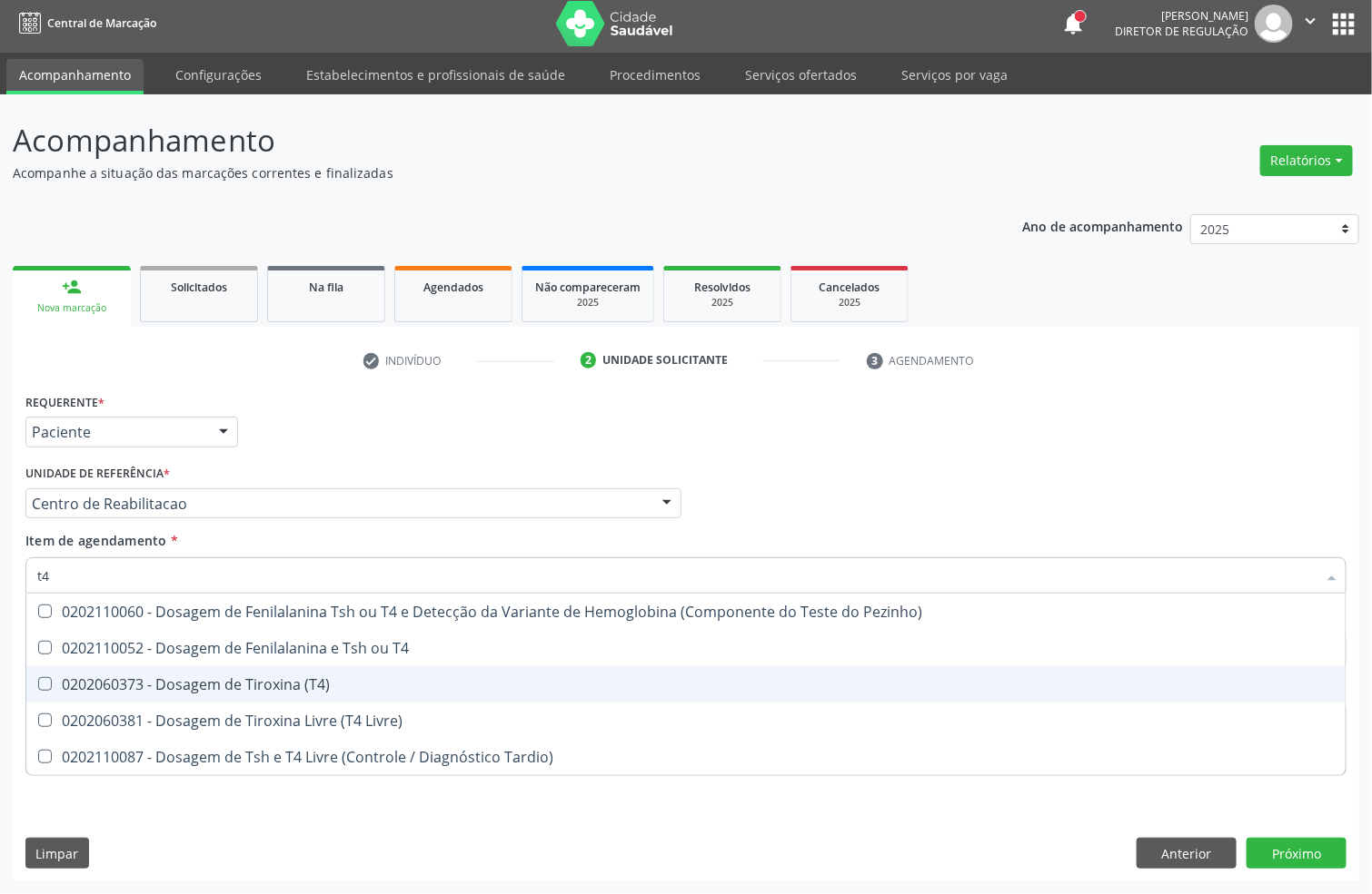
click at [174, 684] on div "0202060373 - Dosagem de Tiroxina (T4)" at bounding box center [686, 684] width 1297 height 15
checkbox \(T4\) "true"
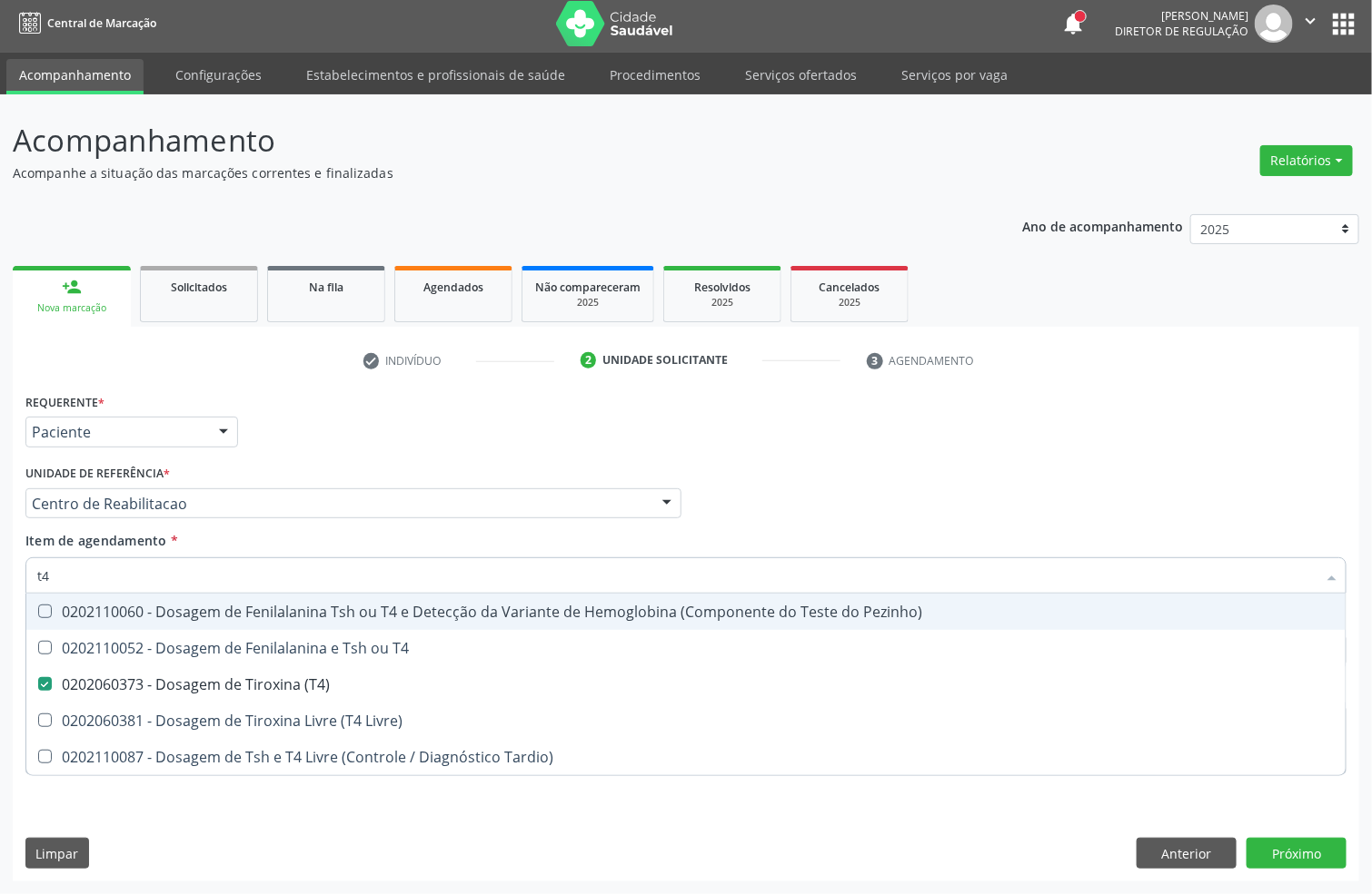
type input "t"
checkbox \(T4\) "false"
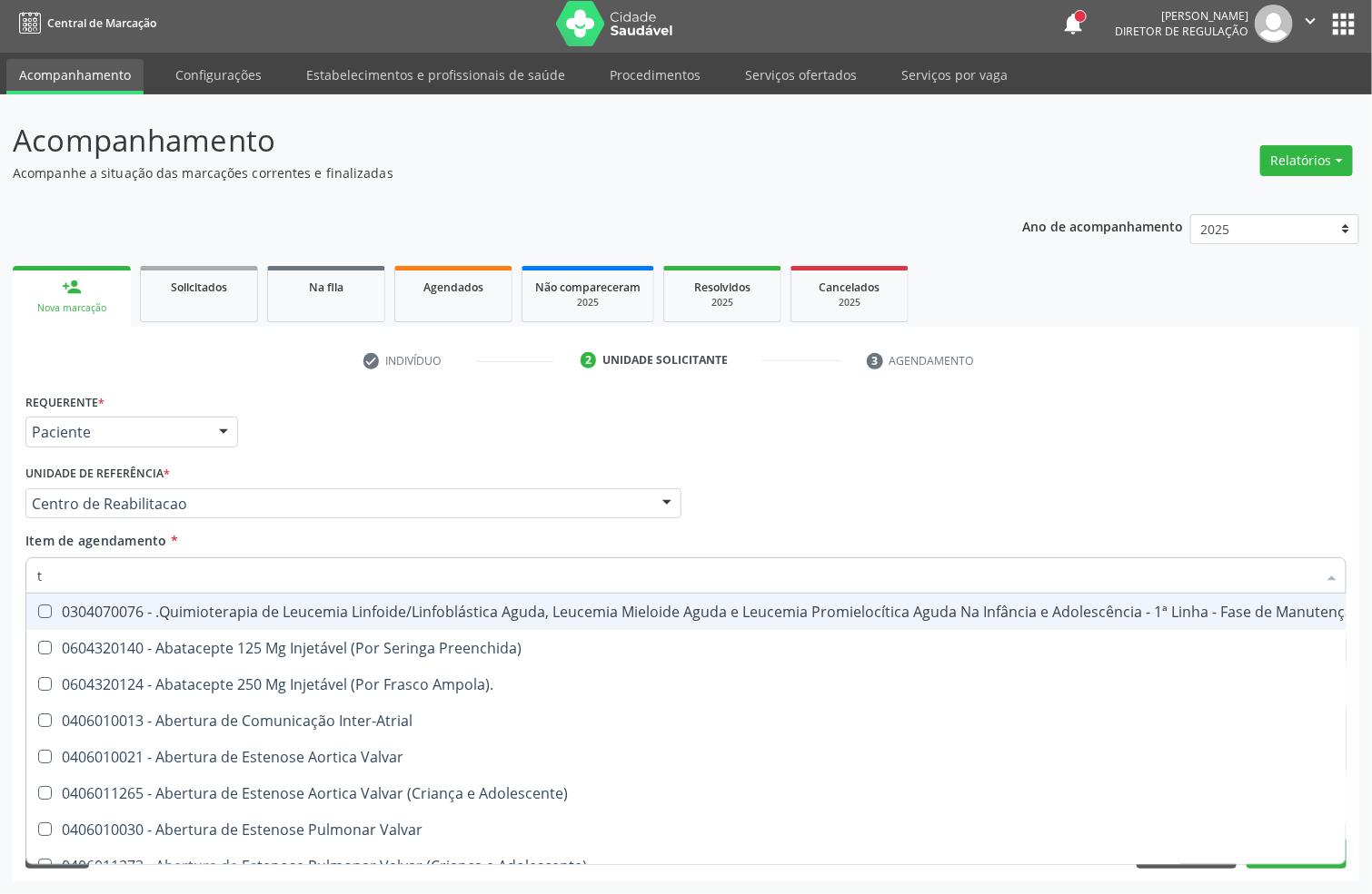
type input "t4"
checkbox Ampola\)\ "true"
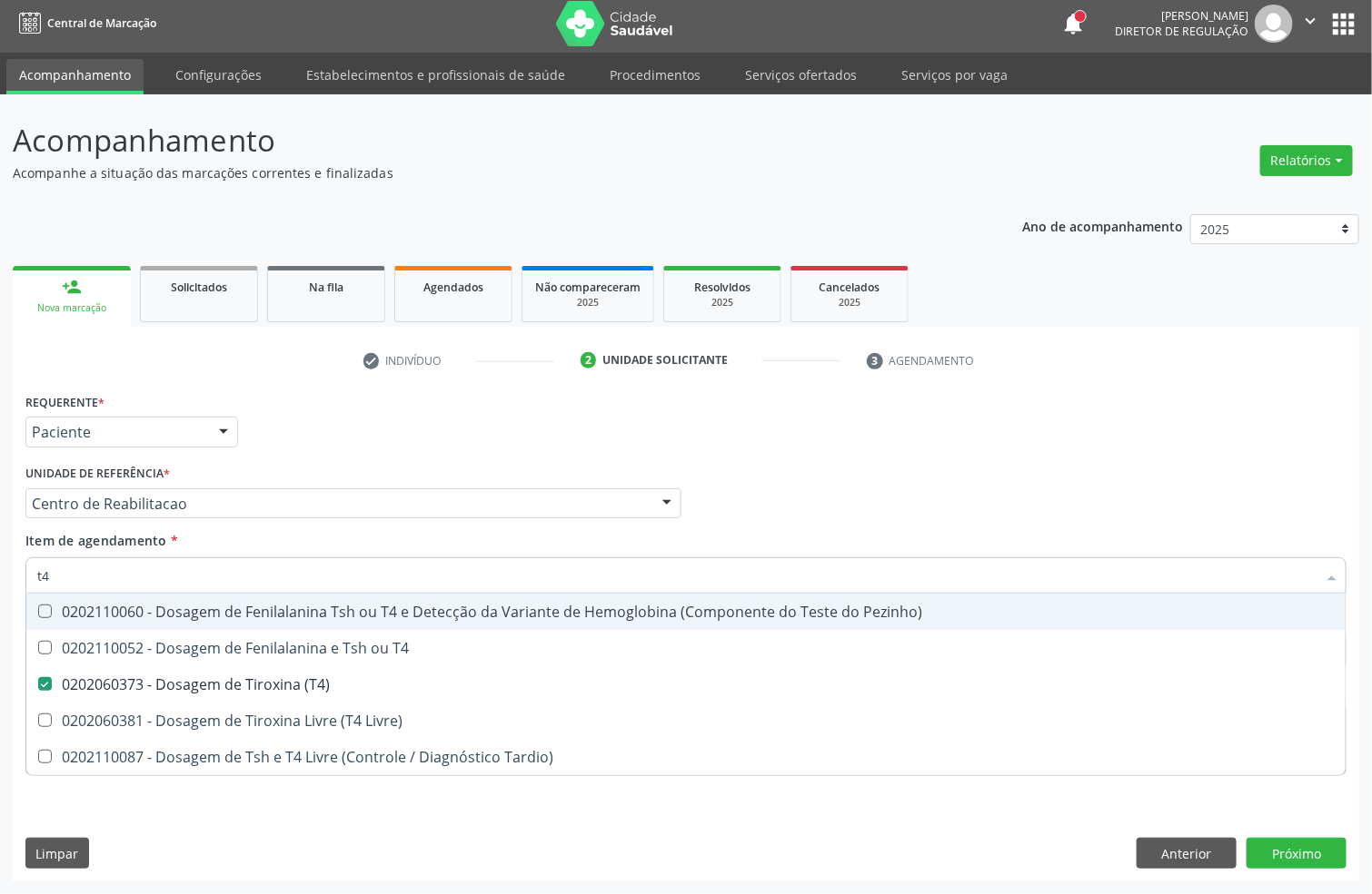
type input "t4 l"
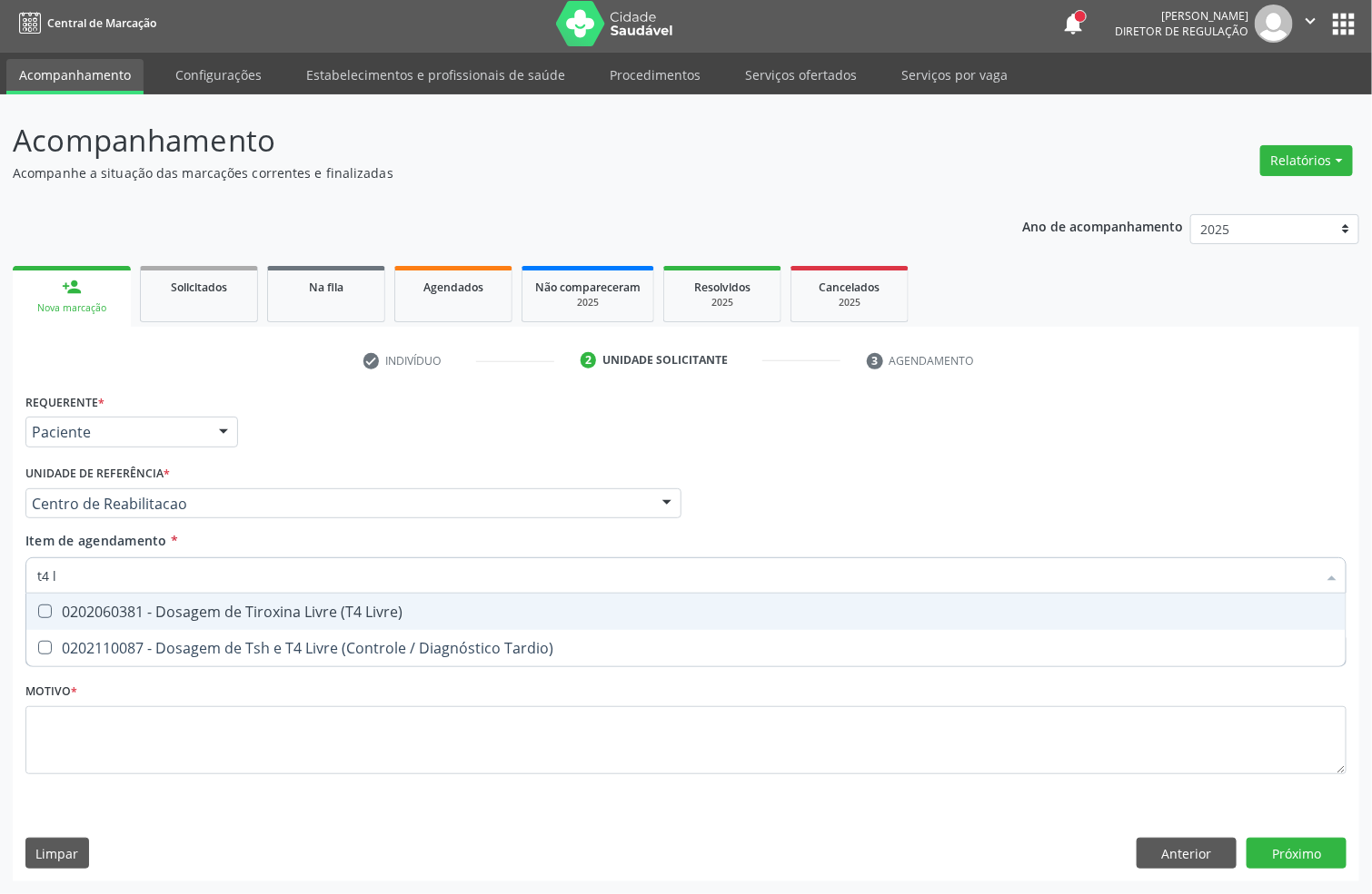
click at [196, 616] on div "0202060381 - Dosagem de Tiroxina Livre (T4 Livre)" at bounding box center [686, 612] width 1297 height 15
checkbox Livre\) "true"
type input "t4"
checkbox Livre\) "false"
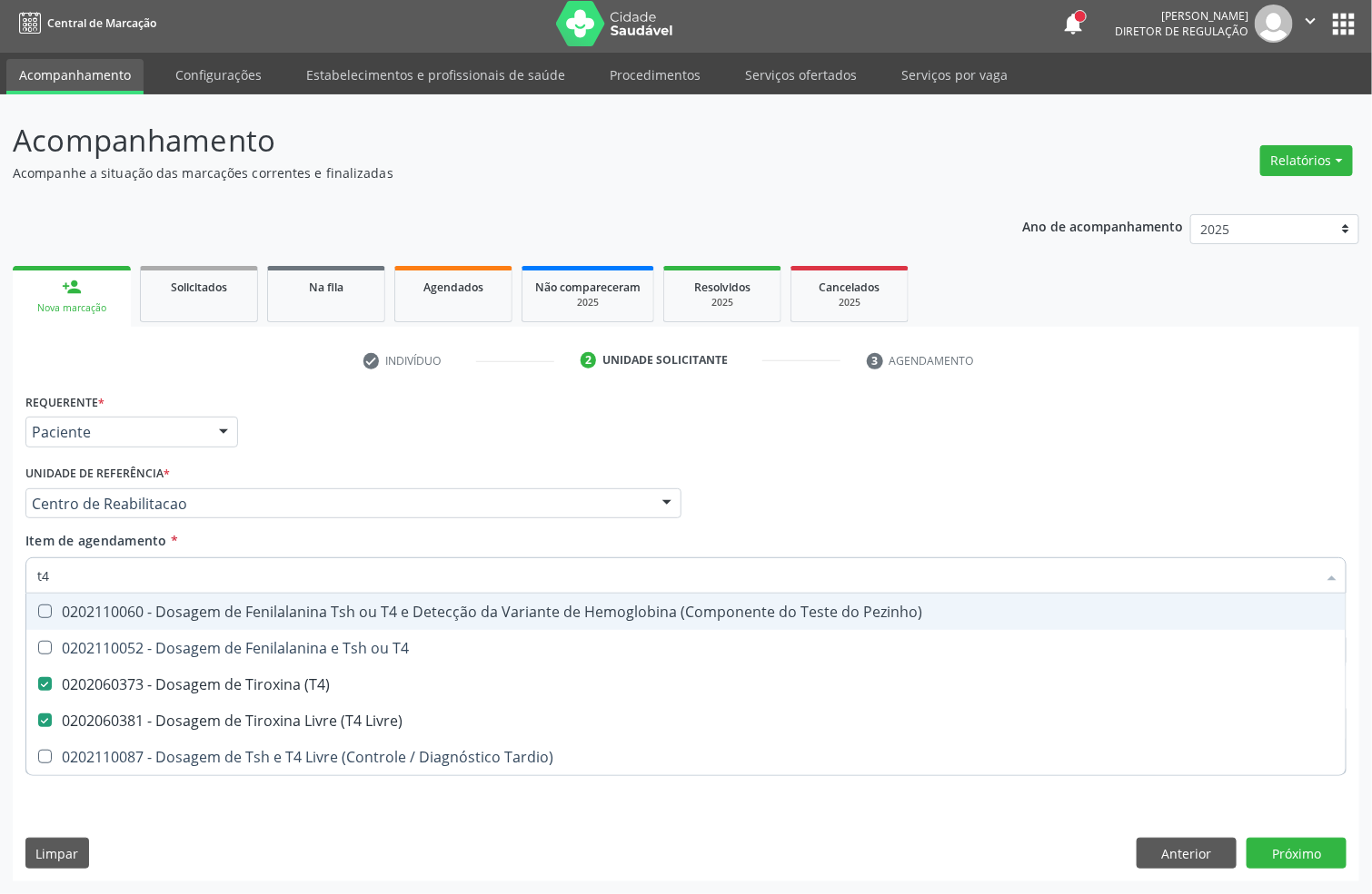
type input "t"
checkbox \(T4\) "false"
checkbox Livre\) "false"
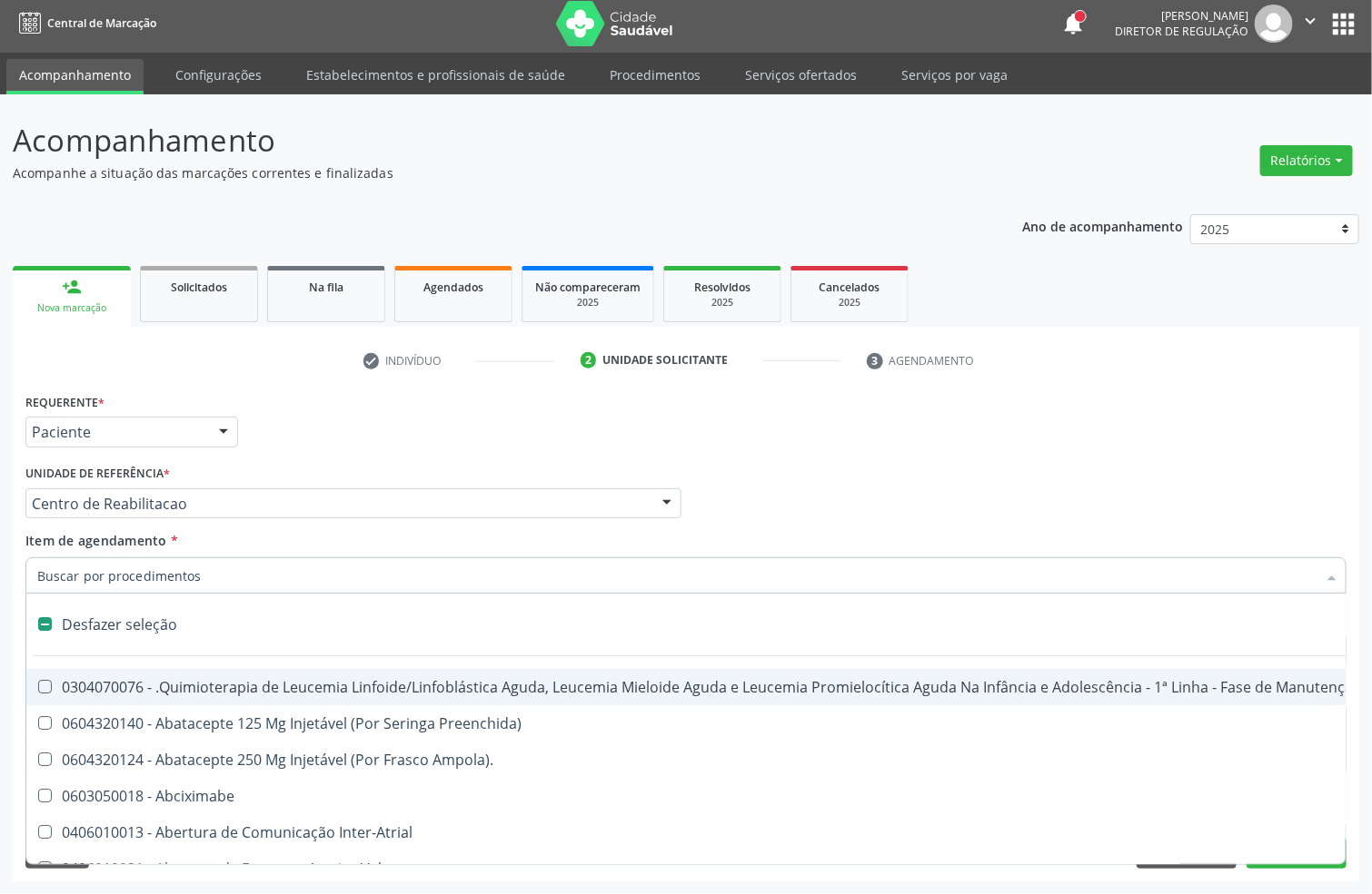
type input "g"
checkbox Hemodialise "true"
checkbox Gastrico "true"
checkbox Meckel "true"
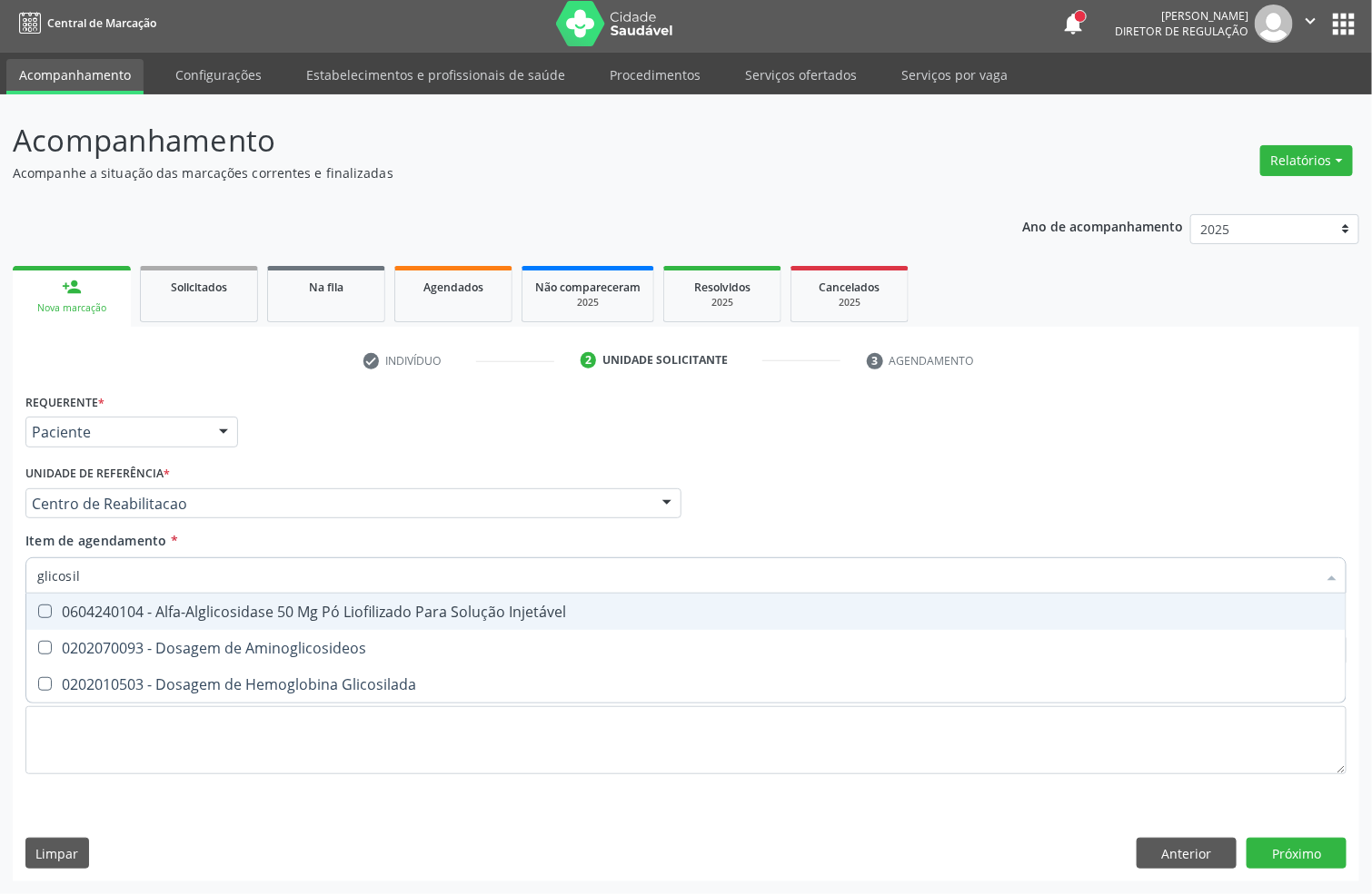
type input "glicosila"
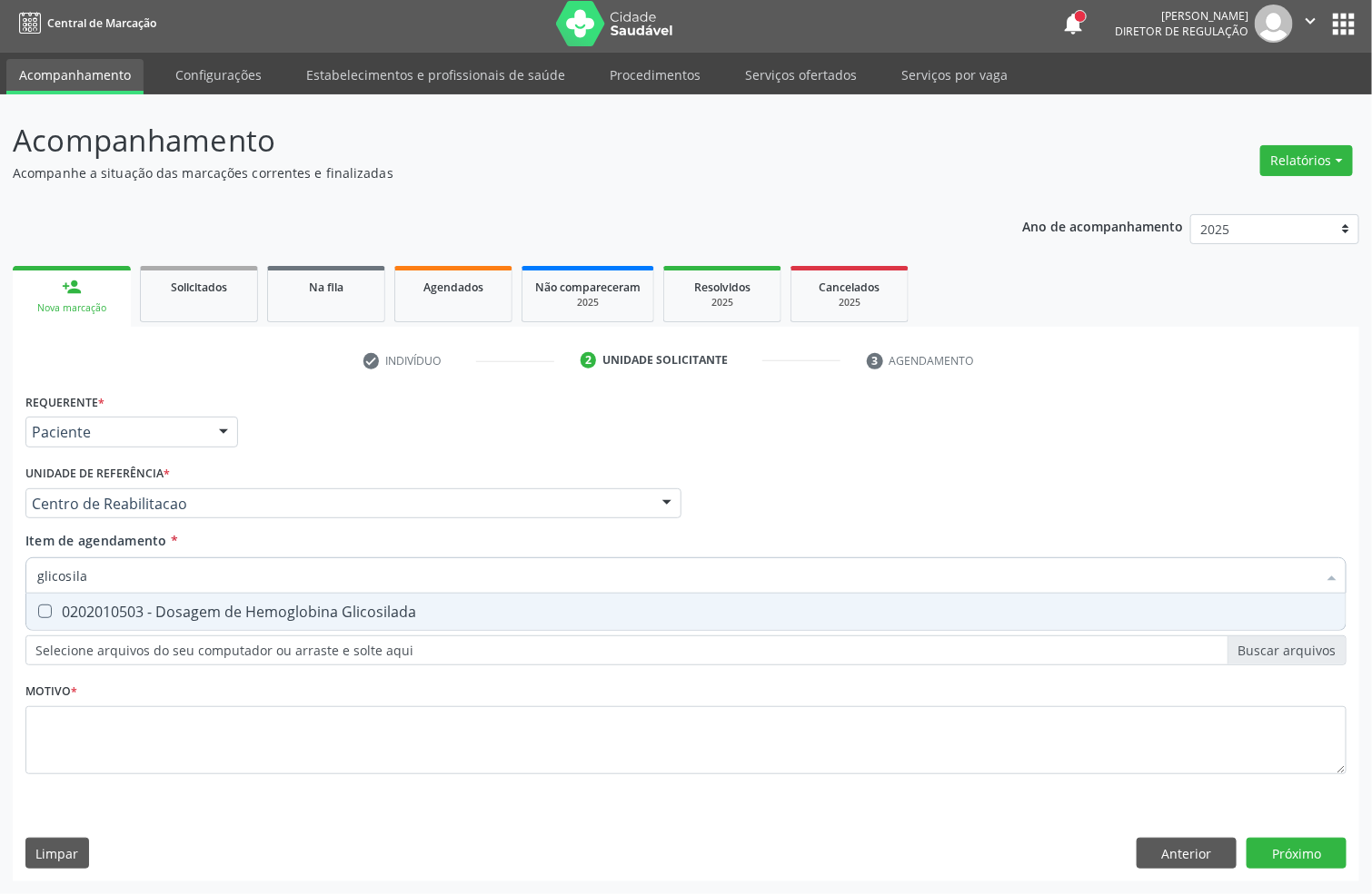
click at [197, 609] on div "0202010503 - Dosagem de Hemoglobina Glicosilada" at bounding box center [686, 612] width 1297 height 15
checkbox Glicosilada "true"
click at [188, 570] on input "glicosila" at bounding box center [677, 576] width 1279 height 37
click at [407, 445] on div "Requerente * Paciente Profissional de Saúde Paciente Nenhum resultado encontrad…" at bounding box center [686, 424] width 1330 height 71
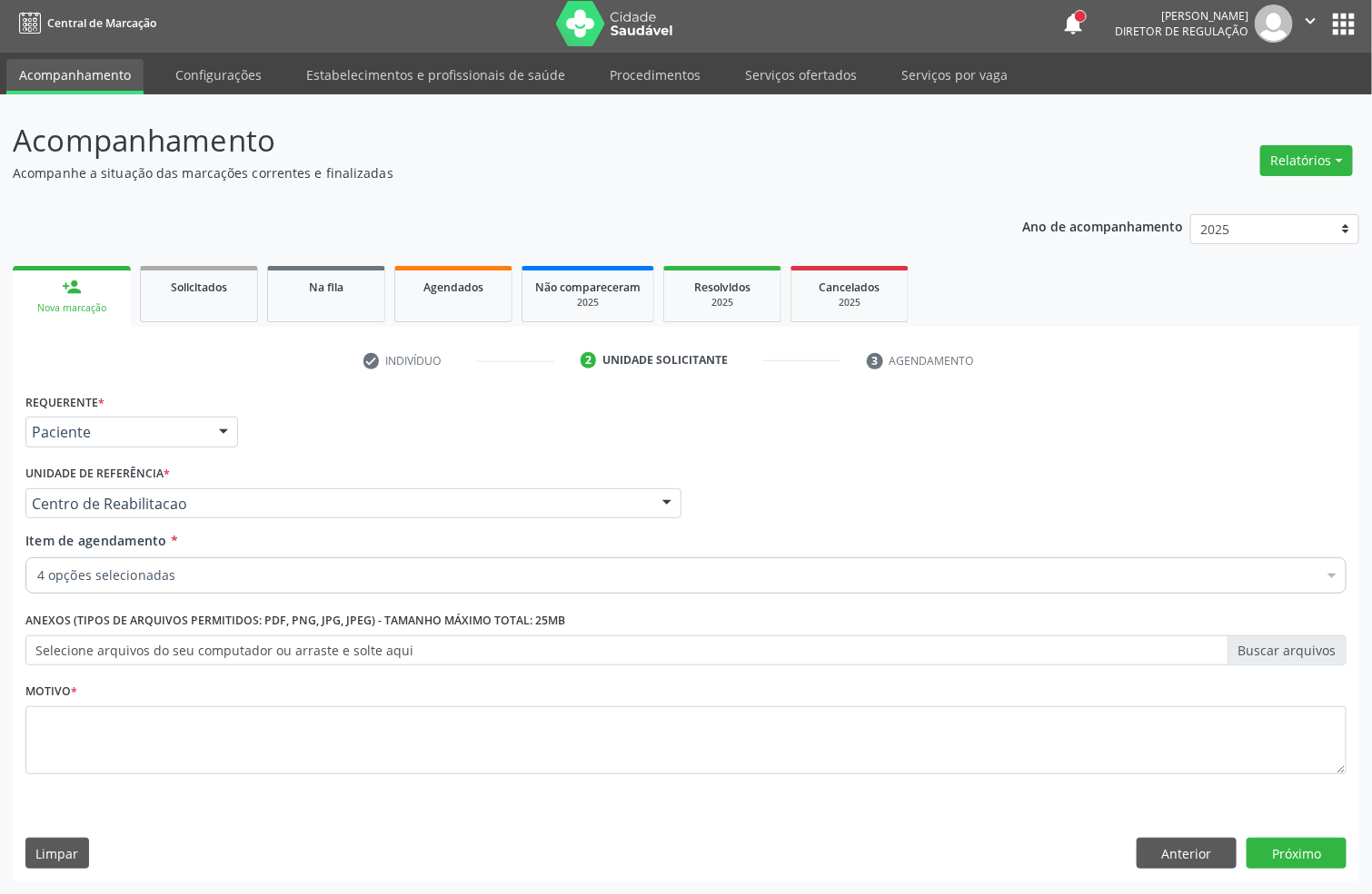
click at [128, 738] on div "0202060373 - Dosagem de Tiroxina (T4)" at bounding box center [744, 745] width 1415 height 15
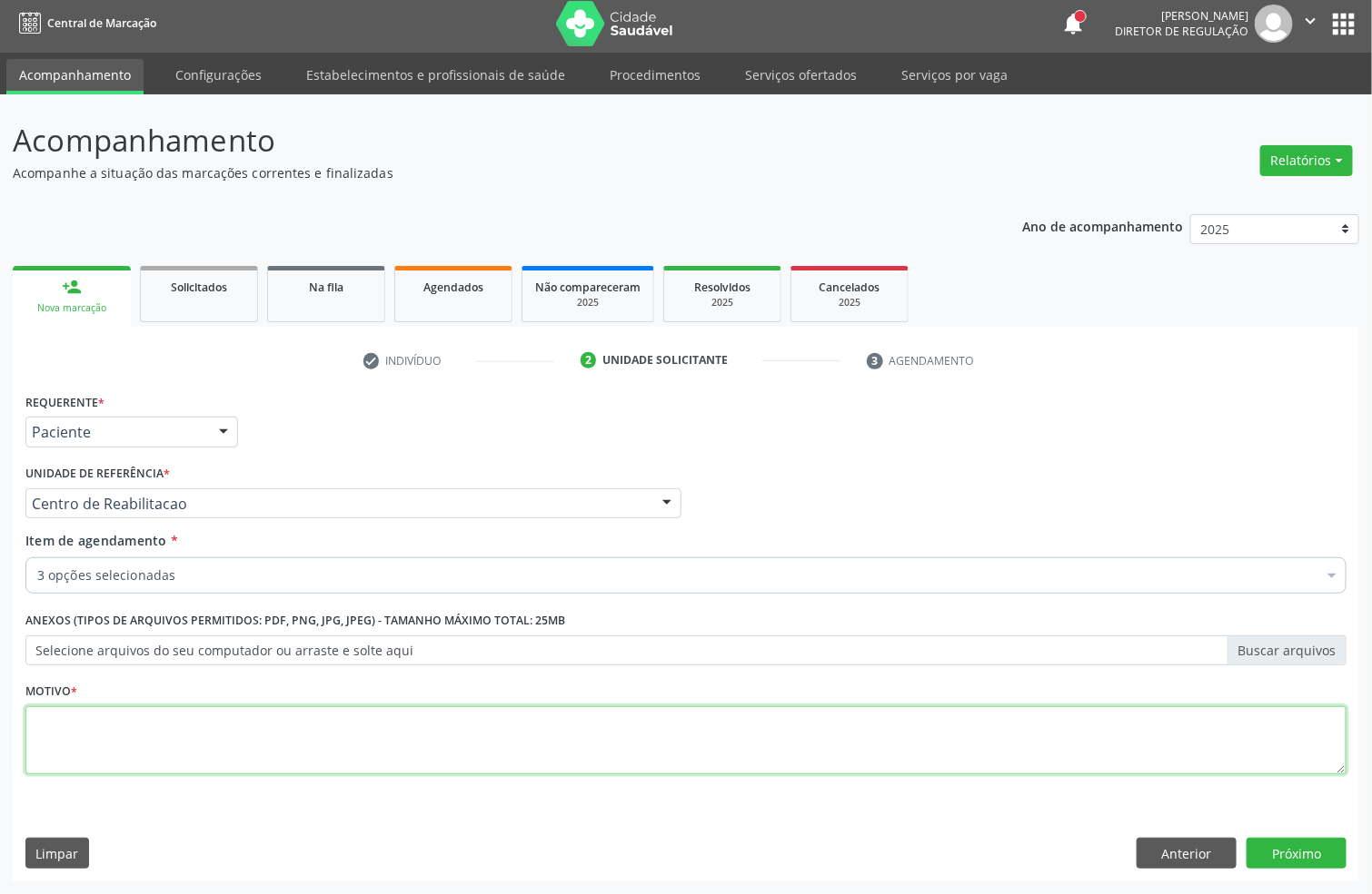
click at [128, 737] on textarea at bounding box center [686, 740] width 1321 height 69
type textarea "g"
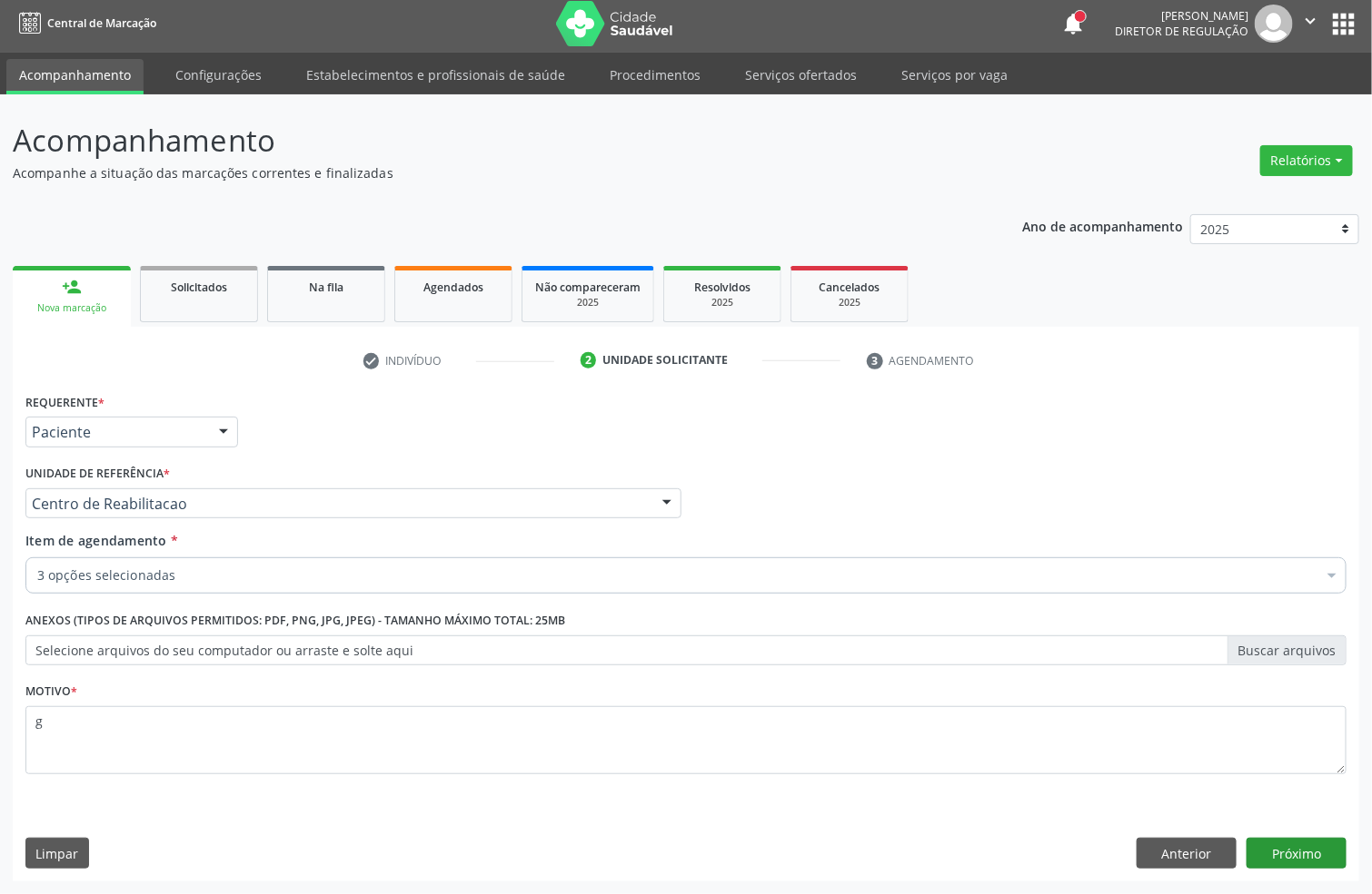
drag, startPoint x: 1300, startPoint y: 883, endPoint x: 1301, endPoint y: 864, distance: 19.0
click at [1300, 880] on div "Acompanhamento Acompanhe a situação das marcações correntes e finalizadas Relat…" at bounding box center [686, 494] width 1372 height 800
click at [1301, 862] on button "Próximo" at bounding box center [1296, 853] width 99 height 31
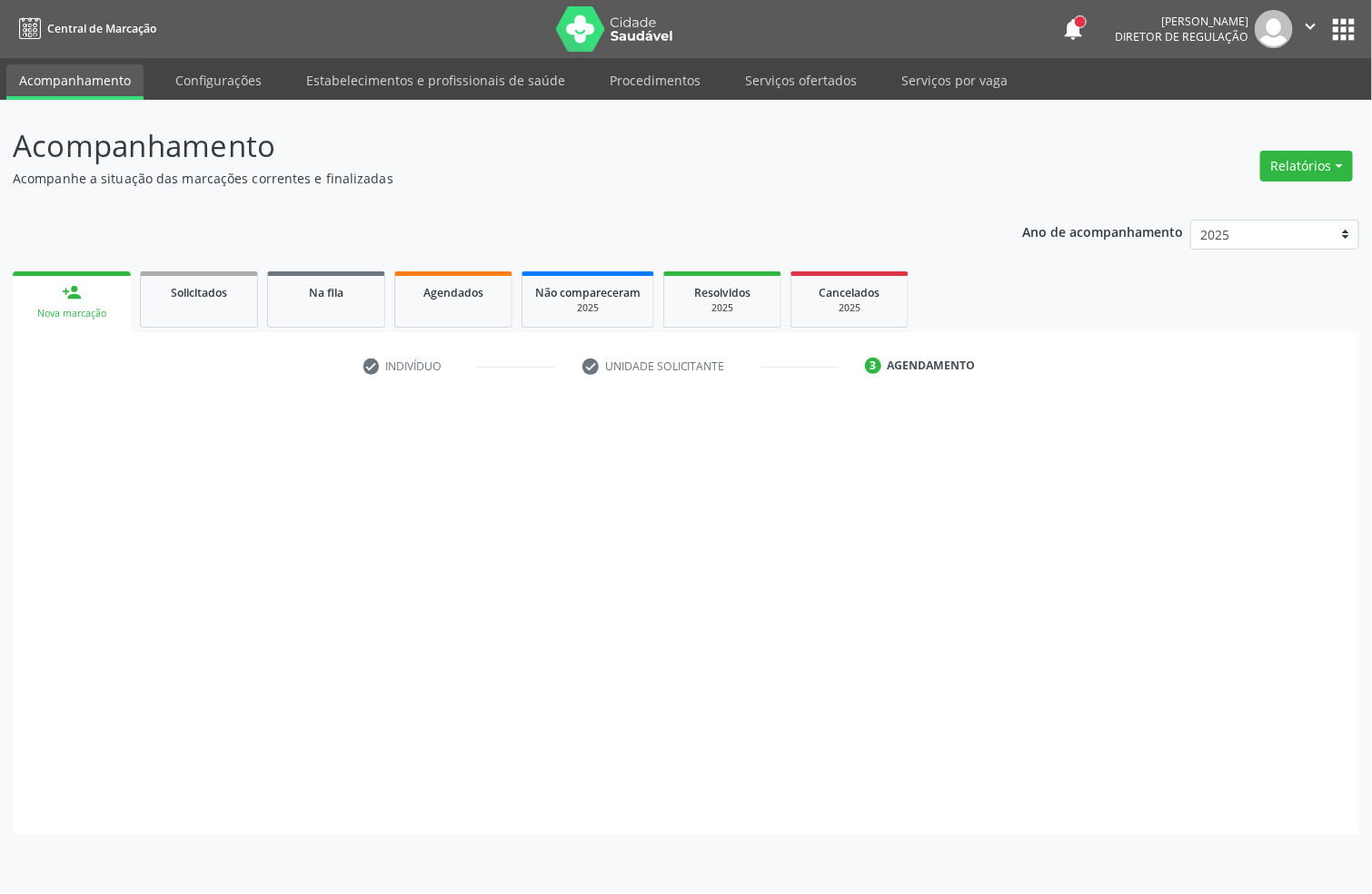
scroll to position [0, 0]
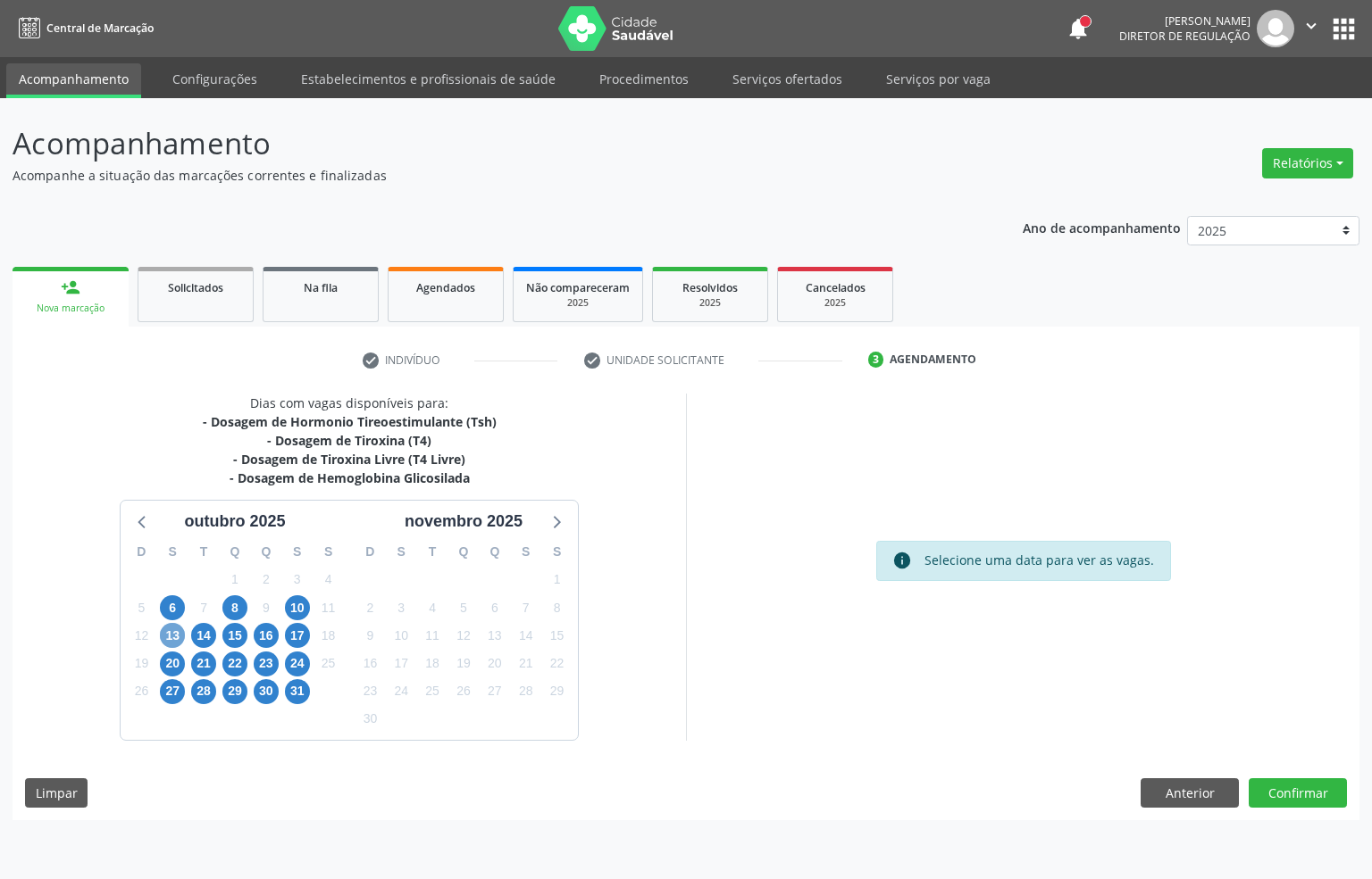
click at [177, 635] on span "13" at bounding box center [172, 636] width 25 height 25
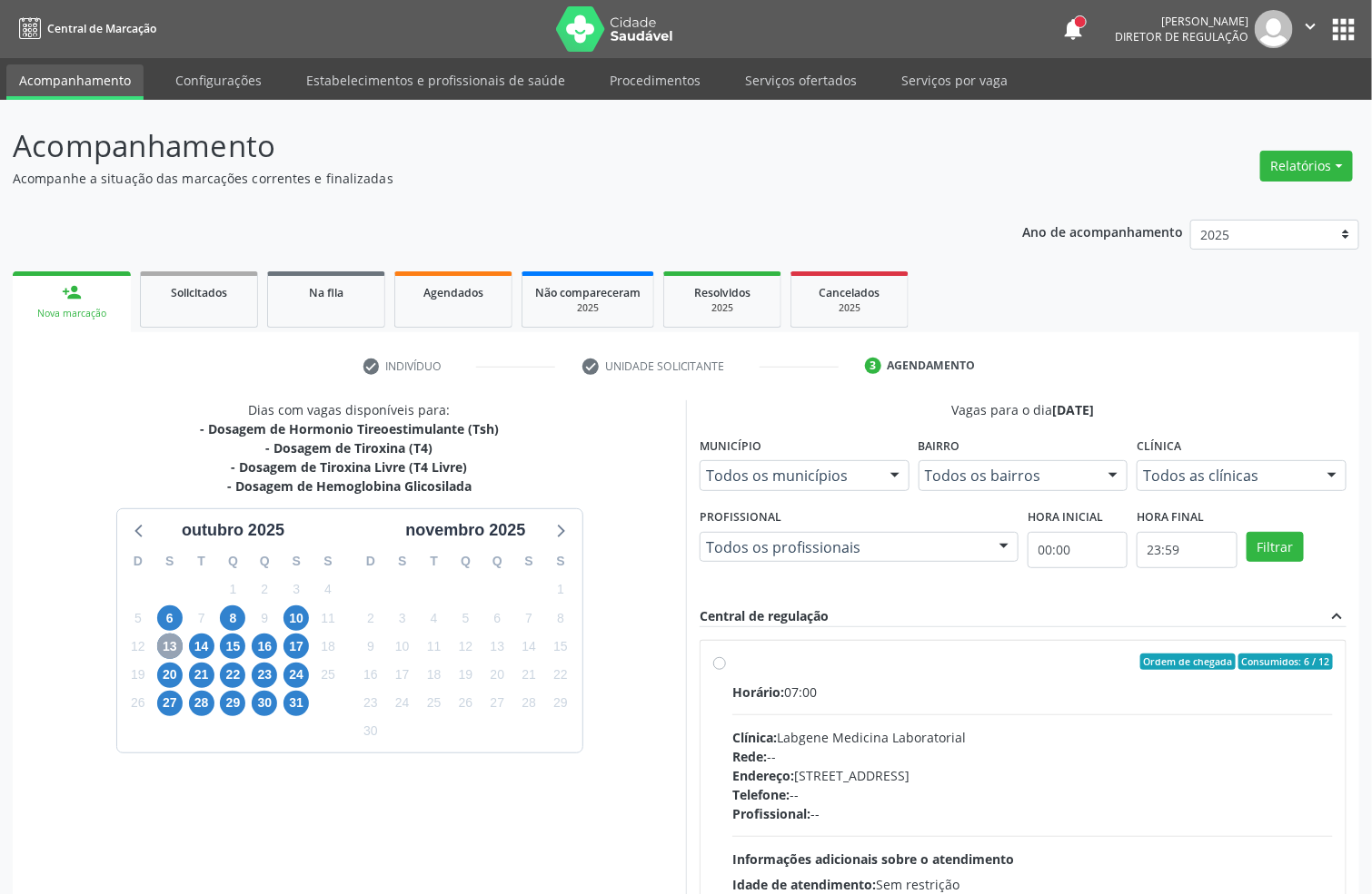
scroll to position [136, 0]
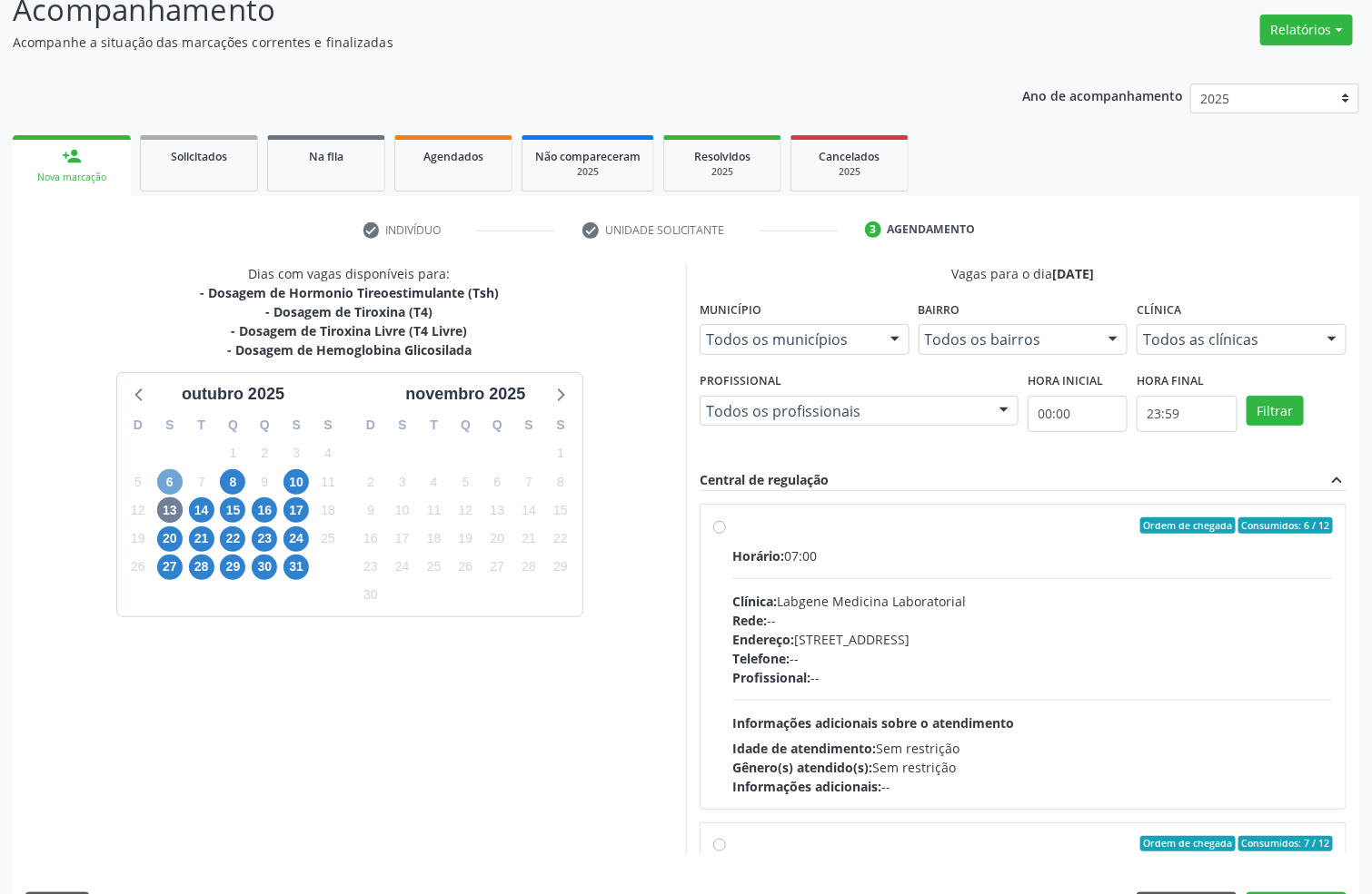
drag, startPoint x: 164, startPoint y: 480, endPoint x: 177, endPoint y: 480, distance: 13.0
click at [164, 480] on span "6" at bounding box center [170, 482] width 26 height 26
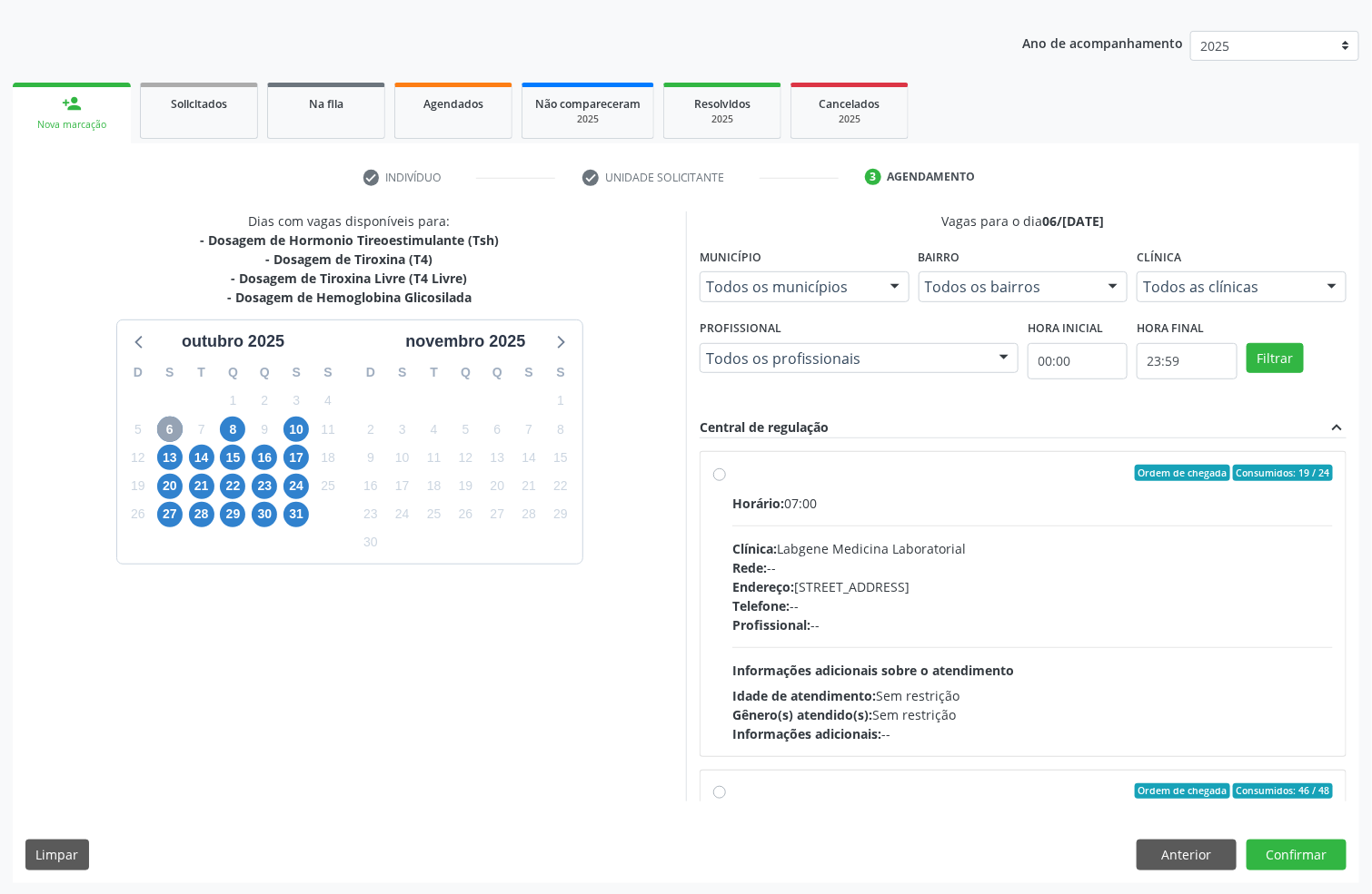
scroll to position [191, 0]
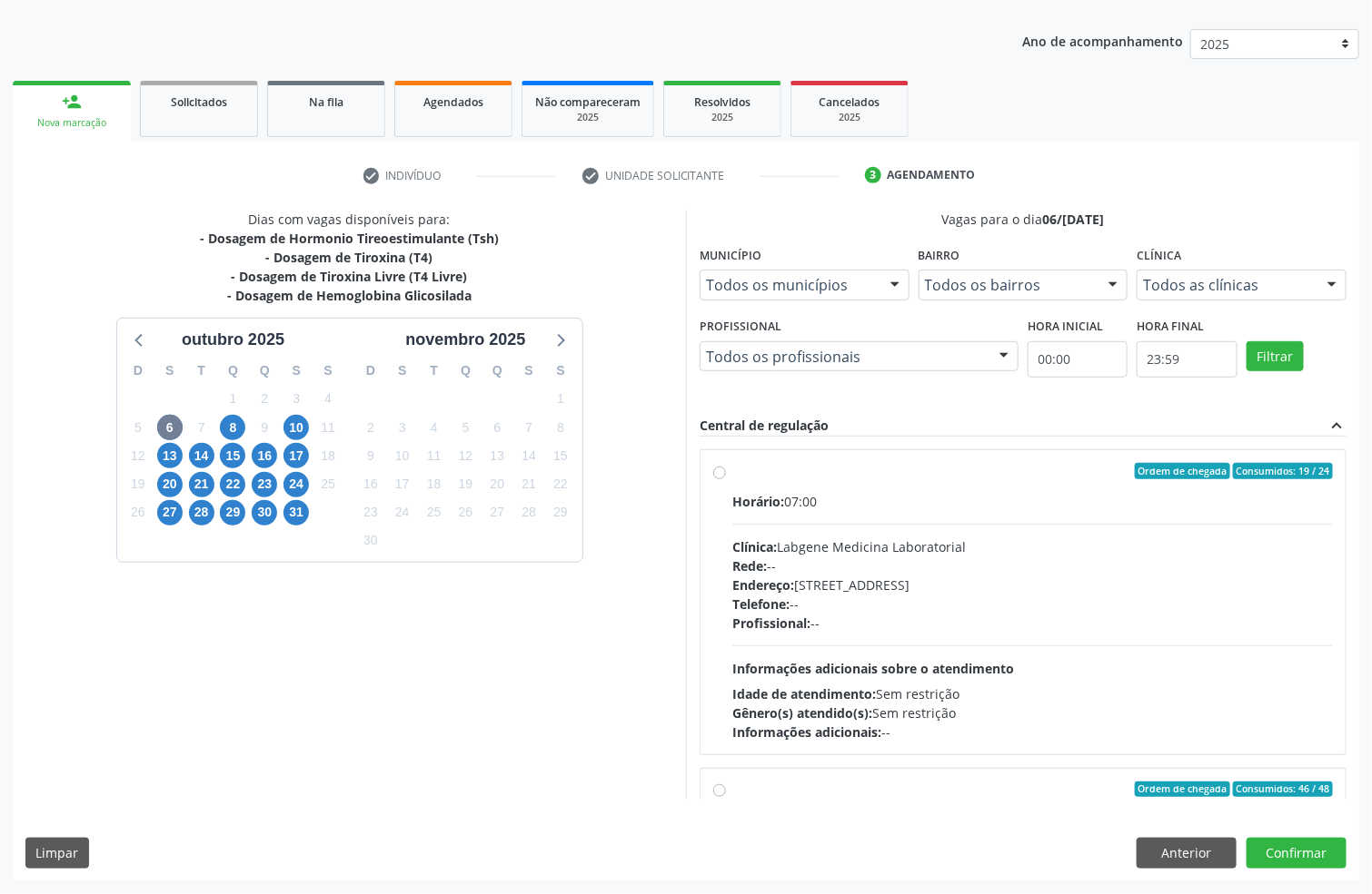
click at [891, 608] on div "Telefone: --" at bounding box center [1033, 604] width 601 height 19
click at [726, 479] on input "Ordem de chegada Consumidos: 19 / 24 Horário: 07:00 Clínica: Labgene Medicina L…" at bounding box center [719, 471] width 13 height 16
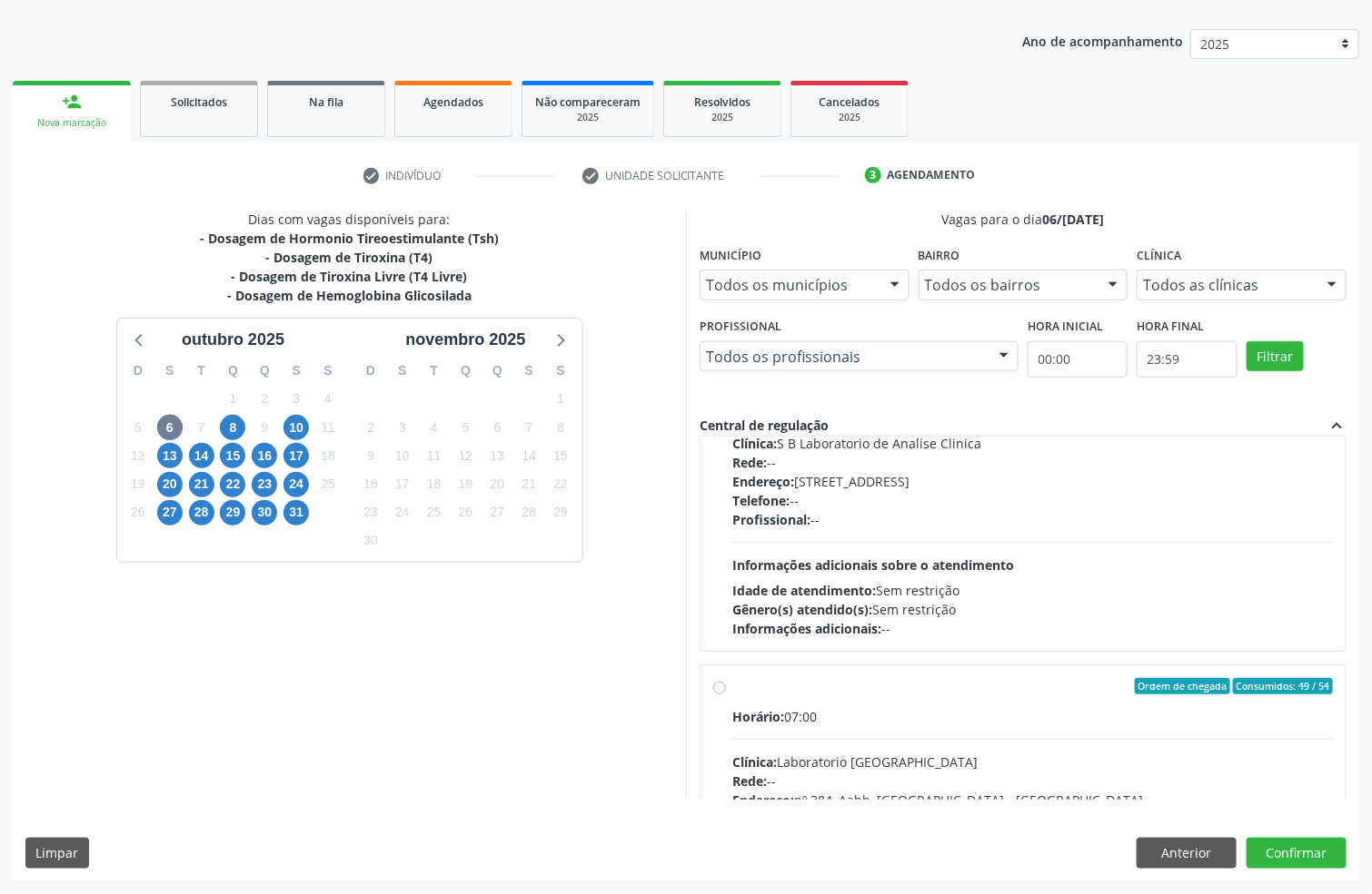
scroll to position [409, 0]
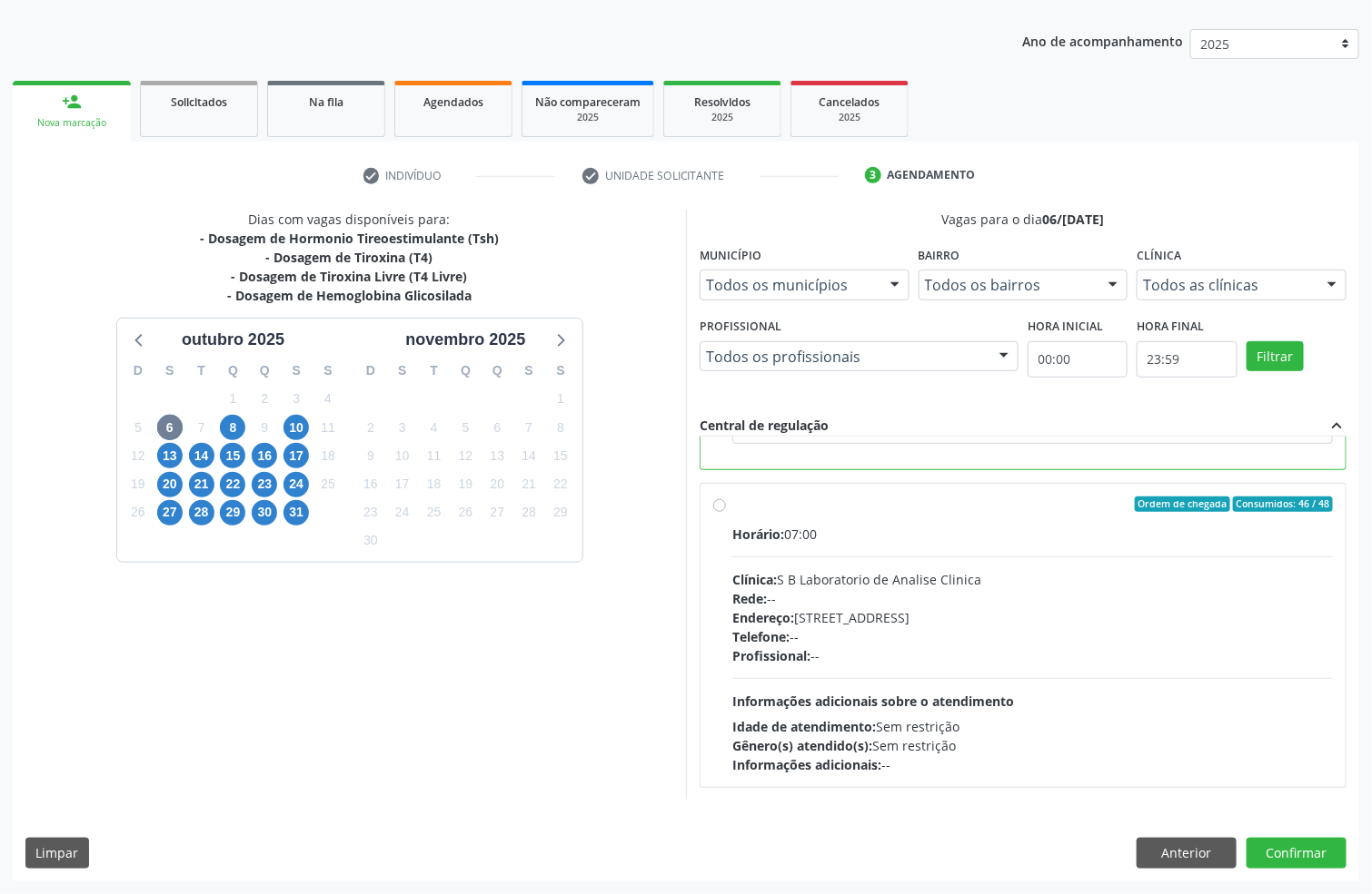
click at [1044, 595] on div "Rede: --" at bounding box center [1033, 599] width 601 height 19
click at [726, 513] on input "Ordem de chegada Consumidos: 46 / 48 Horário: 07:00 Clínica: S B Laboratorio de…" at bounding box center [719, 504] width 13 height 16
radio input "false"
radio input "true"
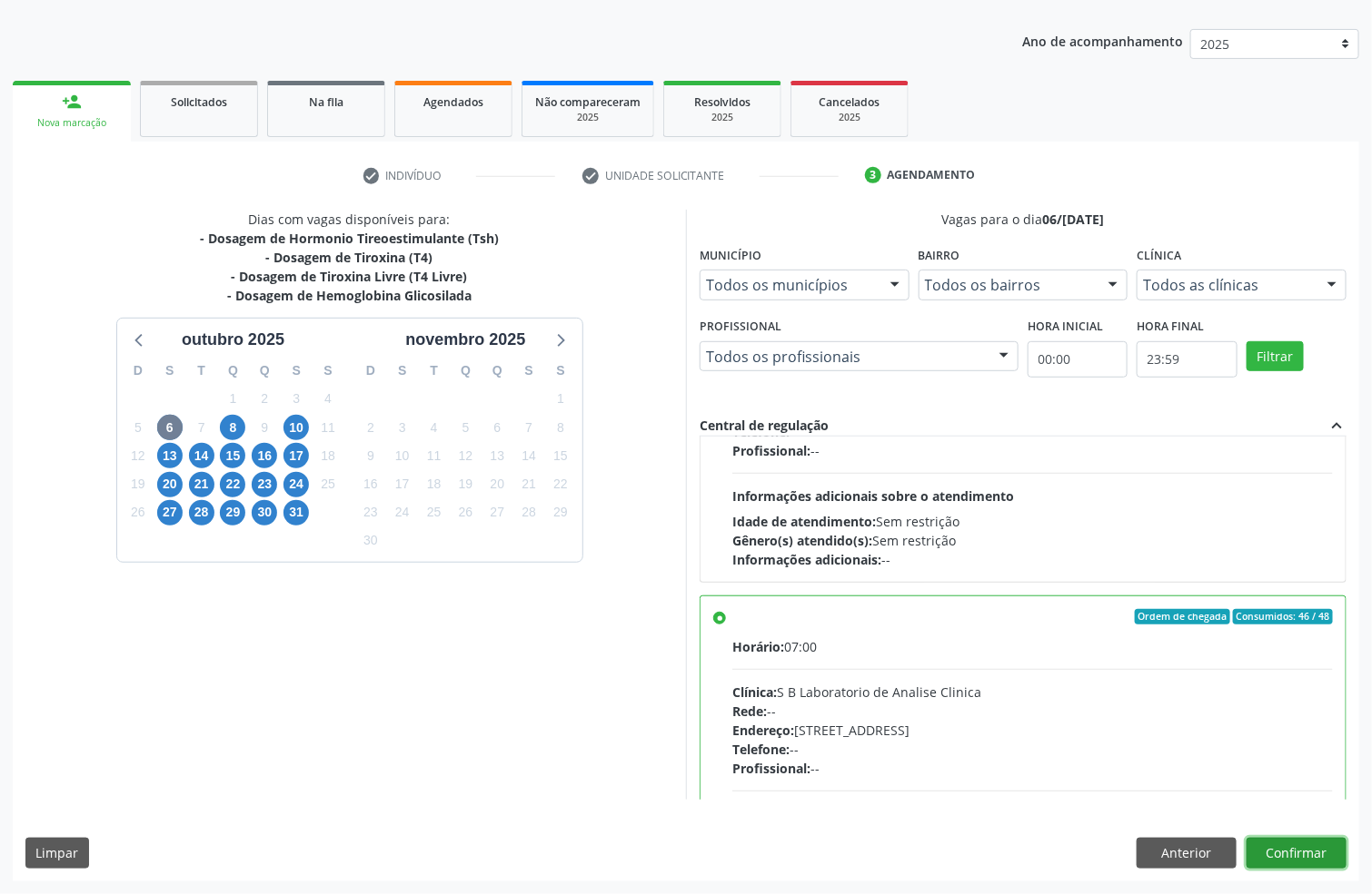
click at [1292, 852] on button "Confirmar" at bounding box center [1296, 853] width 99 height 31
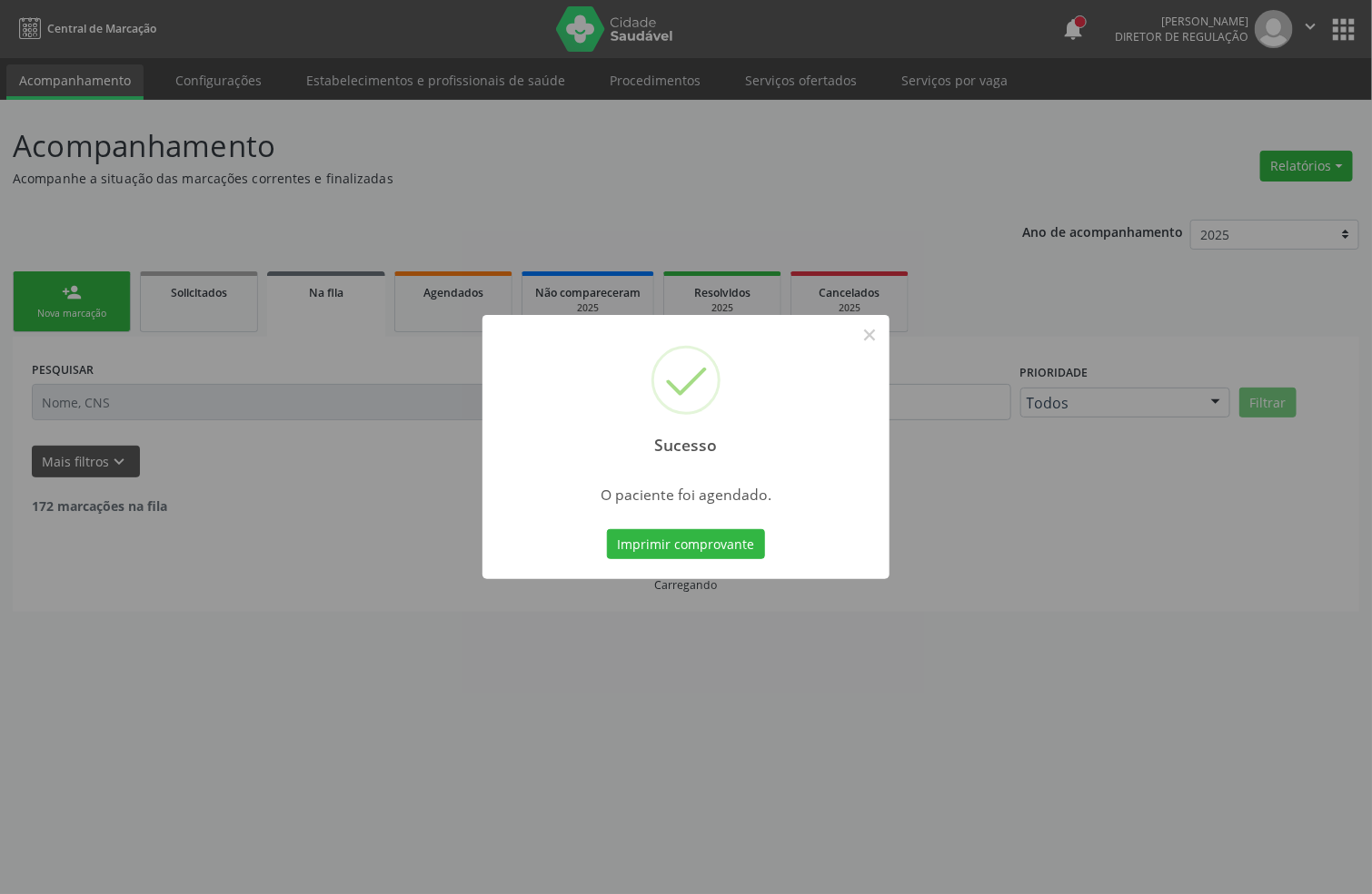
scroll to position [0, 0]
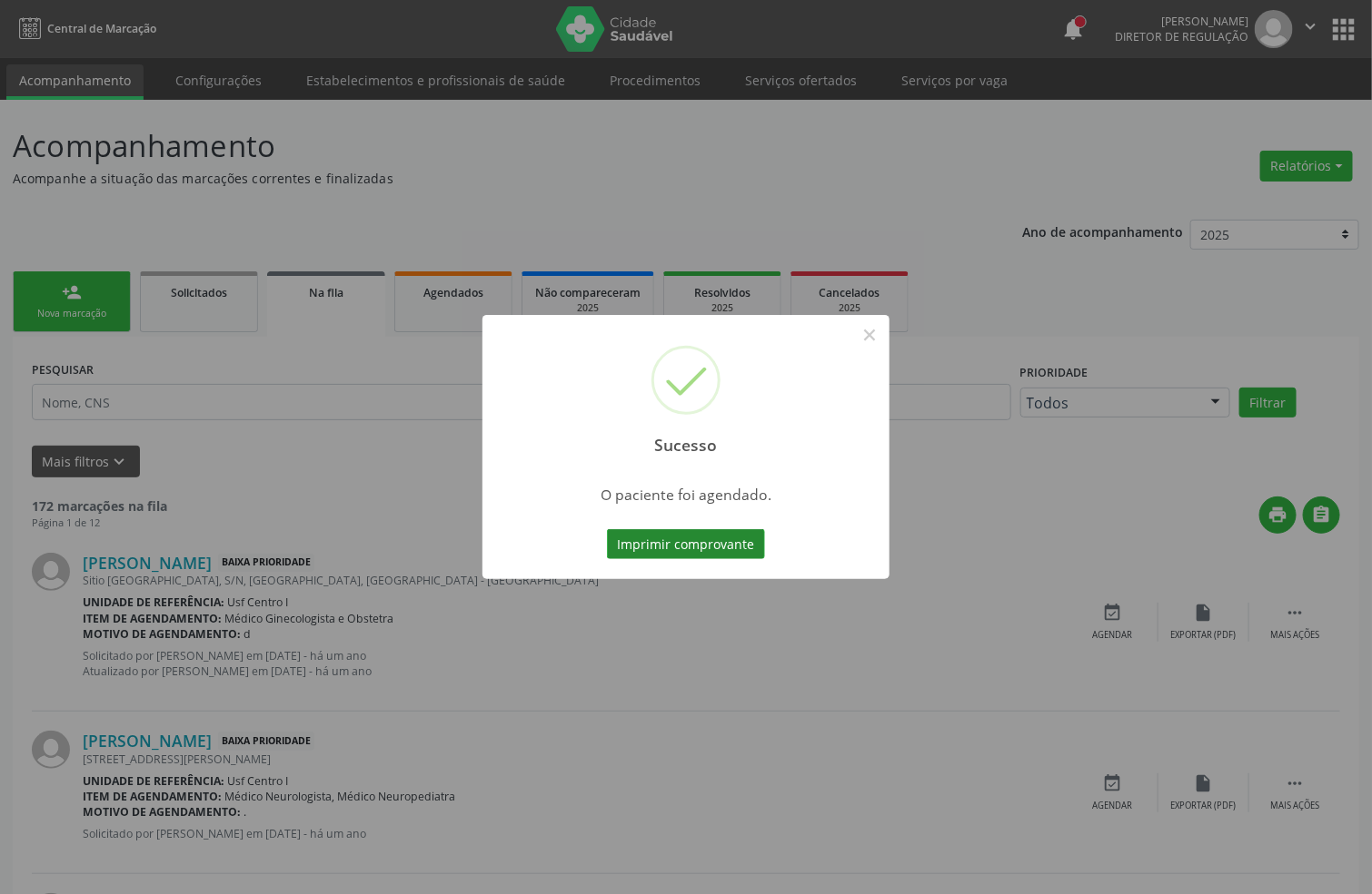
click at [693, 549] on button "Imprimir comprovante" at bounding box center [686, 544] width 158 height 31
